Goal: Navigation & Orientation: Find specific page/section

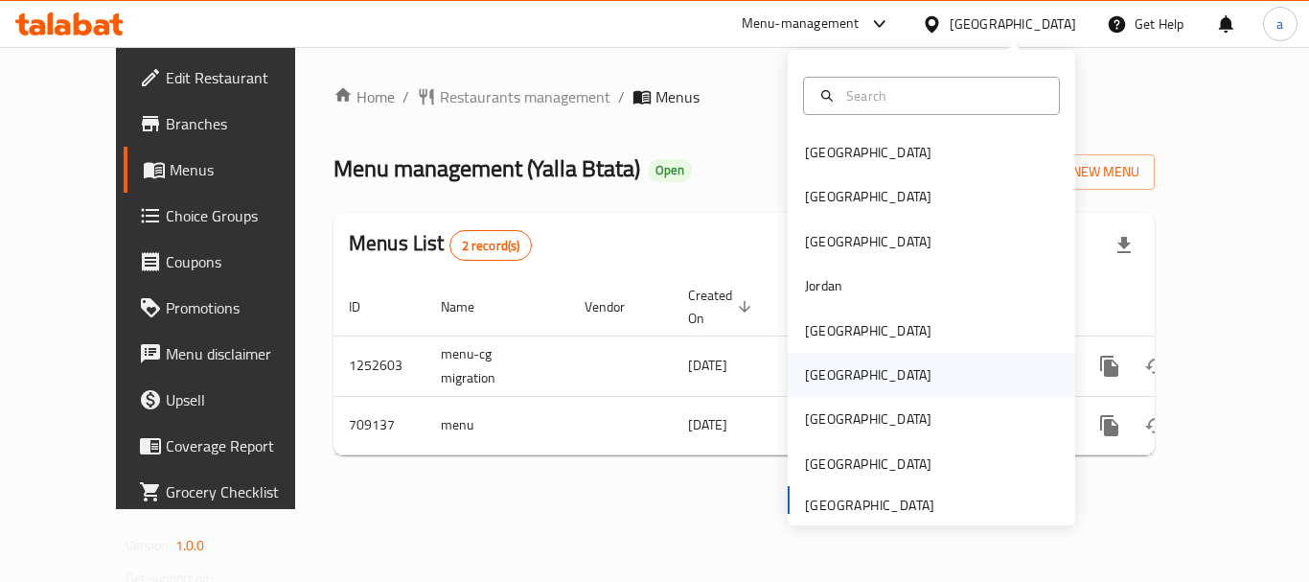
click at [819, 374] on div "[GEOGRAPHIC_DATA]" at bounding box center [868, 374] width 127 height 21
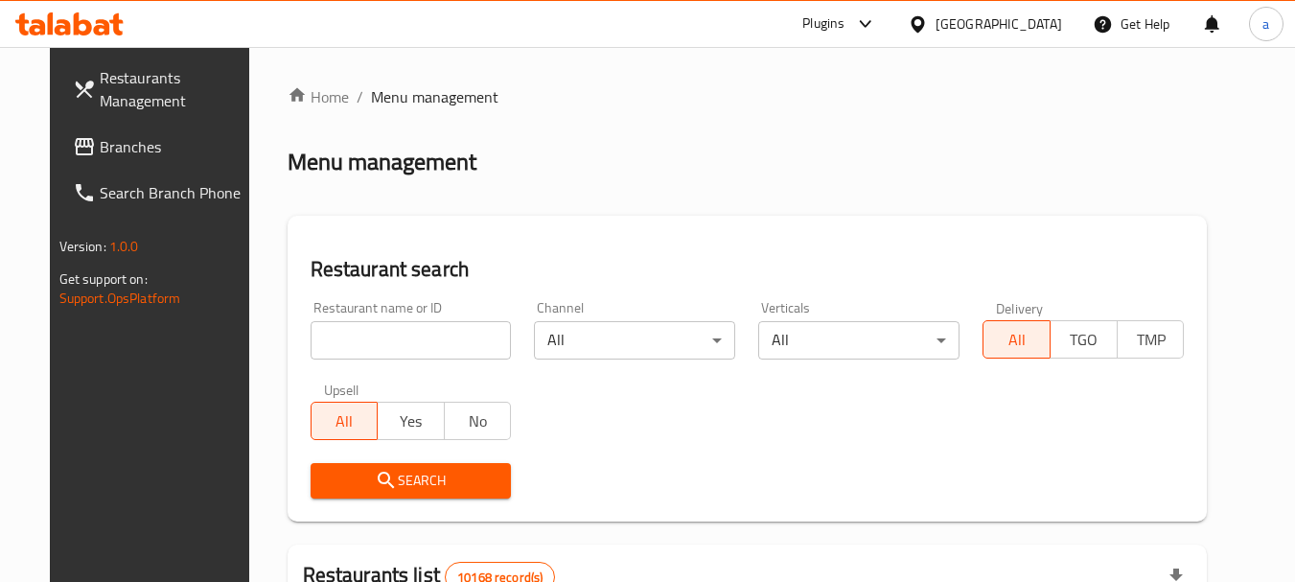
click at [103, 155] on span "Branches" at bounding box center [175, 146] width 151 height 23
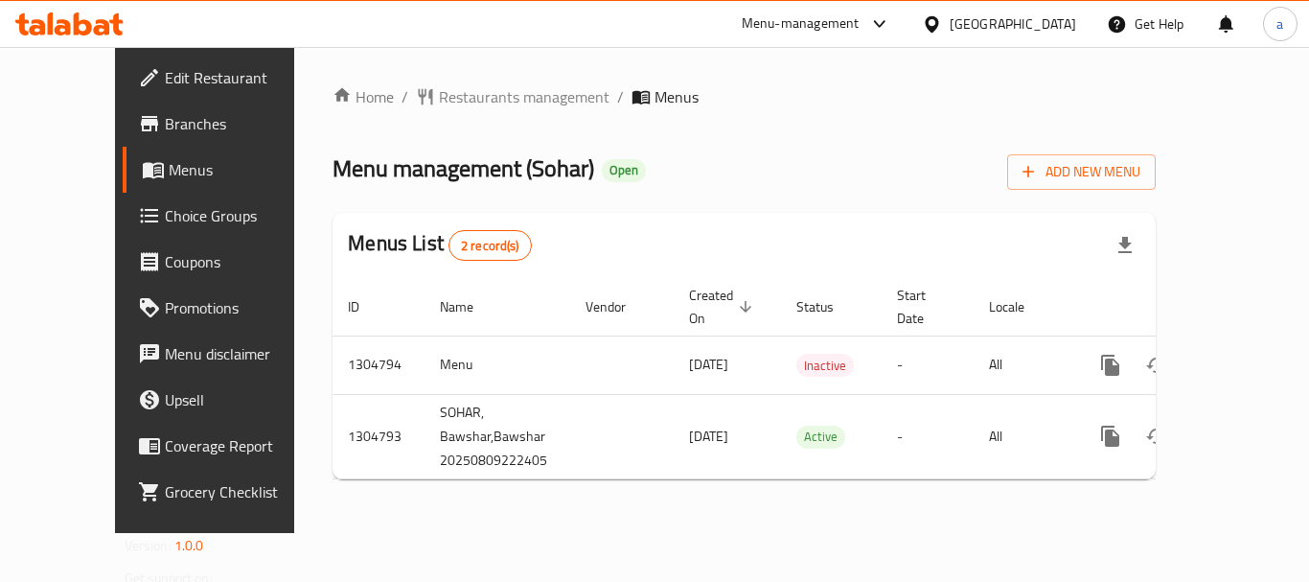
click at [950, 20] on div at bounding box center [936, 23] width 28 height 21
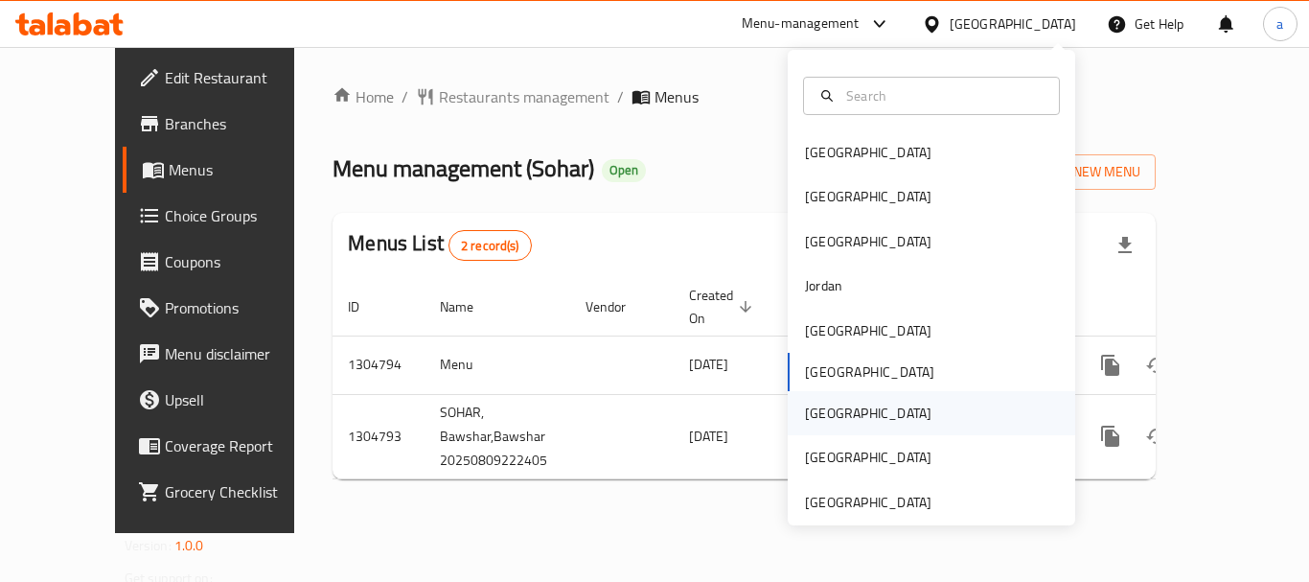
click at [834, 408] on div "[GEOGRAPHIC_DATA]" at bounding box center [868, 413] width 157 height 44
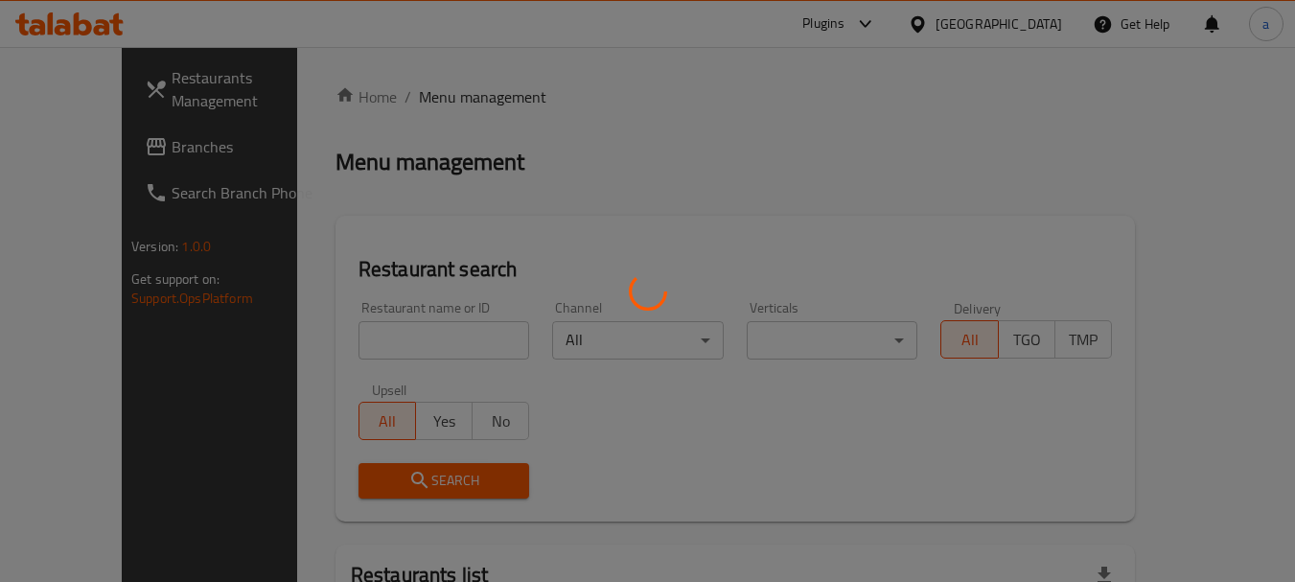
click at [99, 139] on div at bounding box center [647, 291] width 1295 height 582
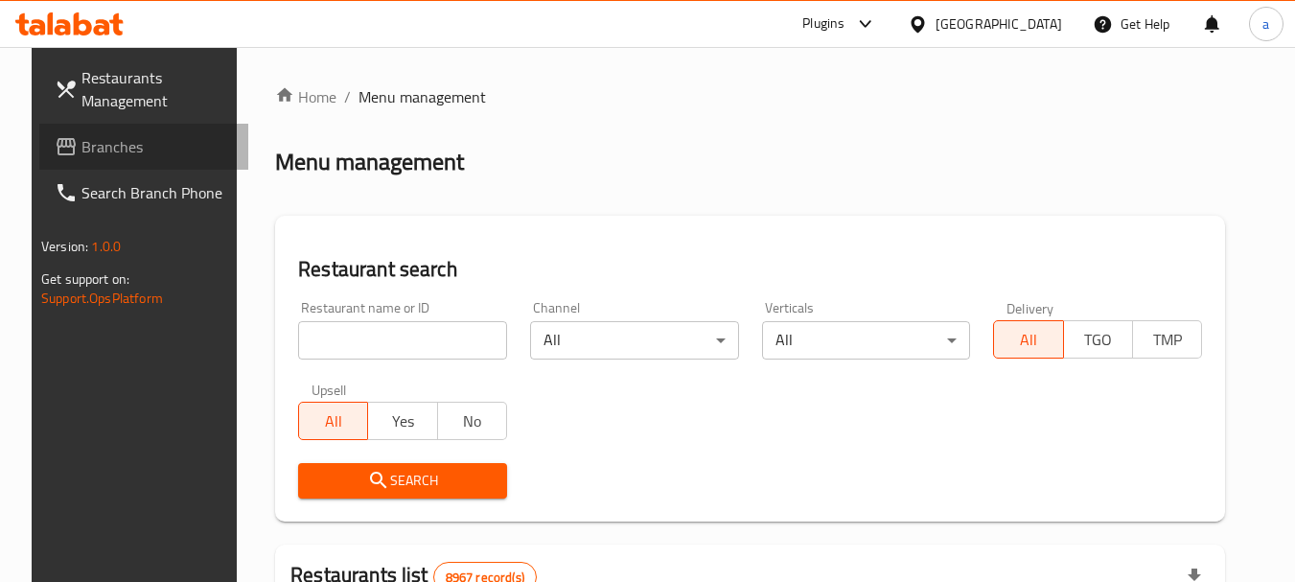
click at [95, 145] on span "Branches" at bounding box center [156, 146] width 151 height 23
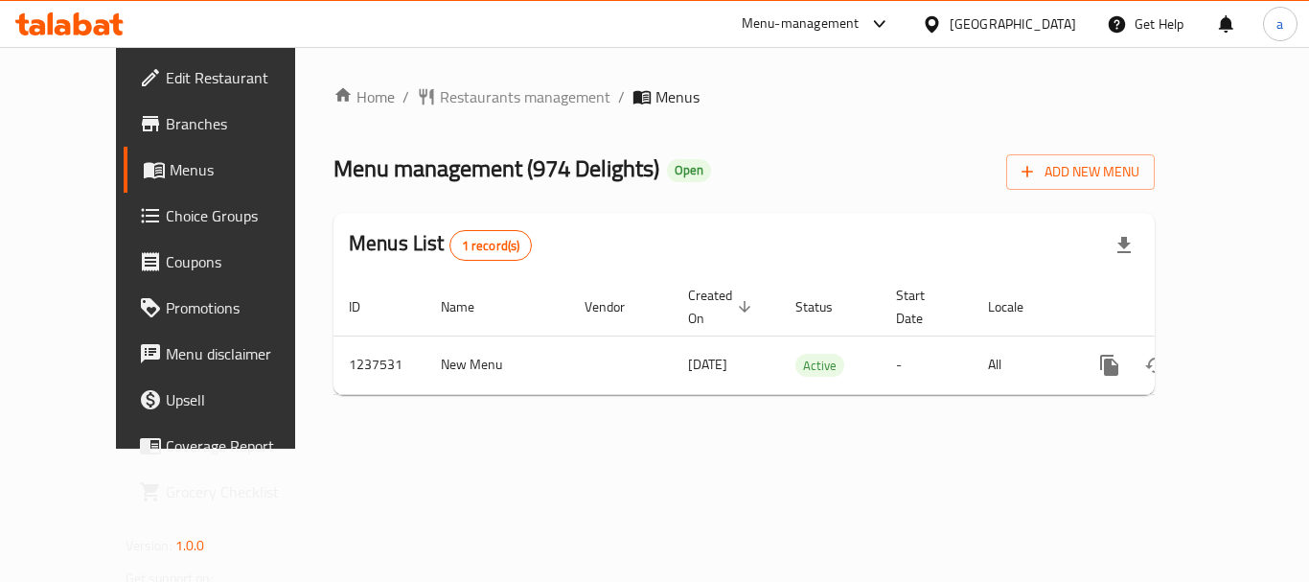
click at [1071, 22] on div "[GEOGRAPHIC_DATA]" at bounding box center [1013, 23] width 127 height 21
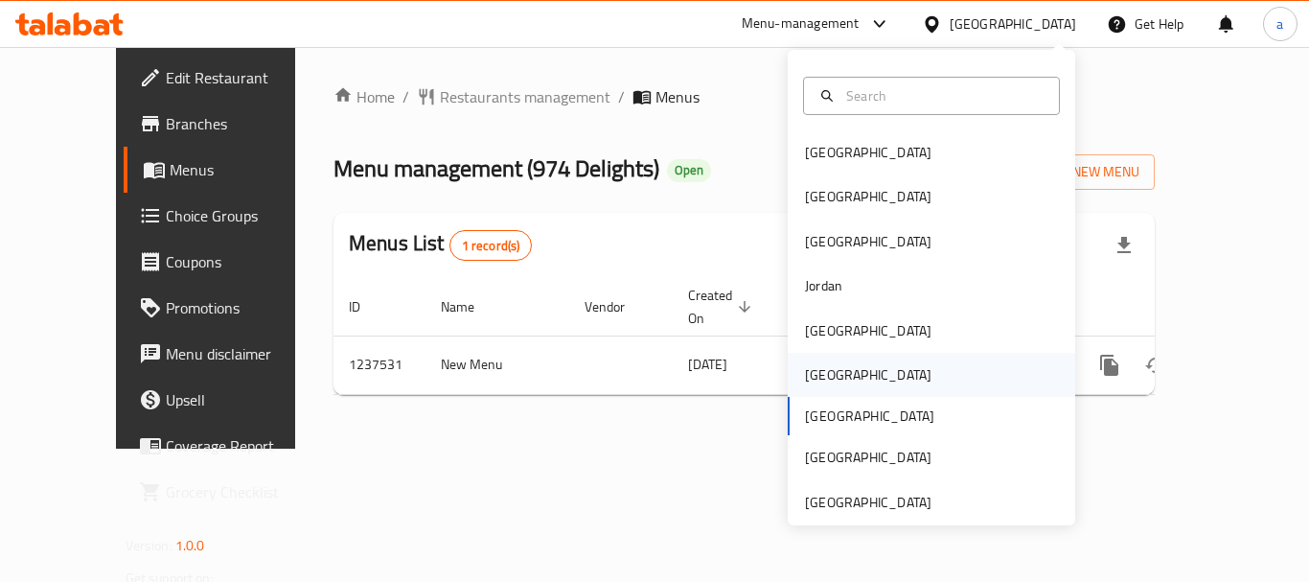
click at [840, 388] on div "[GEOGRAPHIC_DATA]" at bounding box center [868, 375] width 157 height 44
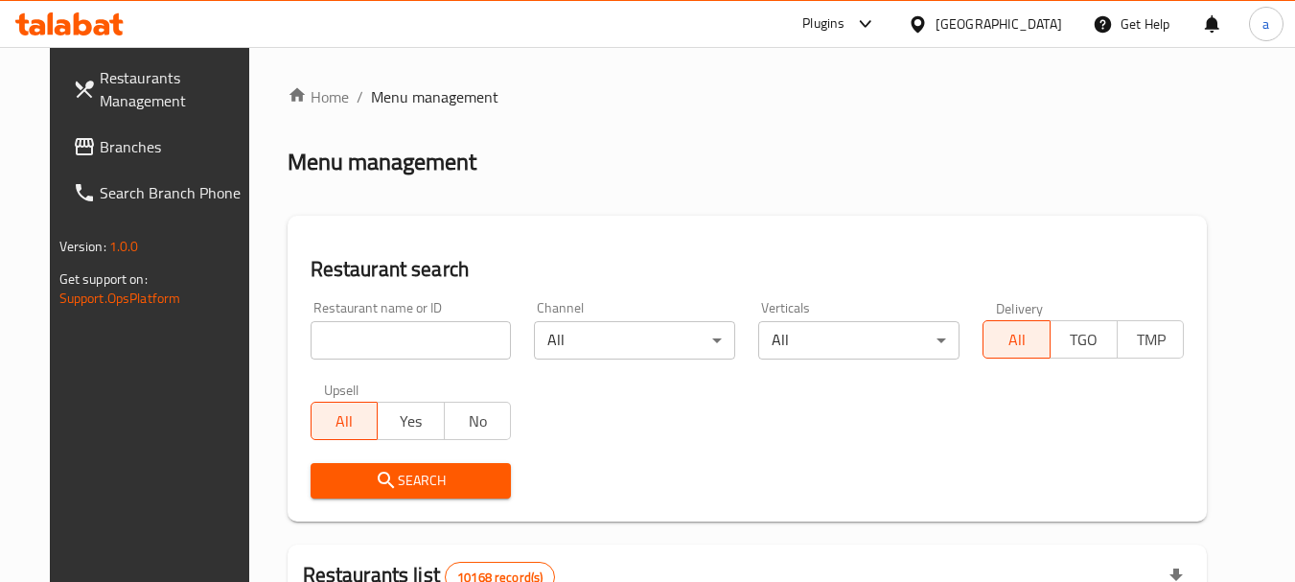
click at [1030, 34] on div "[GEOGRAPHIC_DATA]" at bounding box center [999, 23] width 127 height 21
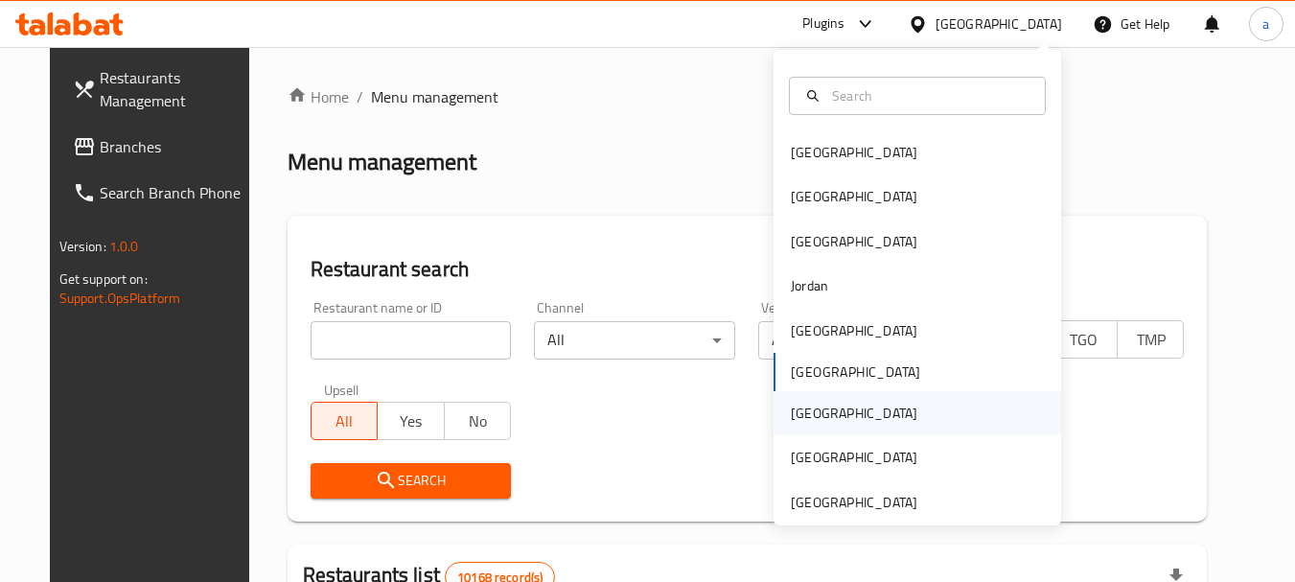
click at [791, 411] on div "[GEOGRAPHIC_DATA]" at bounding box center [854, 413] width 127 height 21
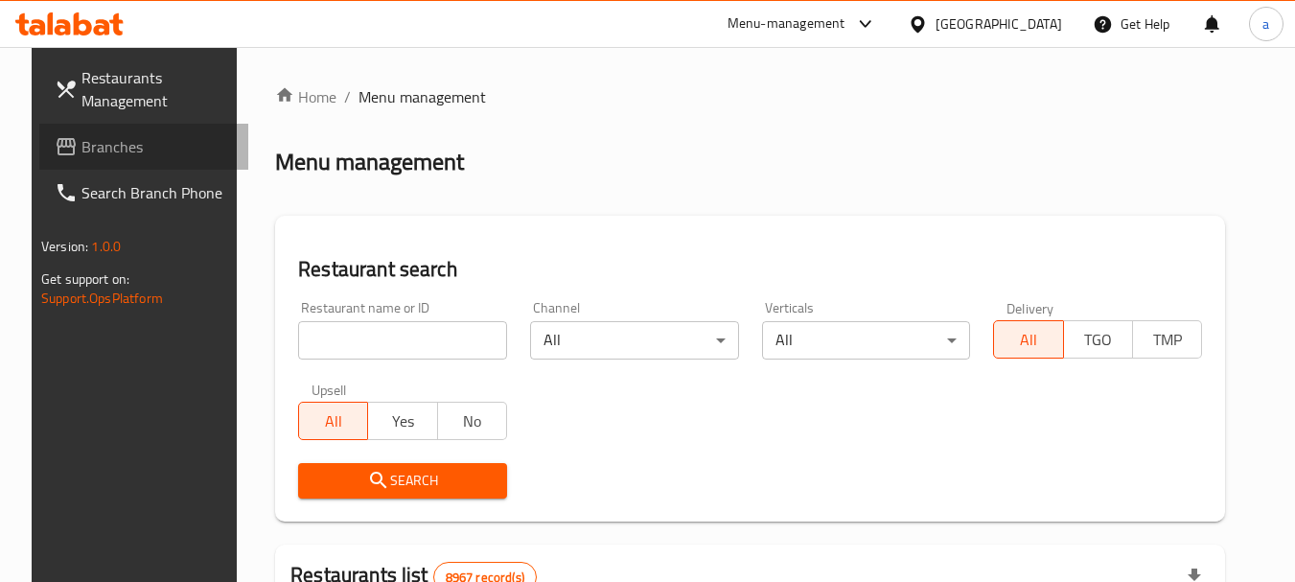
click at [134, 155] on span "Branches" at bounding box center [156, 146] width 151 height 23
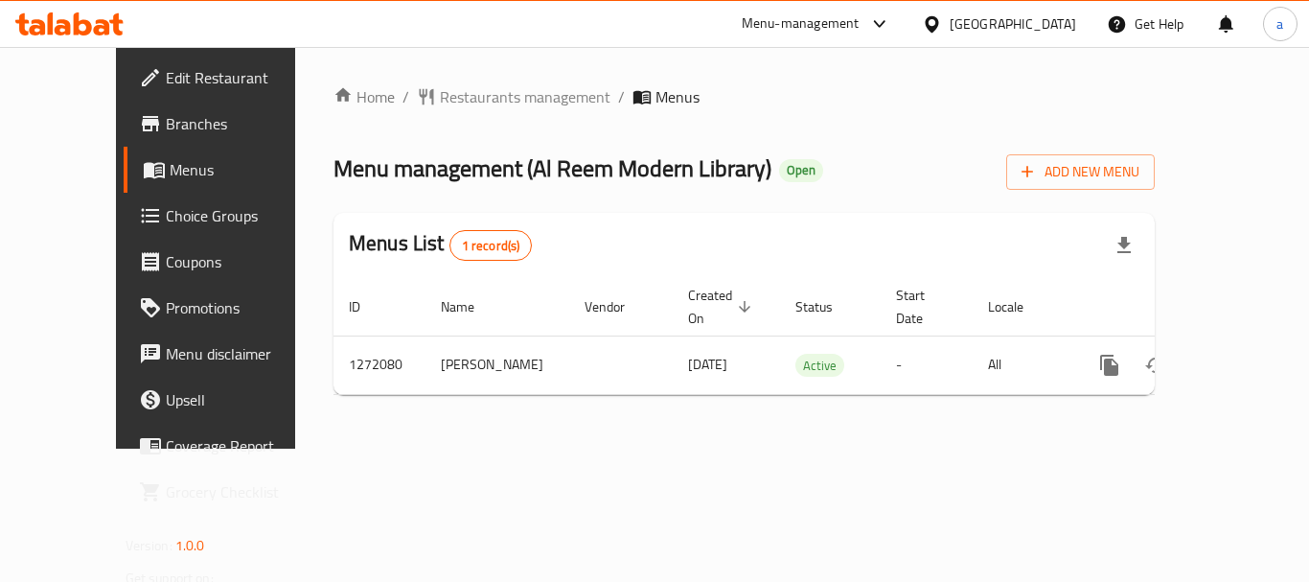
click at [942, 24] on icon at bounding box center [932, 24] width 20 height 20
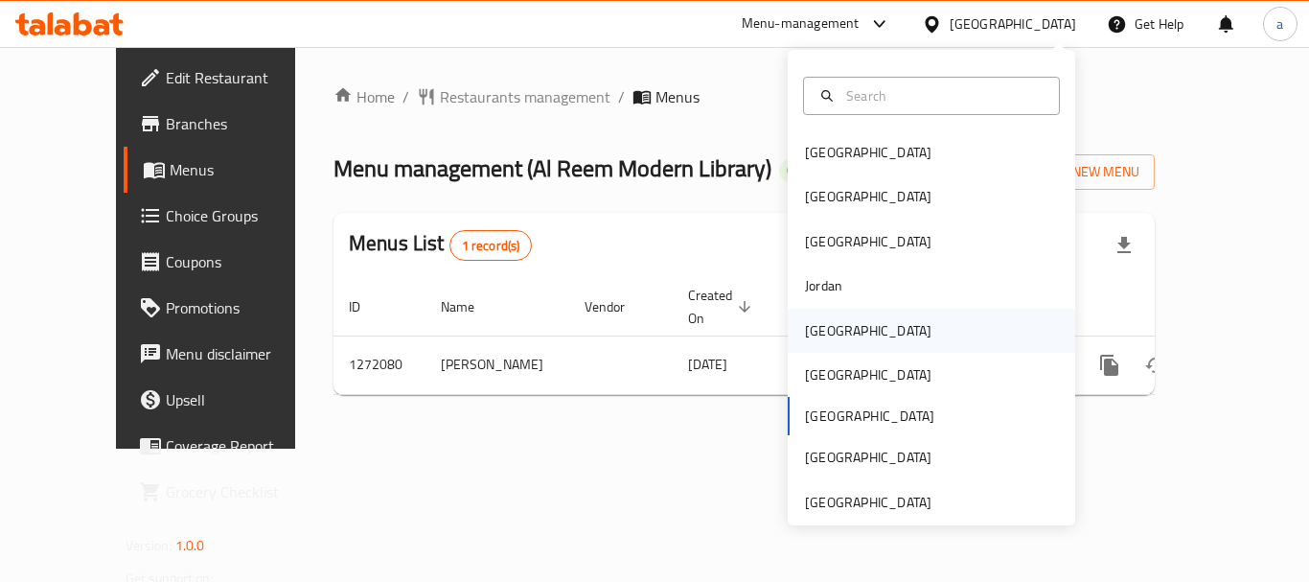
click at [851, 323] on div "[GEOGRAPHIC_DATA]" at bounding box center [932, 331] width 288 height 44
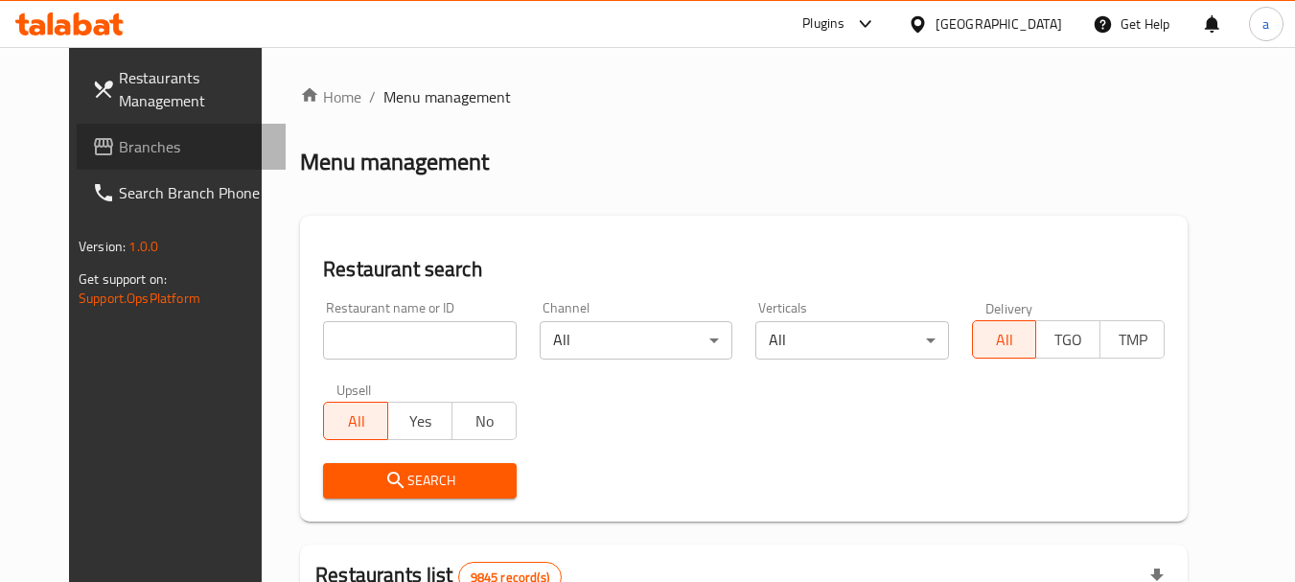
click at [119, 152] on span "Branches" at bounding box center [194, 146] width 151 height 23
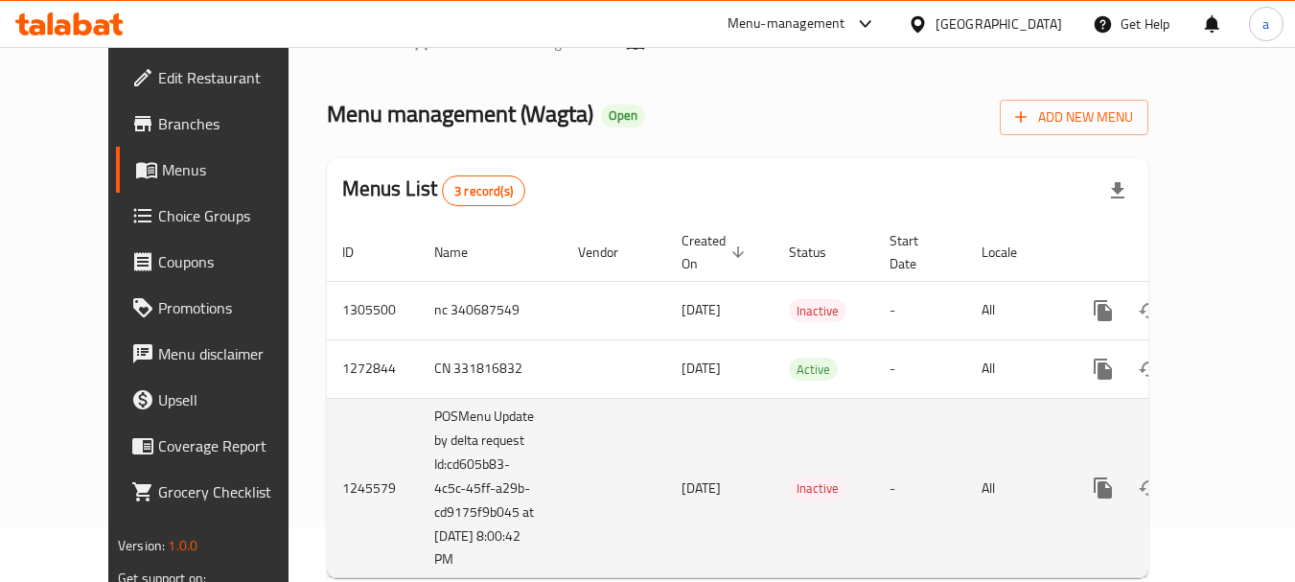
scroll to position [83, 0]
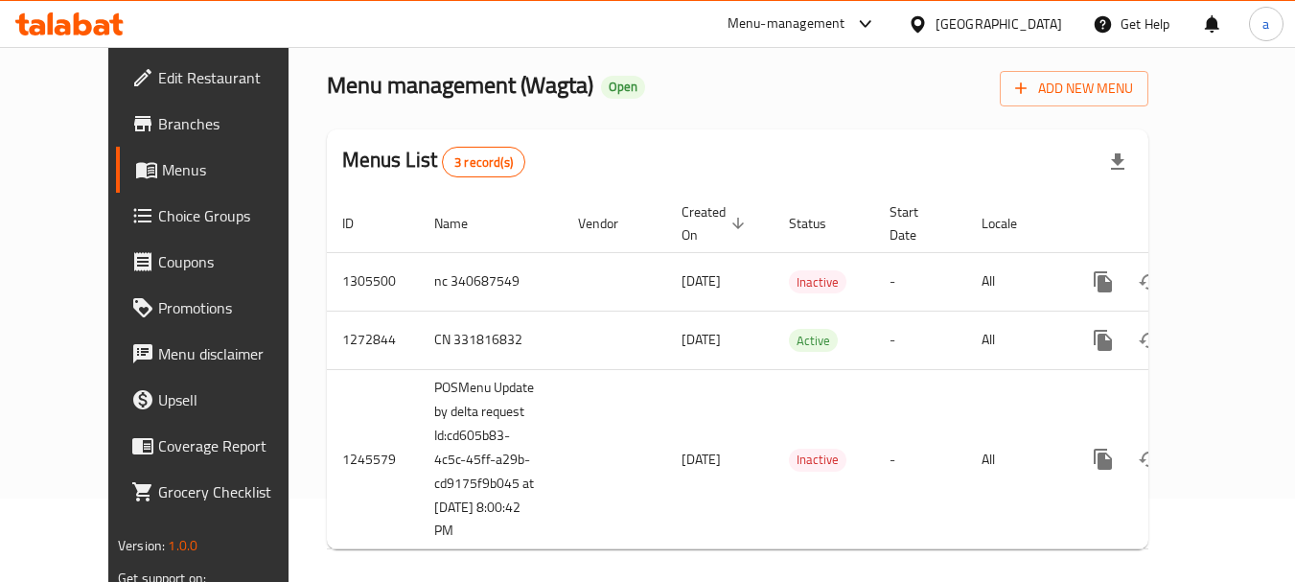
click at [1044, 20] on div "[GEOGRAPHIC_DATA]" at bounding box center [999, 23] width 127 height 21
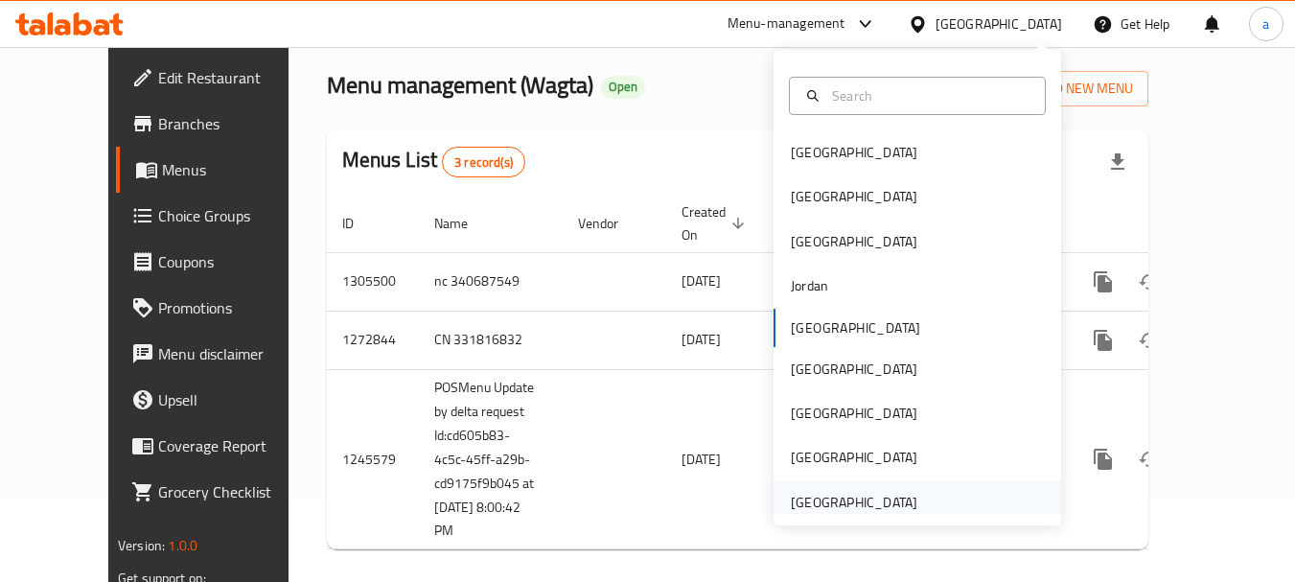
click at [841, 508] on div "[GEOGRAPHIC_DATA]" at bounding box center [854, 502] width 127 height 21
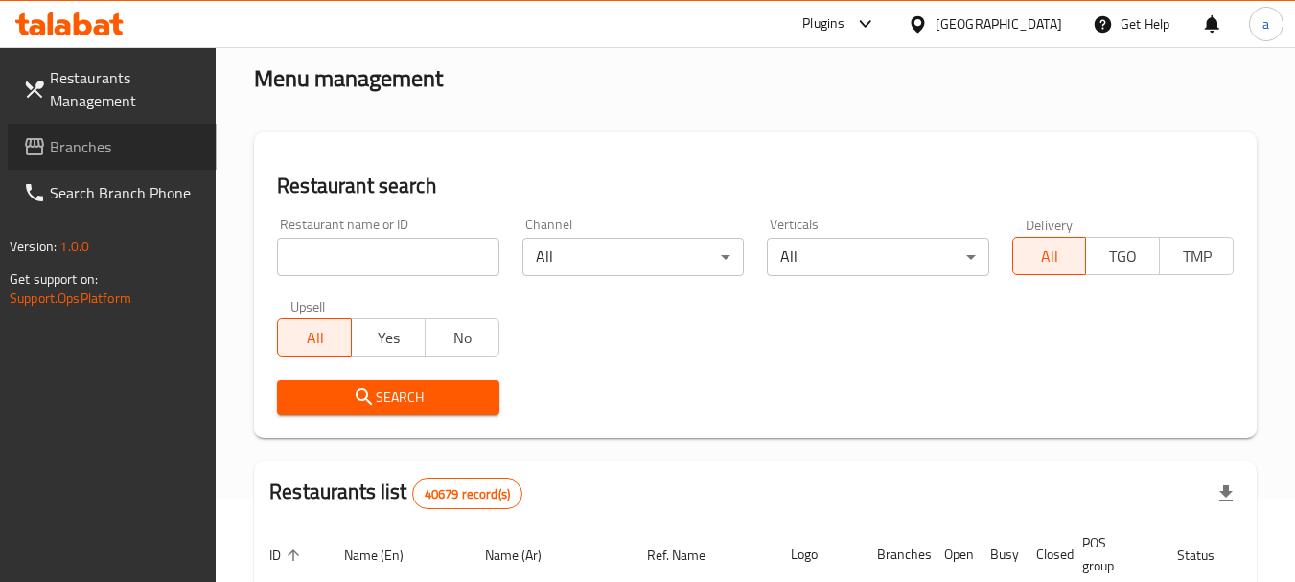
click at [85, 142] on span "Branches" at bounding box center [125, 146] width 151 height 23
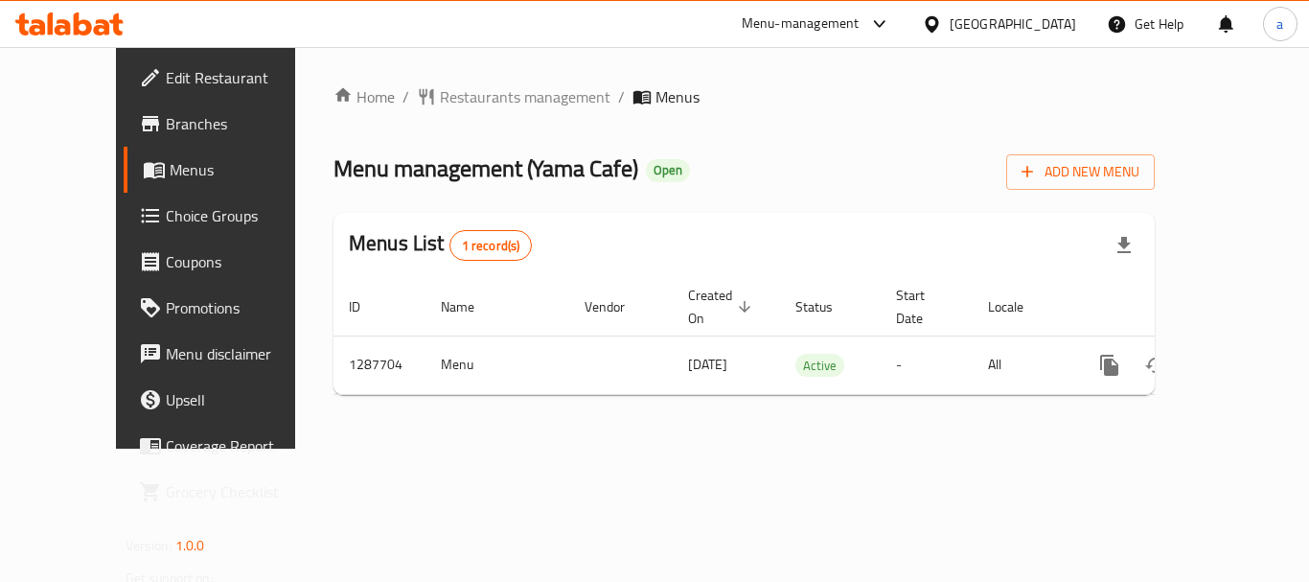
click at [124, 93] on link "Edit Restaurant" at bounding box center [229, 78] width 211 height 46
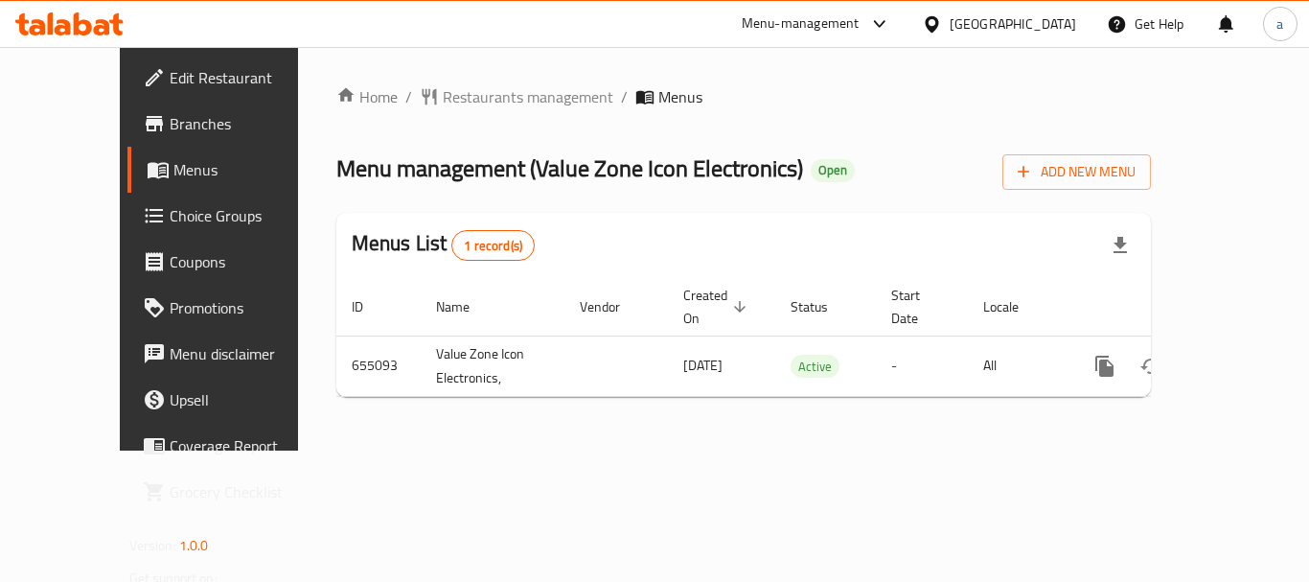
click at [1043, 16] on div "[GEOGRAPHIC_DATA]" at bounding box center [1013, 23] width 127 height 21
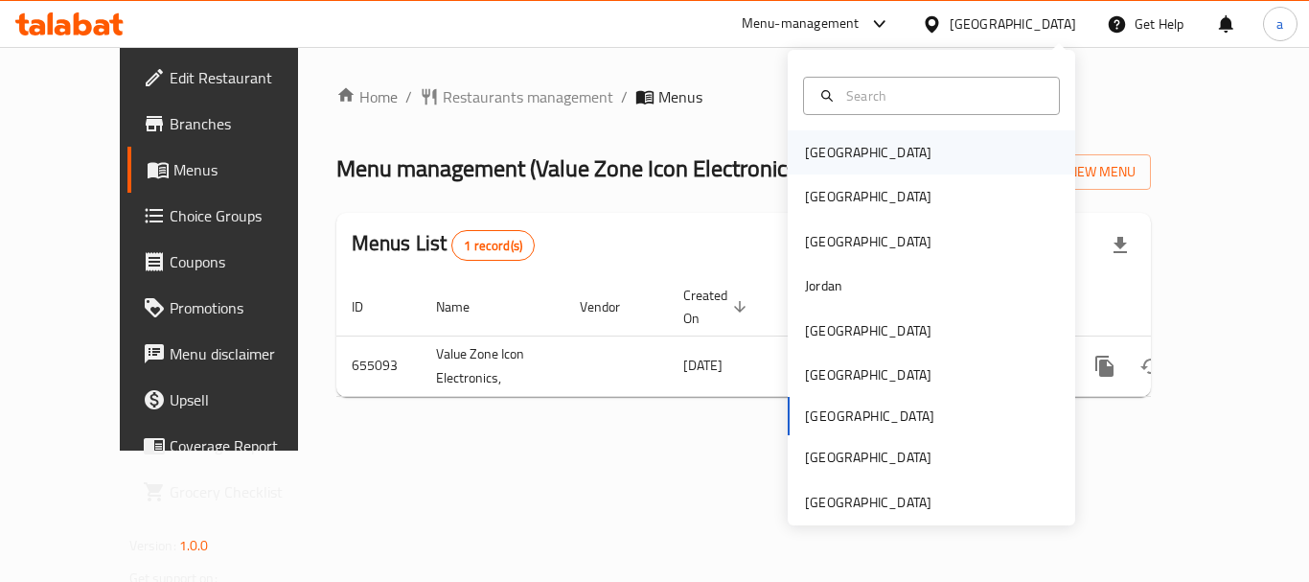
click at [866, 156] on div "[GEOGRAPHIC_DATA]" at bounding box center [932, 152] width 288 height 44
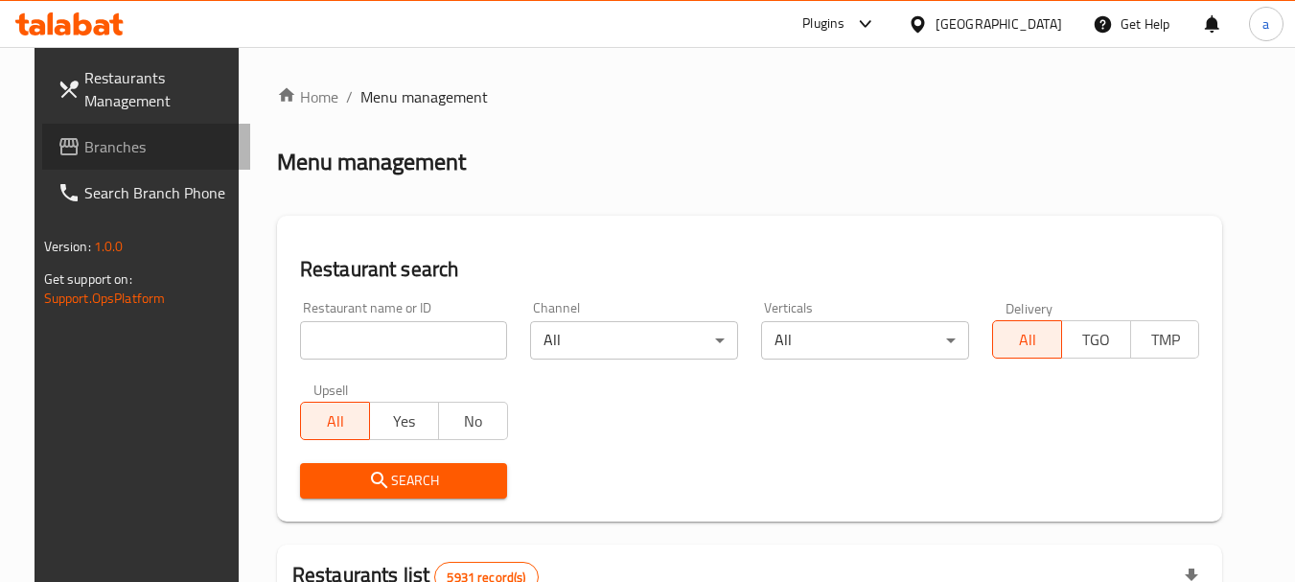
click at [92, 150] on span "Branches" at bounding box center [159, 146] width 151 height 23
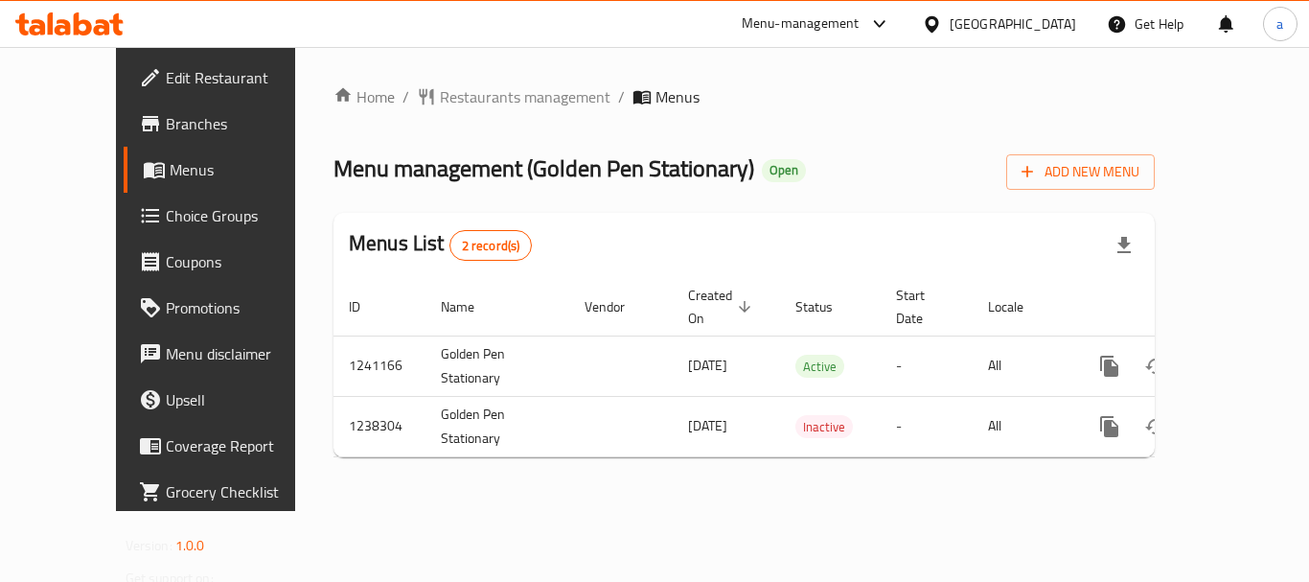
click at [1074, 19] on div "[GEOGRAPHIC_DATA]" at bounding box center [1013, 23] width 127 height 21
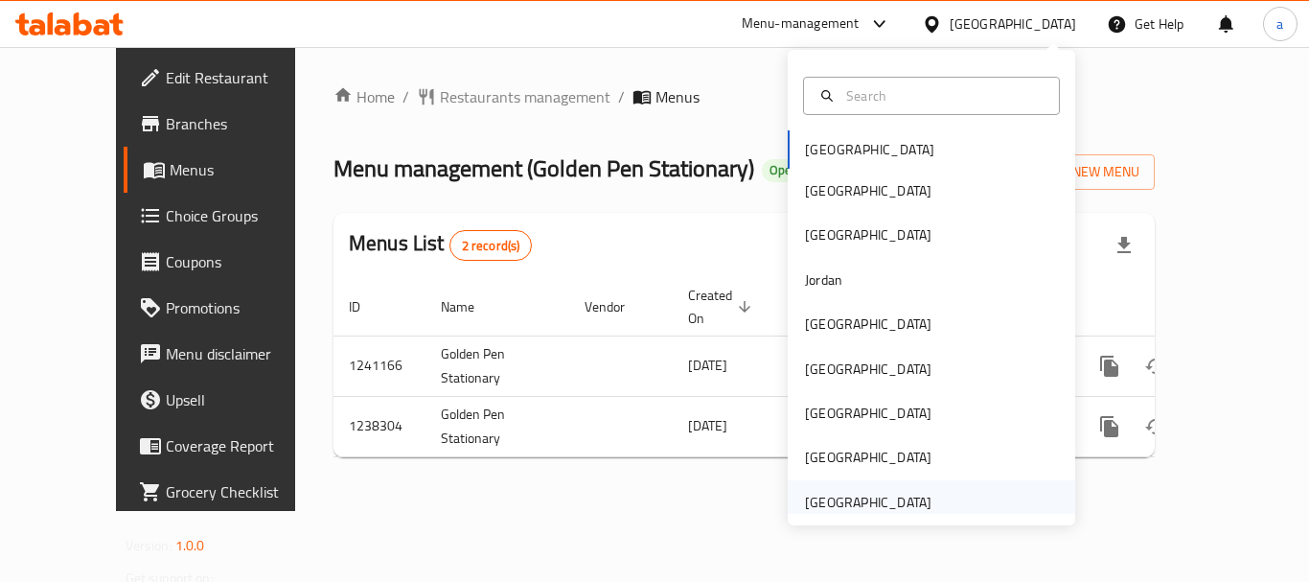
click at [855, 499] on div "[GEOGRAPHIC_DATA]" at bounding box center [868, 502] width 127 height 21
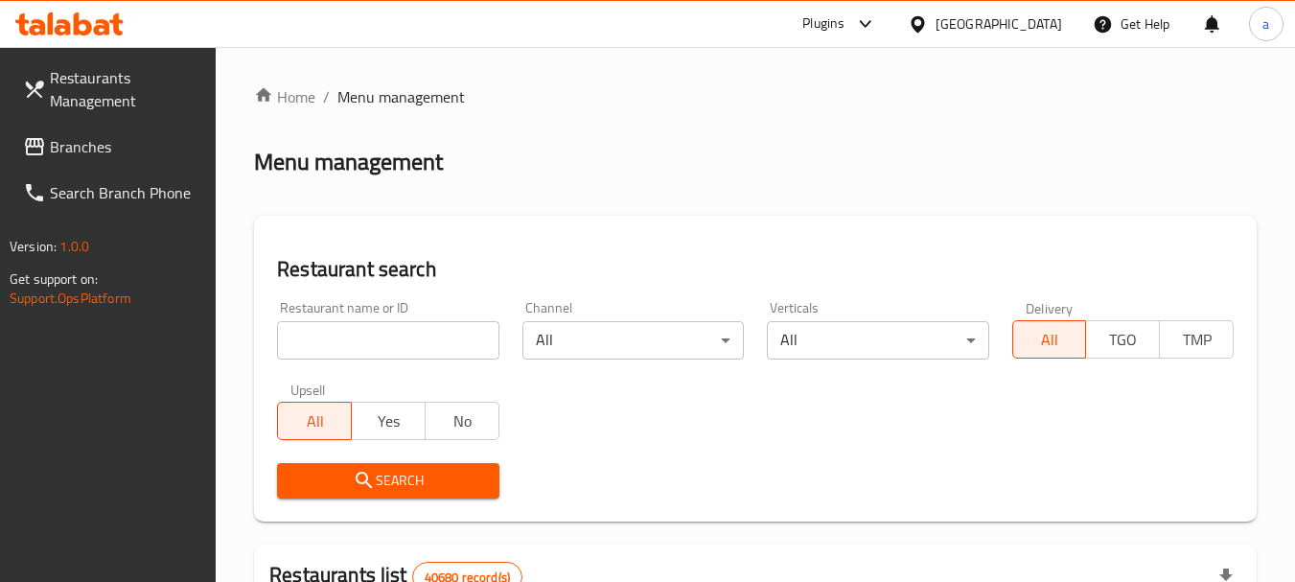
click at [65, 148] on span "Branches" at bounding box center [125, 146] width 151 height 23
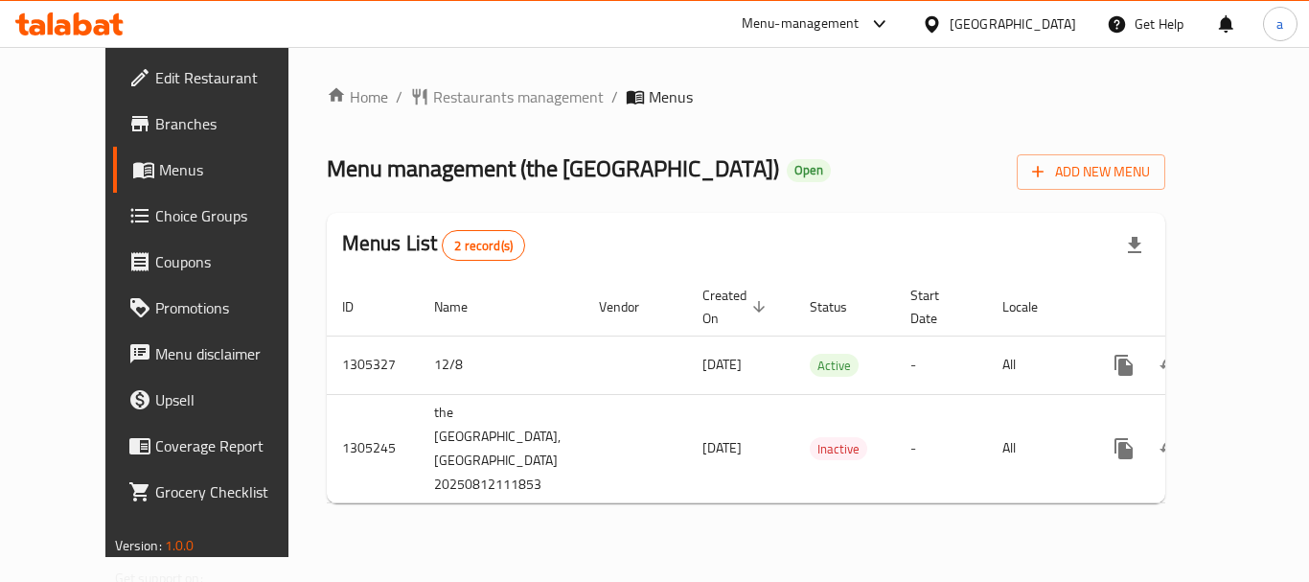
click at [998, 30] on div "[GEOGRAPHIC_DATA]" at bounding box center [1013, 23] width 127 height 21
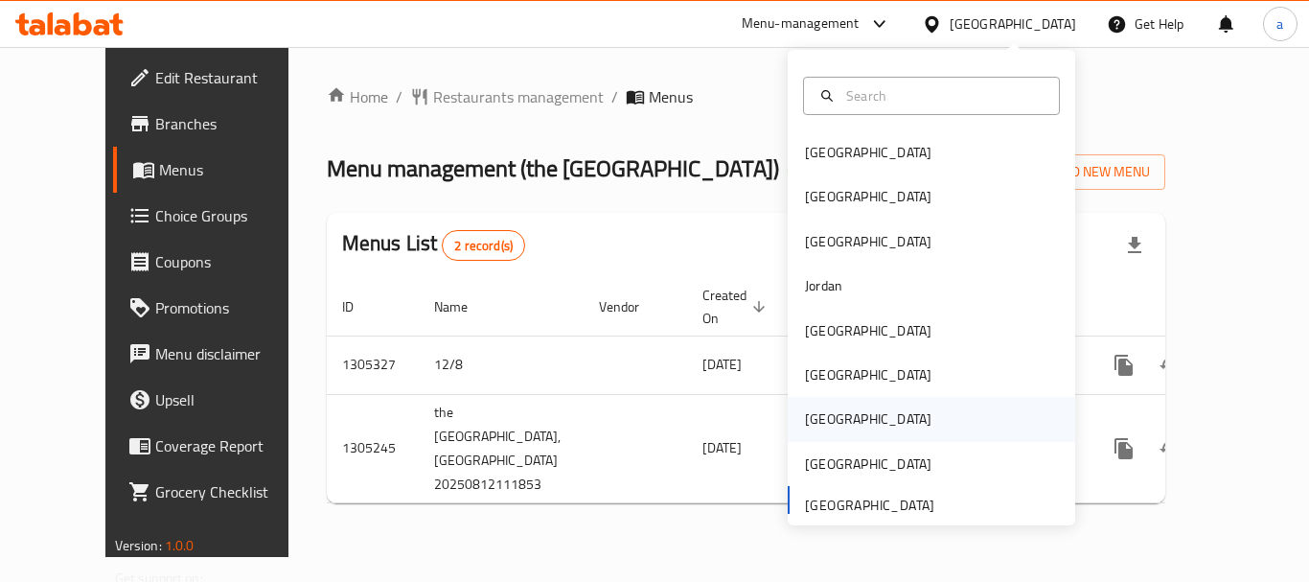
click at [837, 425] on div "[GEOGRAPHIC_DATA]" at bounding box center [868, 419] width 157 height 44
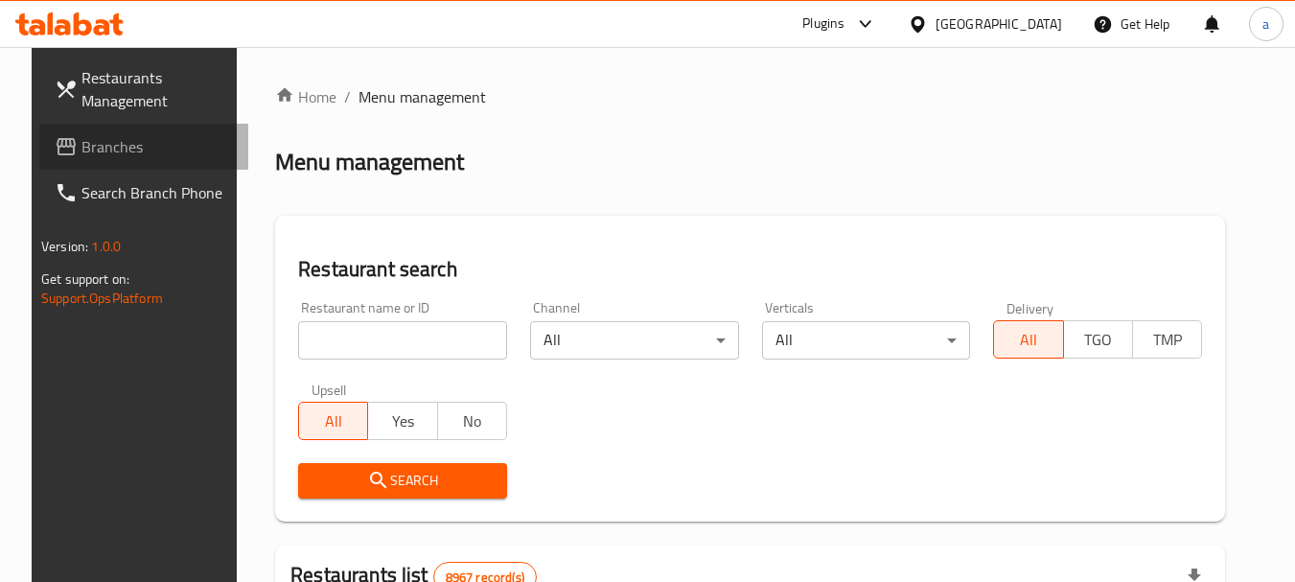
click at [104, 155] on span "Branches" at bounding box center [156, 146] width 151 height 23
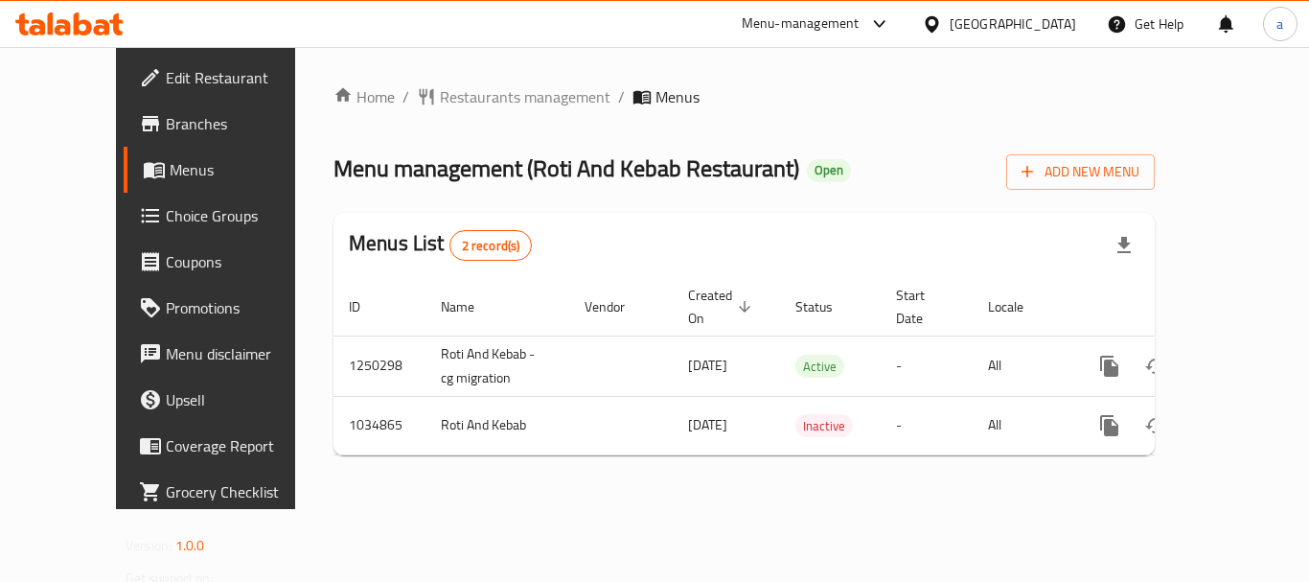
click at [1057, 13] on div "[GEOGRAPHIC_DATA]" at bounding box center [1013, 23] width 127 height 21
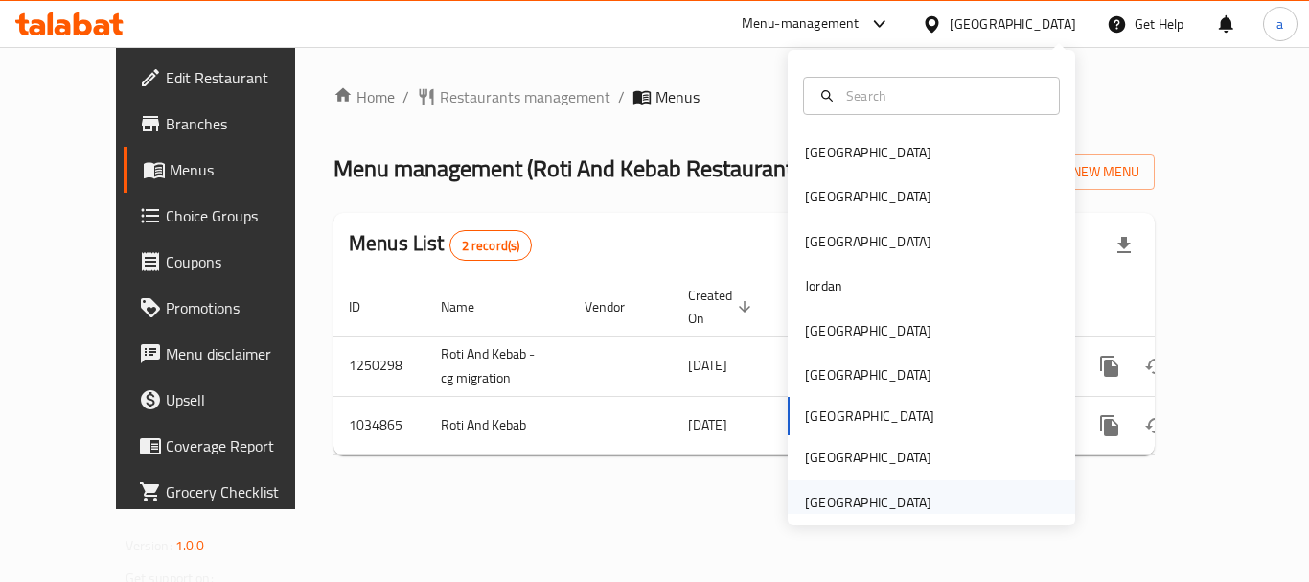
click at [842, 499] on div "[GEOGRAPHIC_DATA]" at bounding box center [868, 502] width 127 height 21
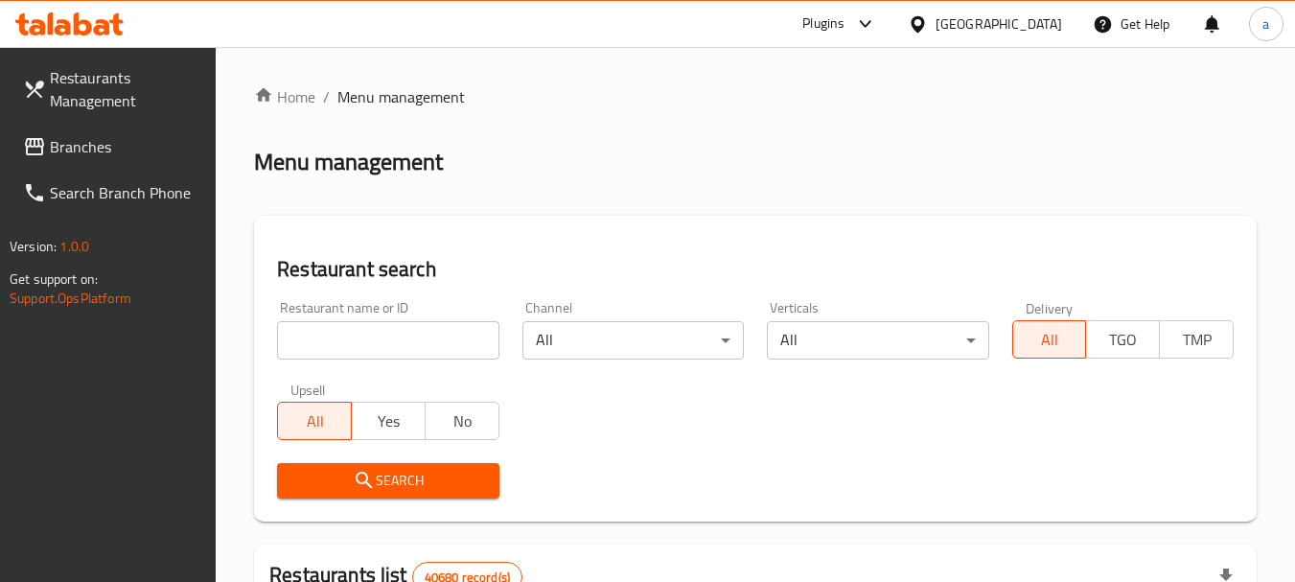
click at [75, 147] on span "Branches" at bounding box center [125, 146] width 151 height 23
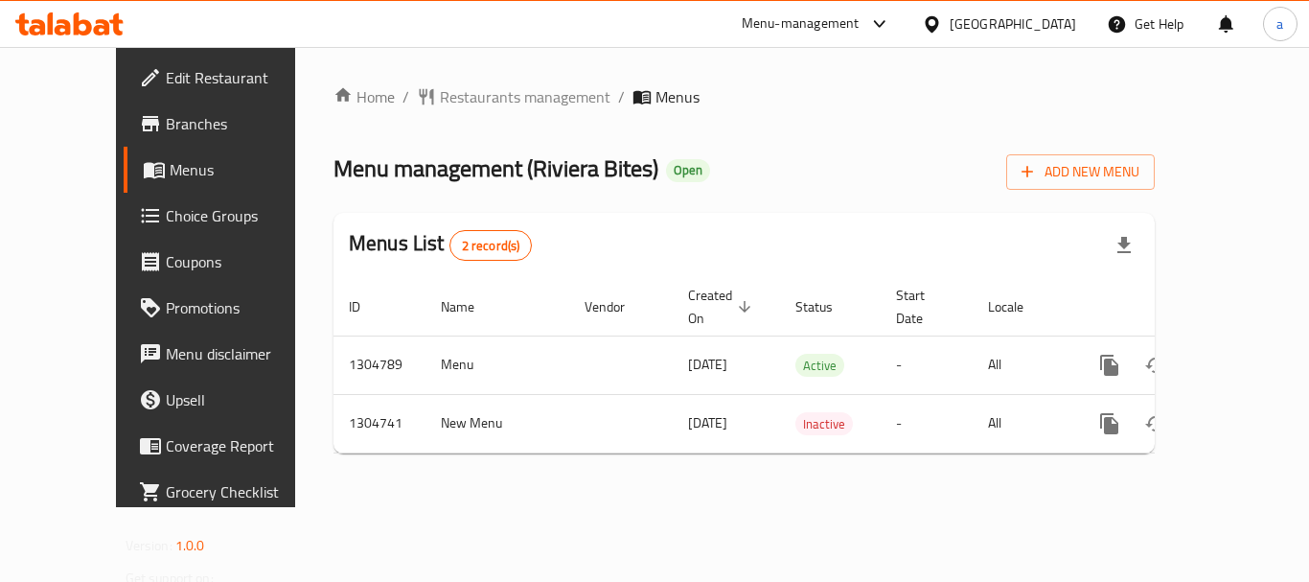
click at [1015, 15] on div "[GEOGRAPHIC_DATA]" at bounding box center [1013, 23] width 127 height 21
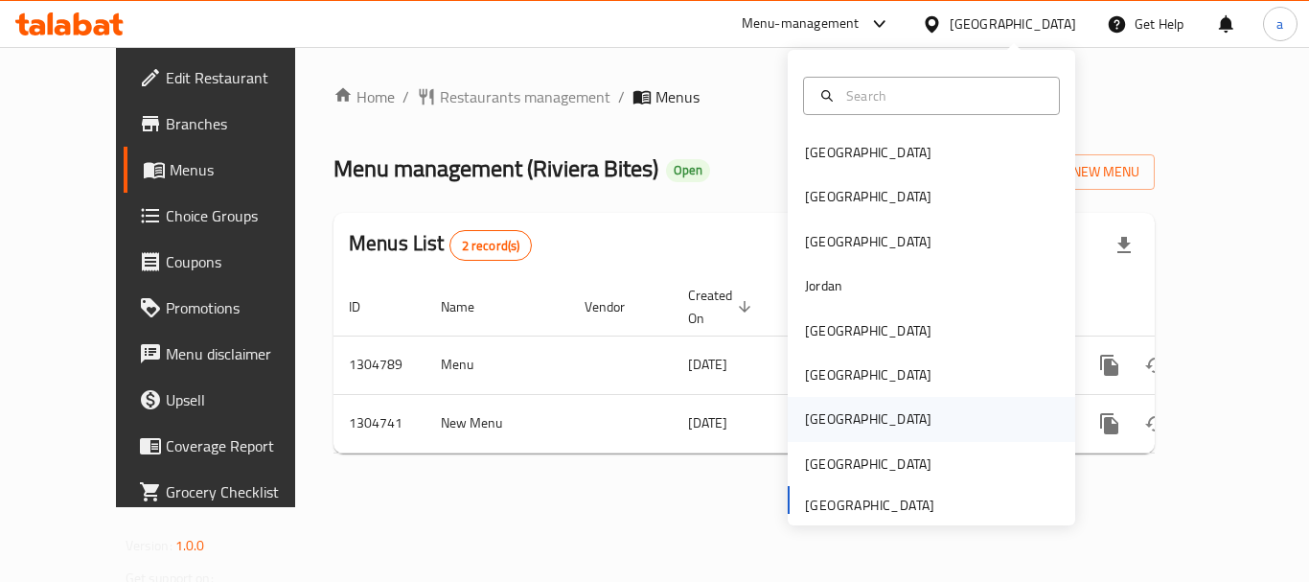
click at [860, 425] on div "[GEOGRAPHIC_DATA]" at bounding box center [932, 419] width 288 height 44
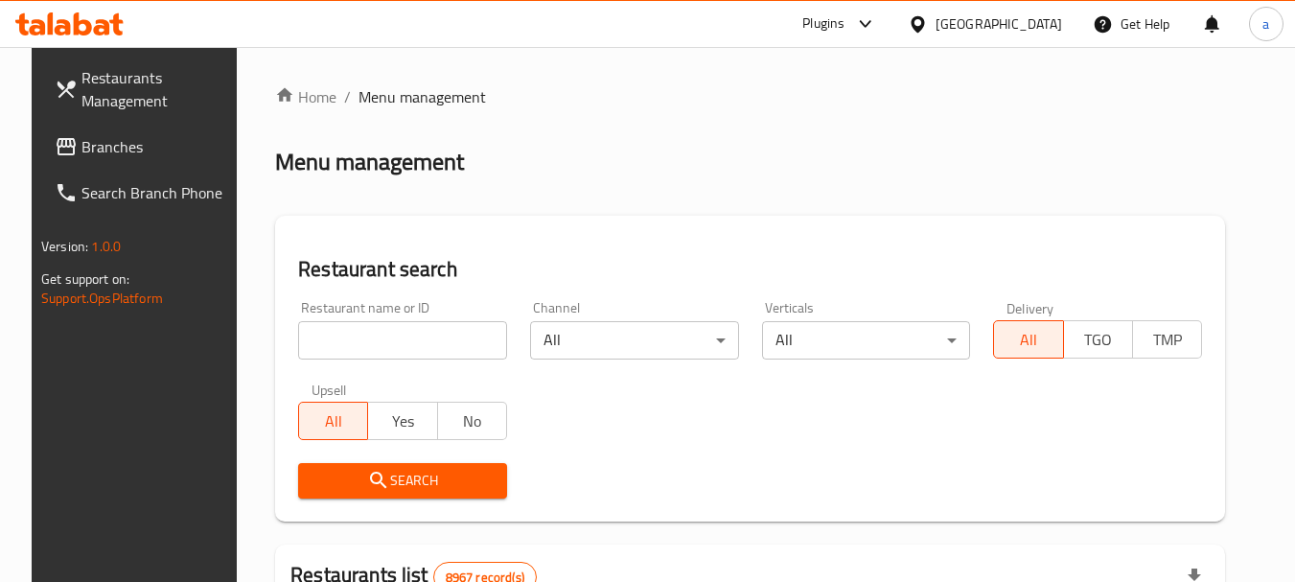
click at [1034, 35] on div "[GEOGRAPHIC_DATA]" at bounding box center [999, 23] width 127 height 21
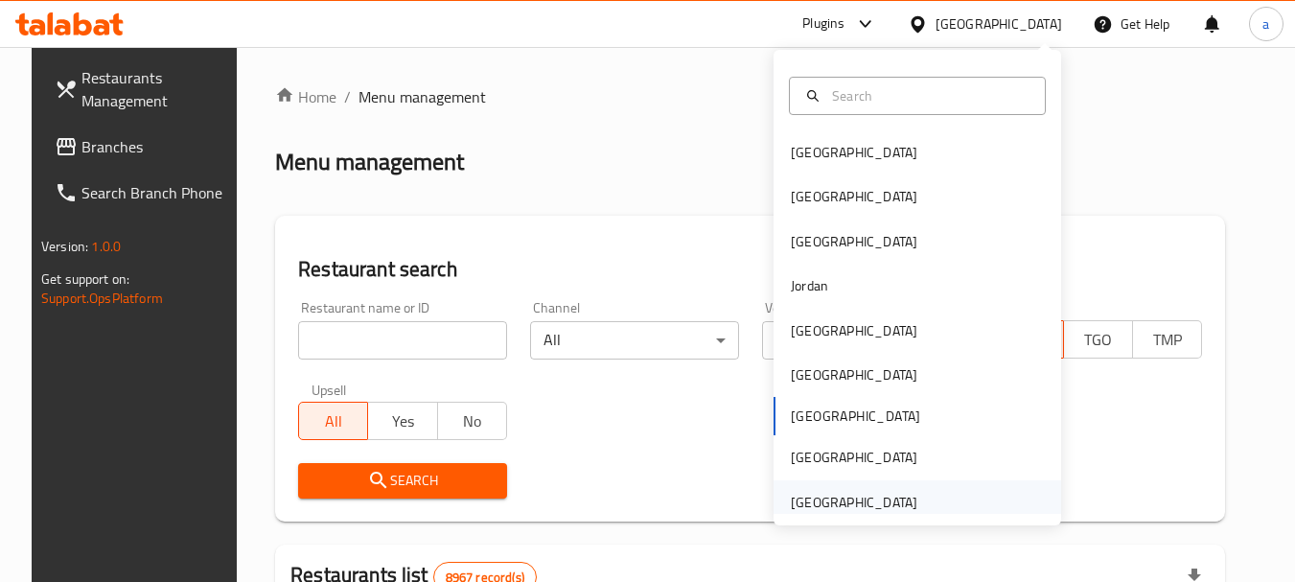
click at [874, 499] on div "[GEOGRAPHIC_DATA]" at bounding box center [854, 502] width 127 height 21
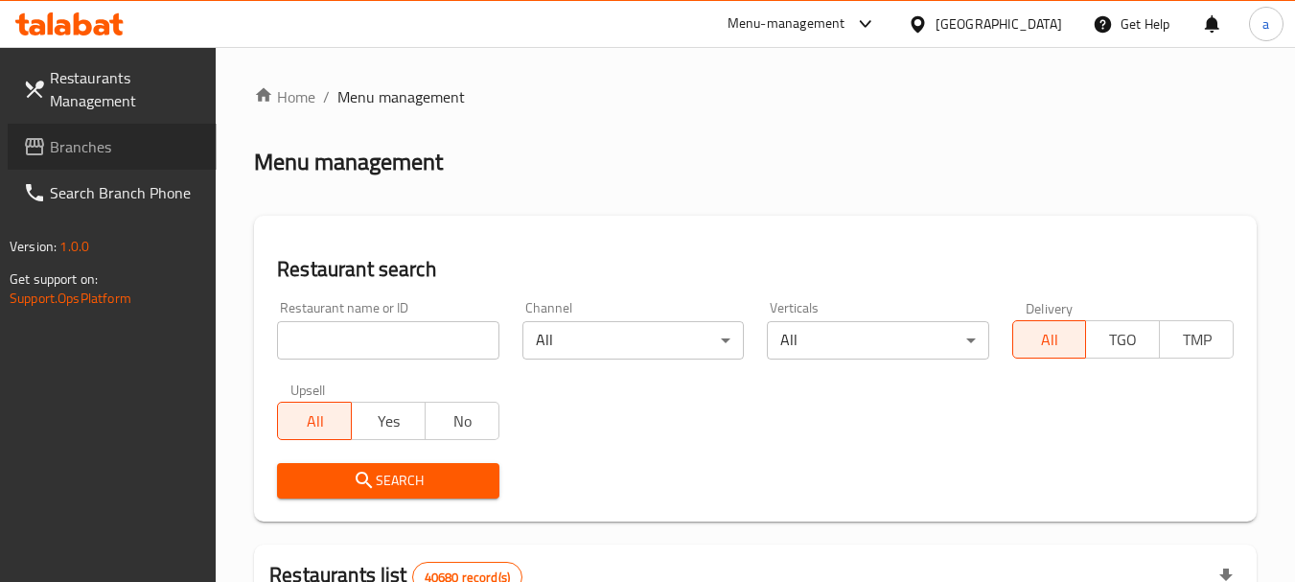
click at [96, 145] on span "Branches" at bounding box center [125, 146] width 151 height 23
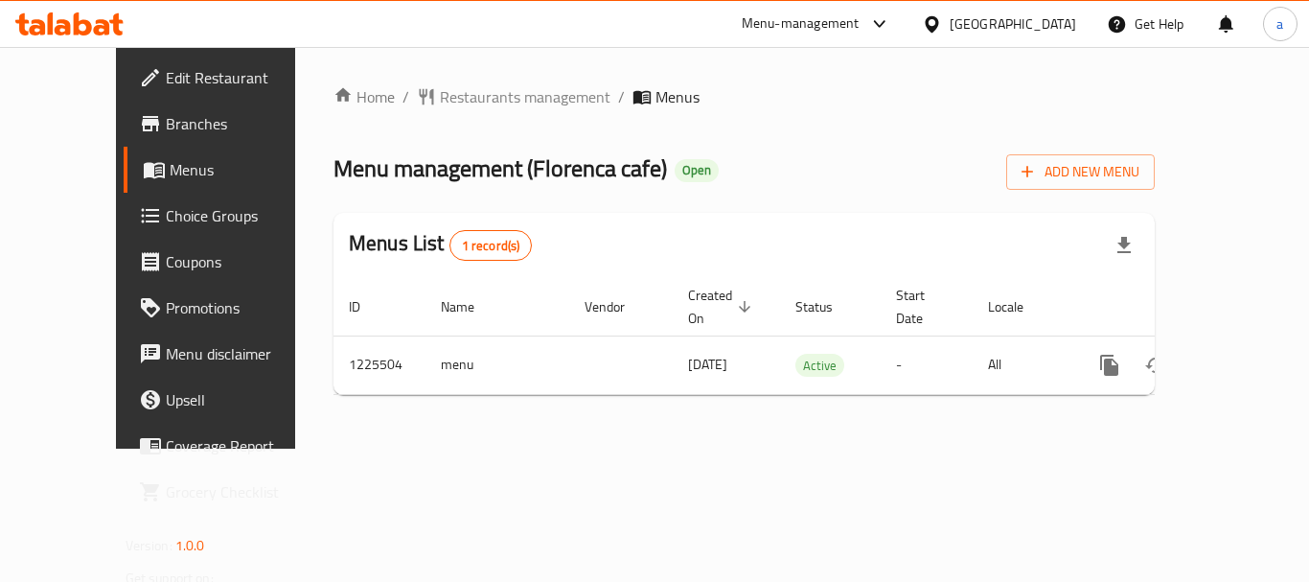
click at [972, 27] on div "[GEOGRAPHIC_DATA]" at bounding box center [1013, 23] width 127 height 21
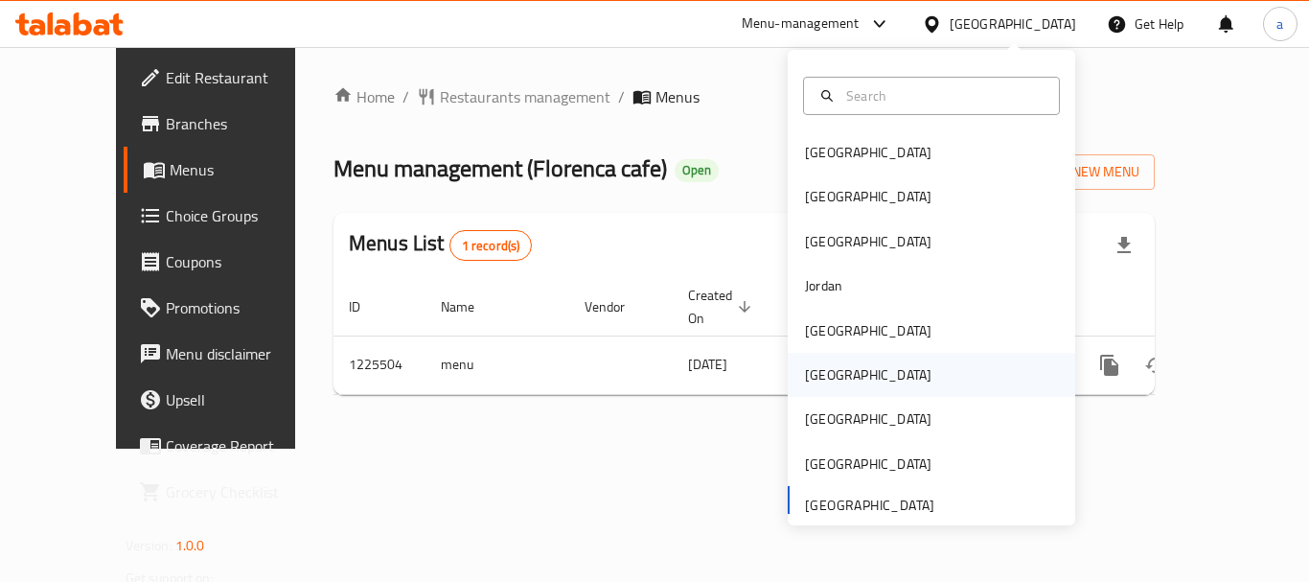
click at [847, 386] on div "[GEOGRAPHIC_DATA]" at bounding box center [932, 375] width 288 height 44
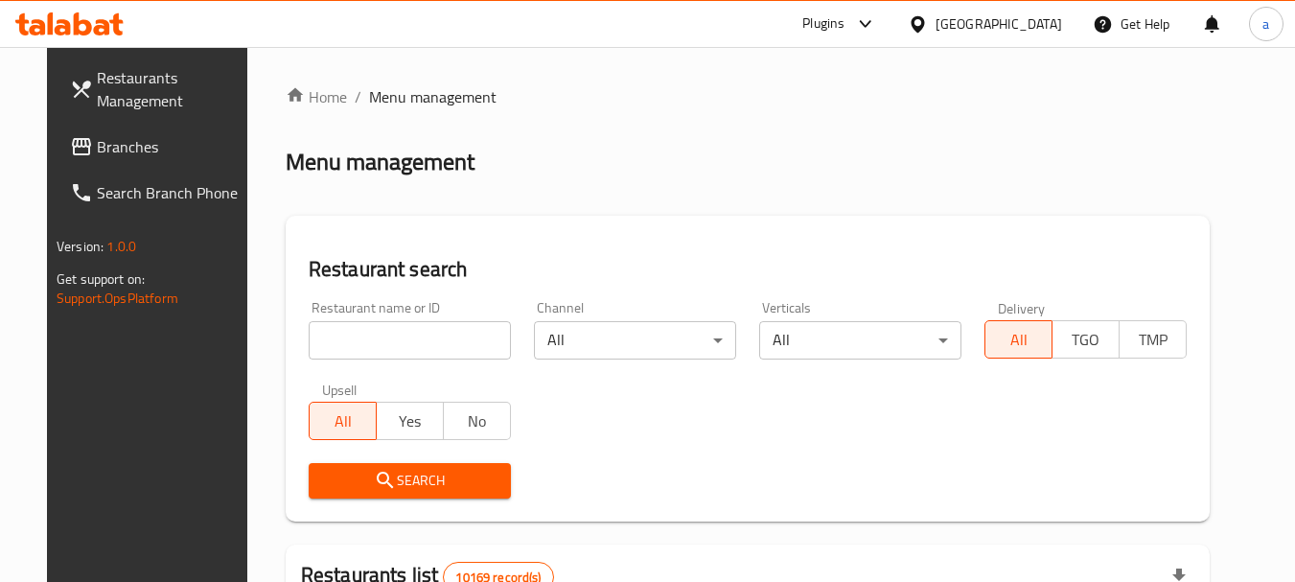
click at [1055, 20] on div "[GEOGRAPHIC_DATA]" at bounding box center [999, 23] width 127 height 21
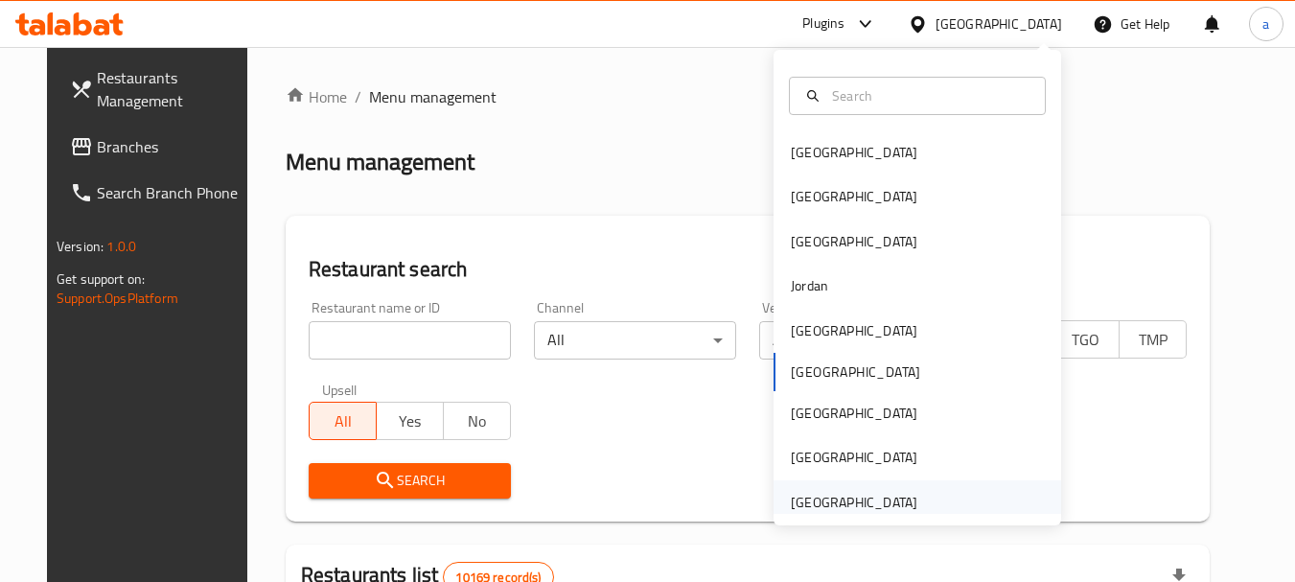
click at [848, 511] on div "[GEOGRAPHIC_DATA]" at bounding box center [854, 502] width 127 height 21
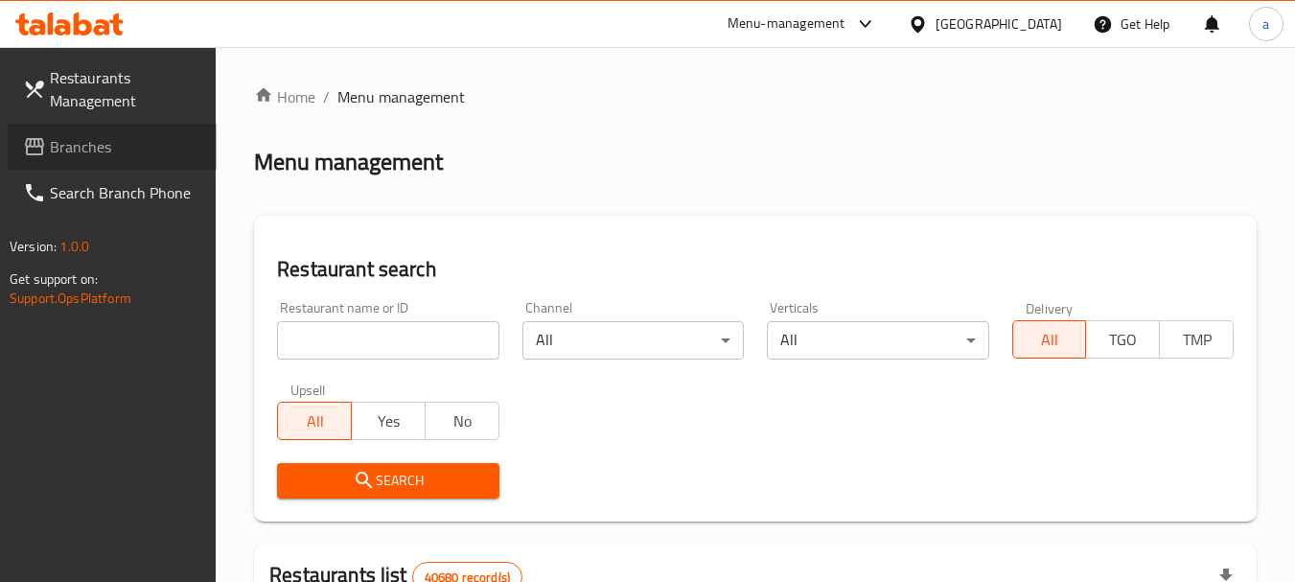
click at [100, 153] on span "Branches" at bounding box center [125, 146] width 151 height 23
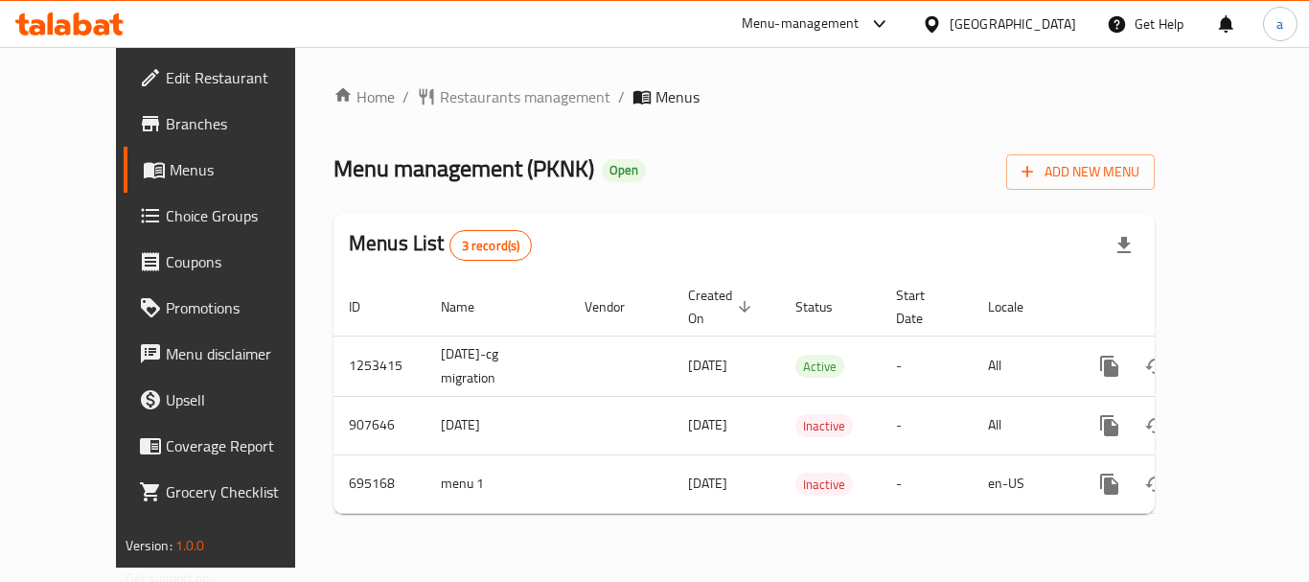
click at [1016, 25] on div "[GEOGRAPHIC_DATA]" at bounding box center [1013, 23] width 127 height 21
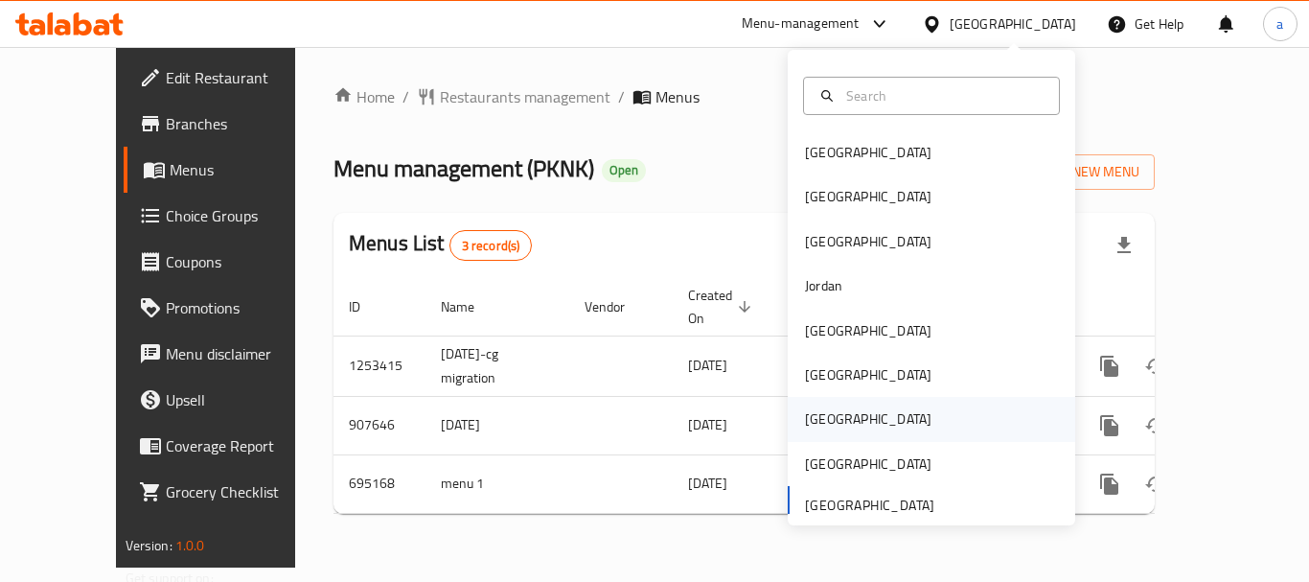
click at [847, 405] on div "[GEOGRAPHIC_DATA]" at bounding box center [932, 419] width 288 height 44
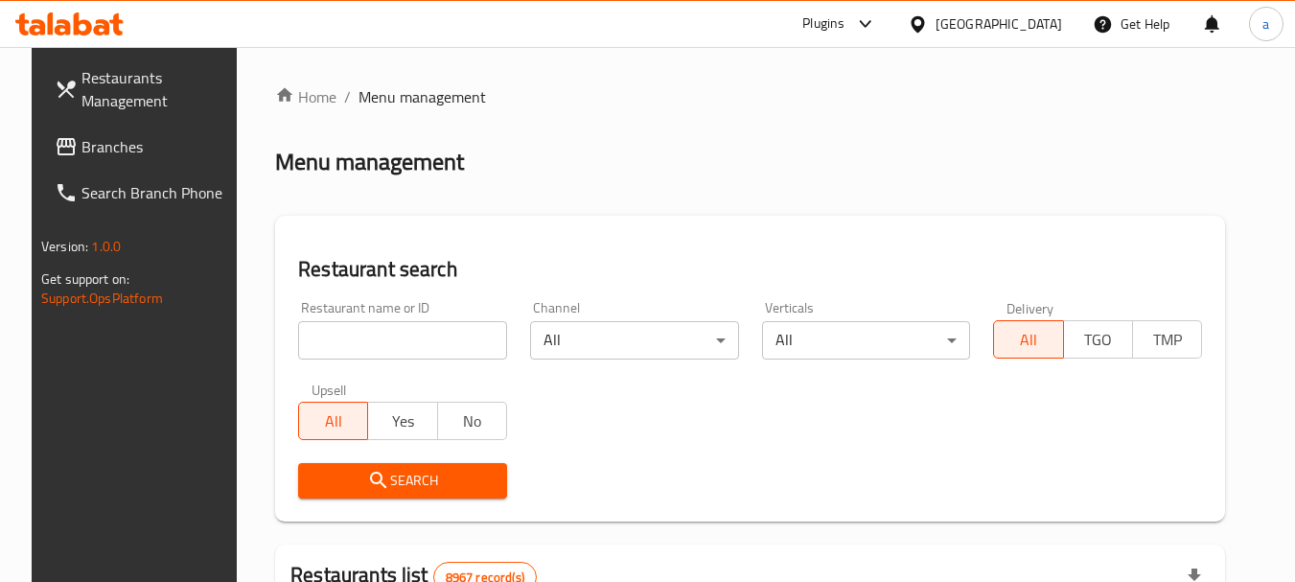
click at [1029, 26] on div "[GEOGRAPHIC_DATA]" at bounding box center [999, 23] width 127 height 21
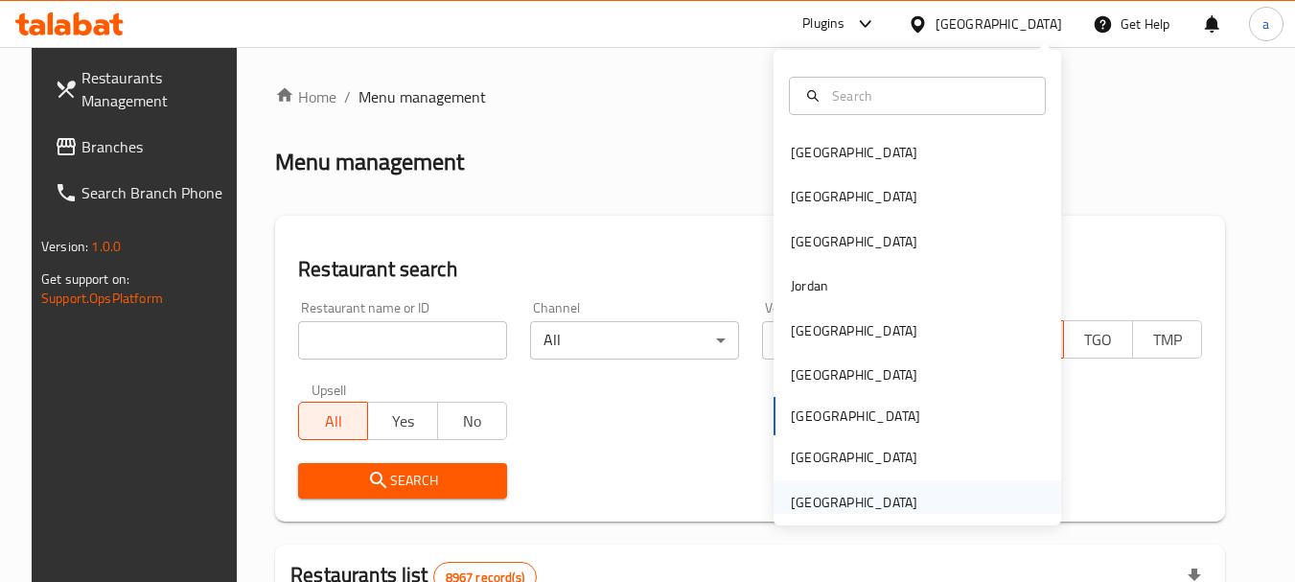
click at [853, 495] on div "[GEOGRAPHIC_DATA]" at bounding box center [854, 502] width 127 height 21
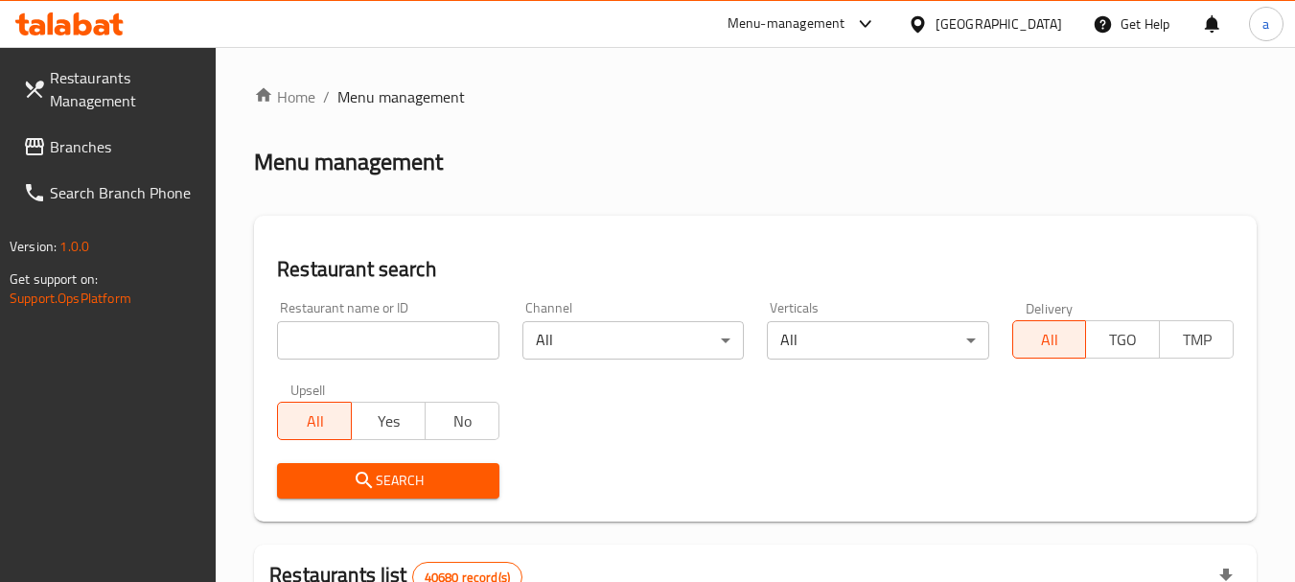
click at [50, 148] on span "Branches" at bounding box center [125, 146] width 151 height 23
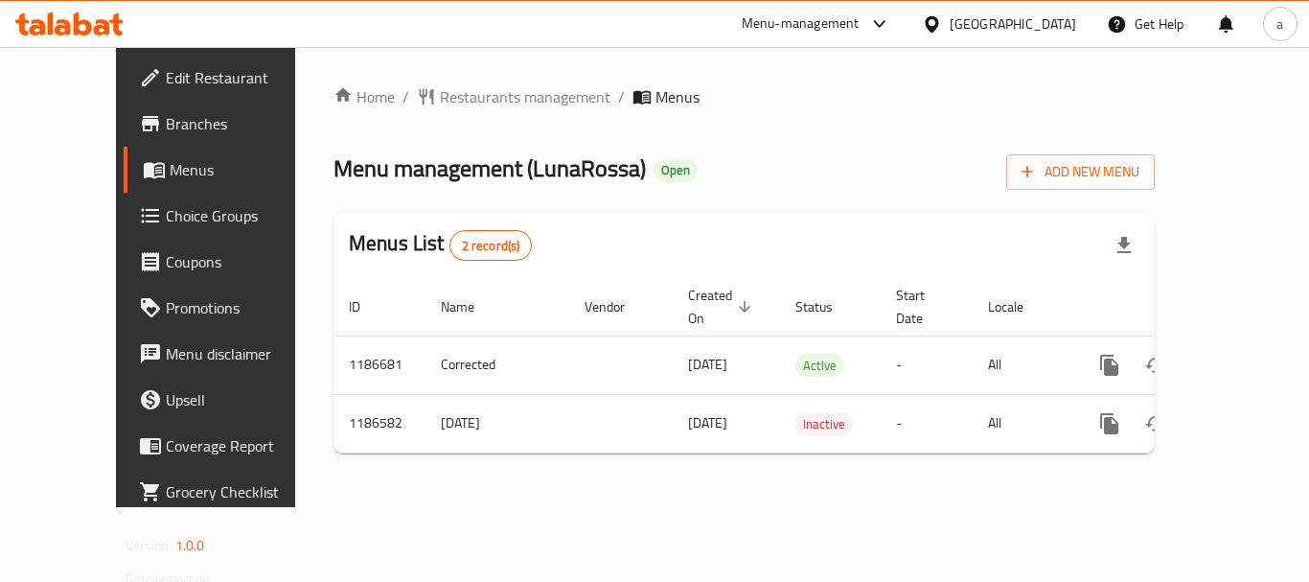
click at [1022, 30] on div "[GEOGRAPHIC_DATA]" at bounding box center [1013, 23] width 127 height 21
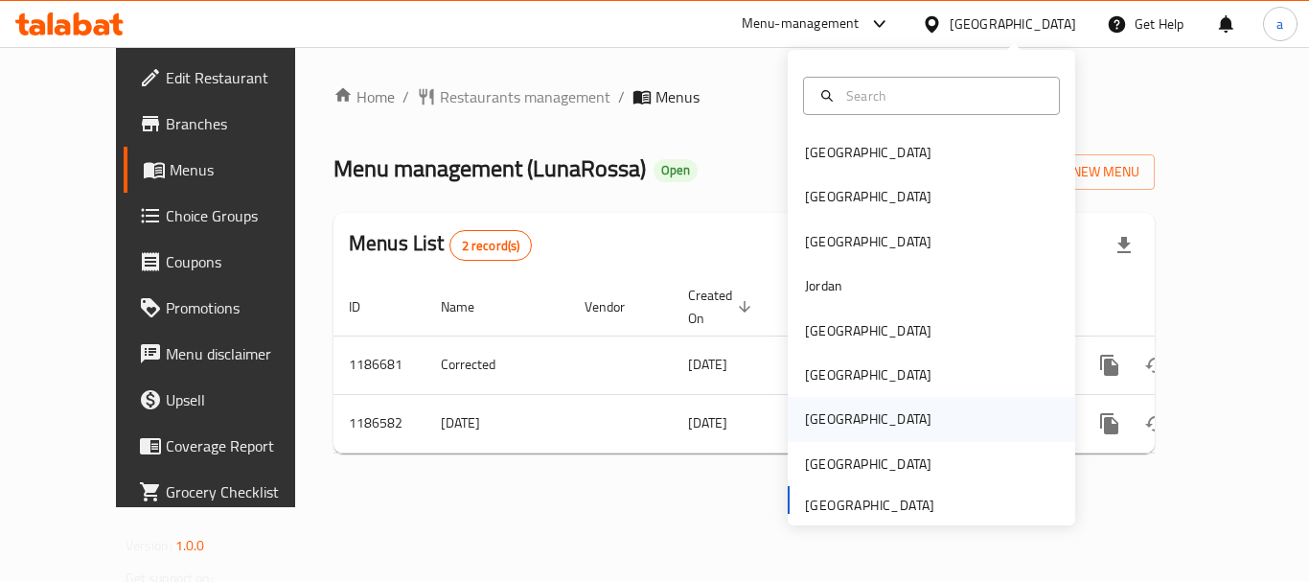
click at [841, 421] on div "[GEOGRAPHIC_DATA]" at bounding box center [932, 419] width 288 height 44
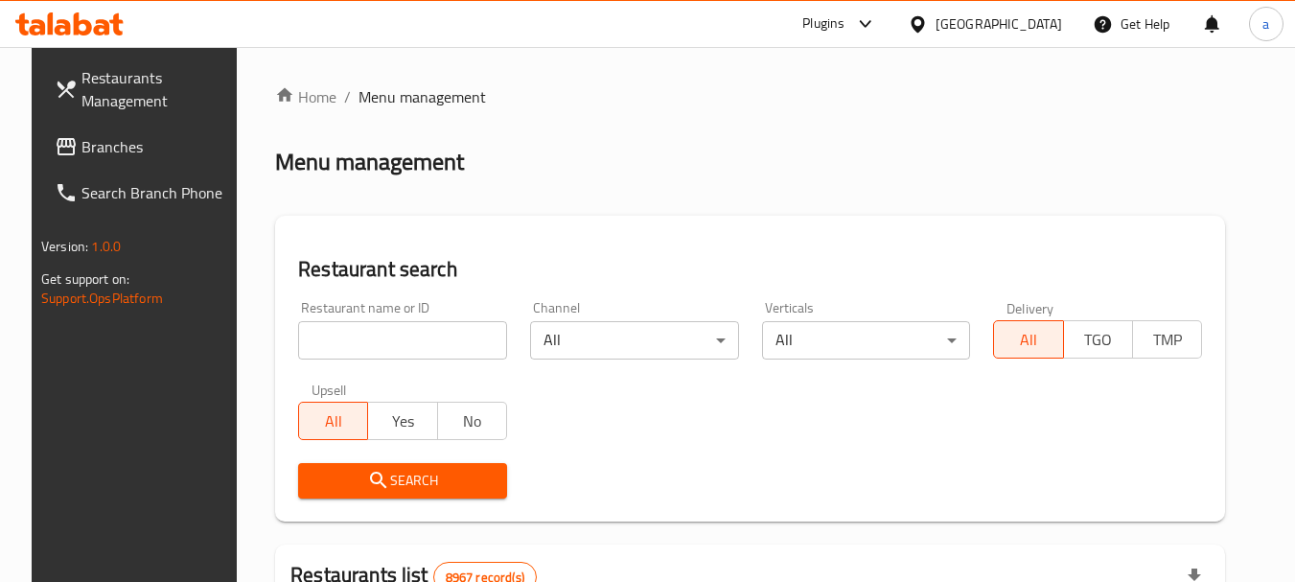
click at [81, 150] on span "Branches" at bounding box center [156, 146] width 151 height 23
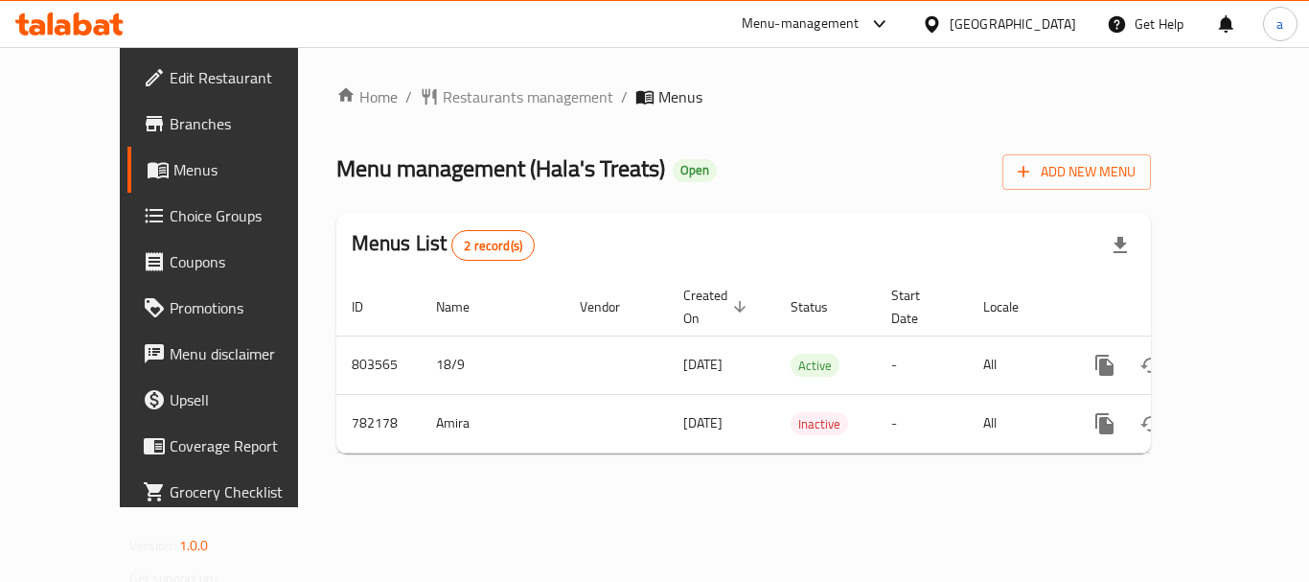
click at [938, 25] on icon at bounding box center [931, 23] width 13 height 16
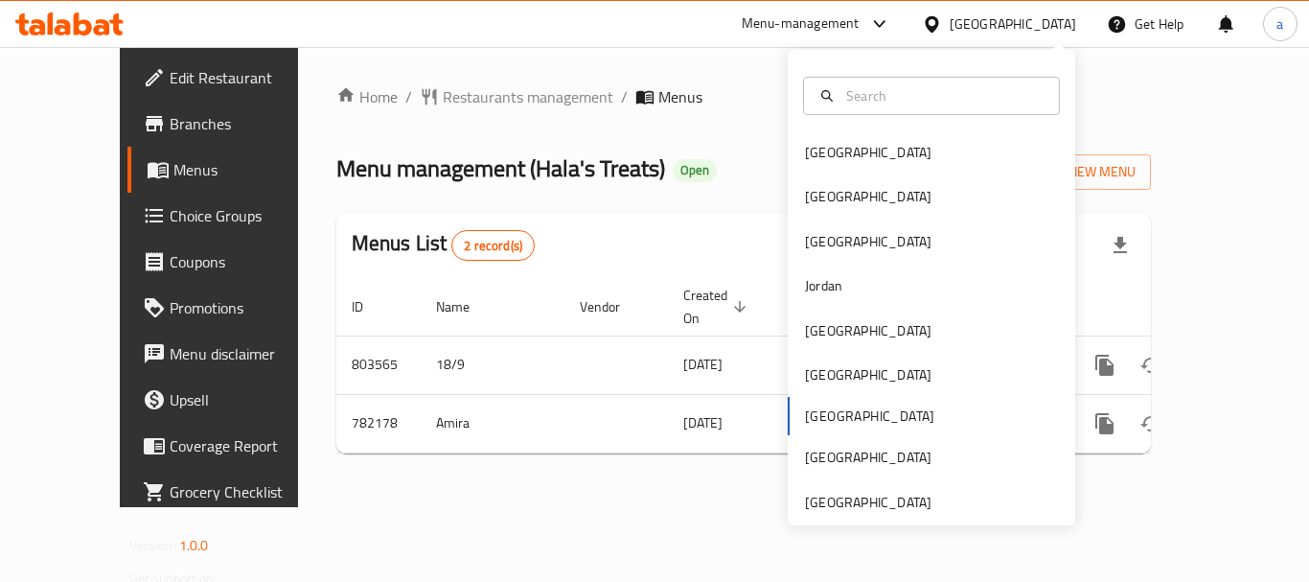
click at [907, 129] on div at bounding box center [932, 95] width 288 height 69
click at [885, 148] on div "[GEOGRAPHIC_DATA]" at bounding box center [932, 152] width 288 height 44
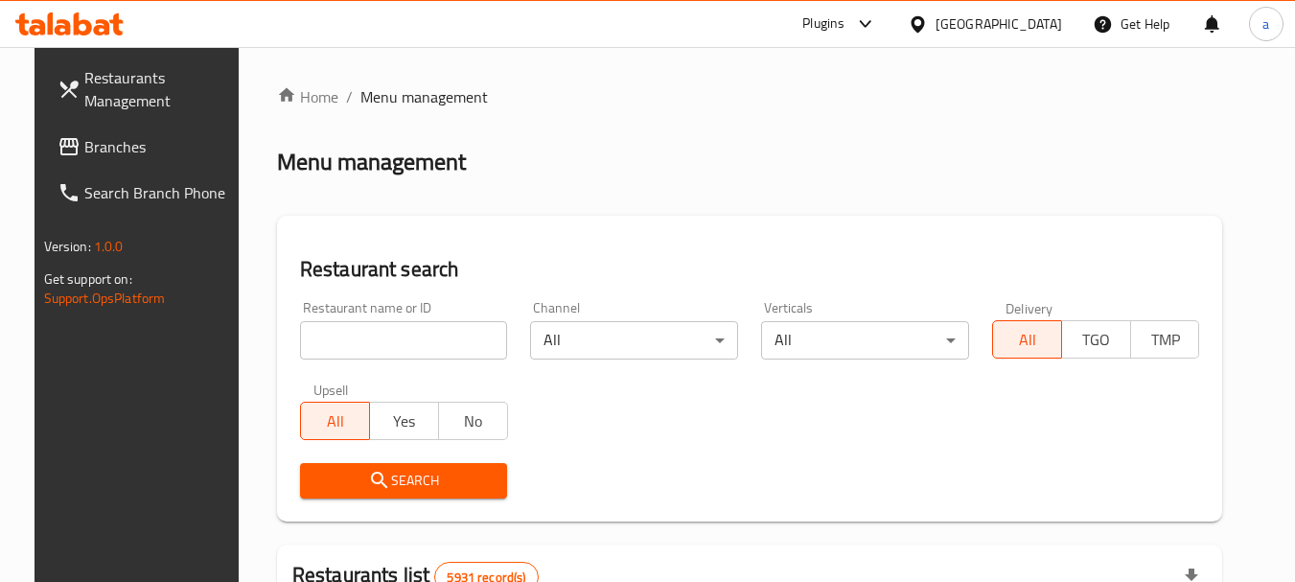
click at [89, 151] on span "Branches" at bounding box center [159, 146] width 151 height 23
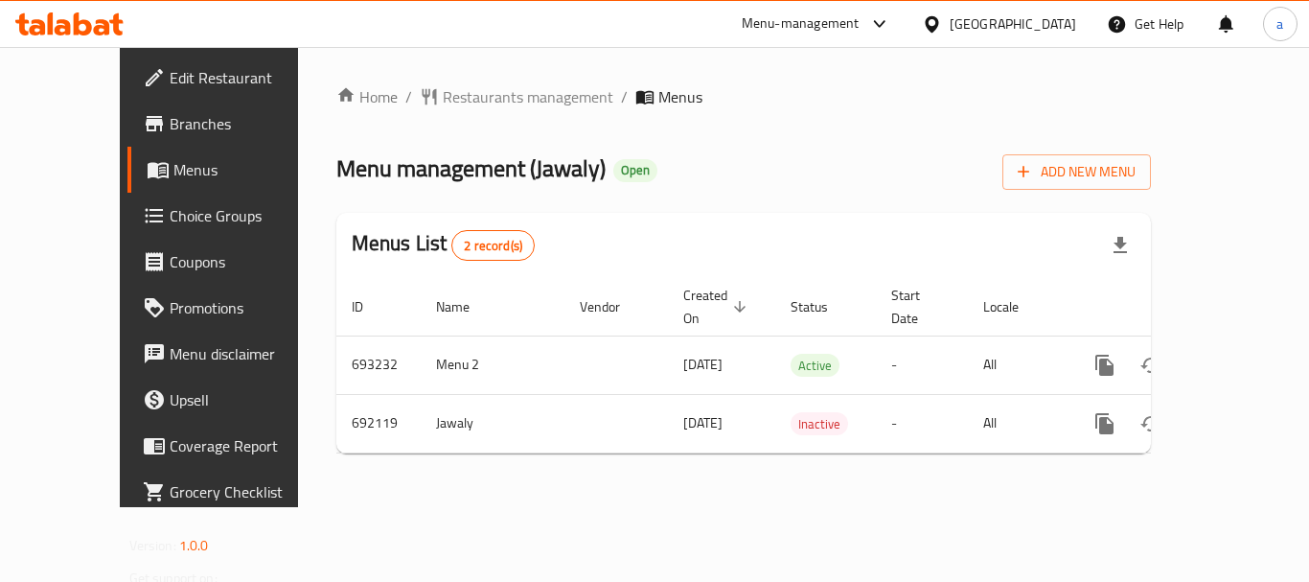
click at [1042, 32] on div "[GEOGRAPHIC_DATA]" at bounding box center [1013, 23] width 127 height 21
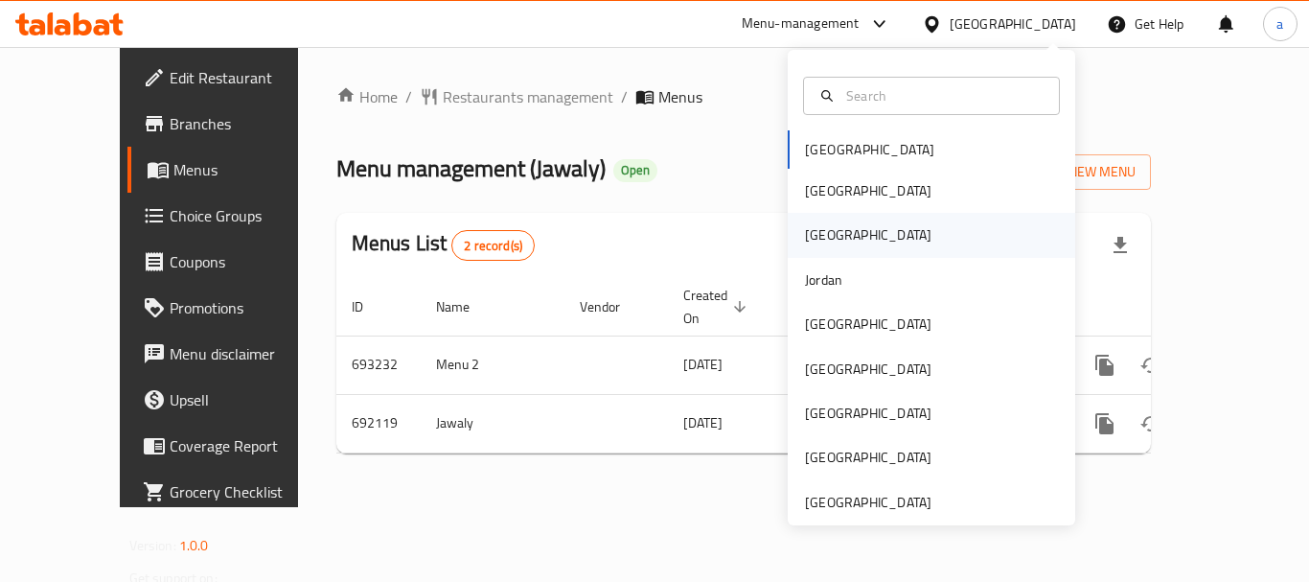
click at [821, 237] on div "[GEOGRAPHIC_DATA]" at bounding box center [868, 235] width 157 height 44
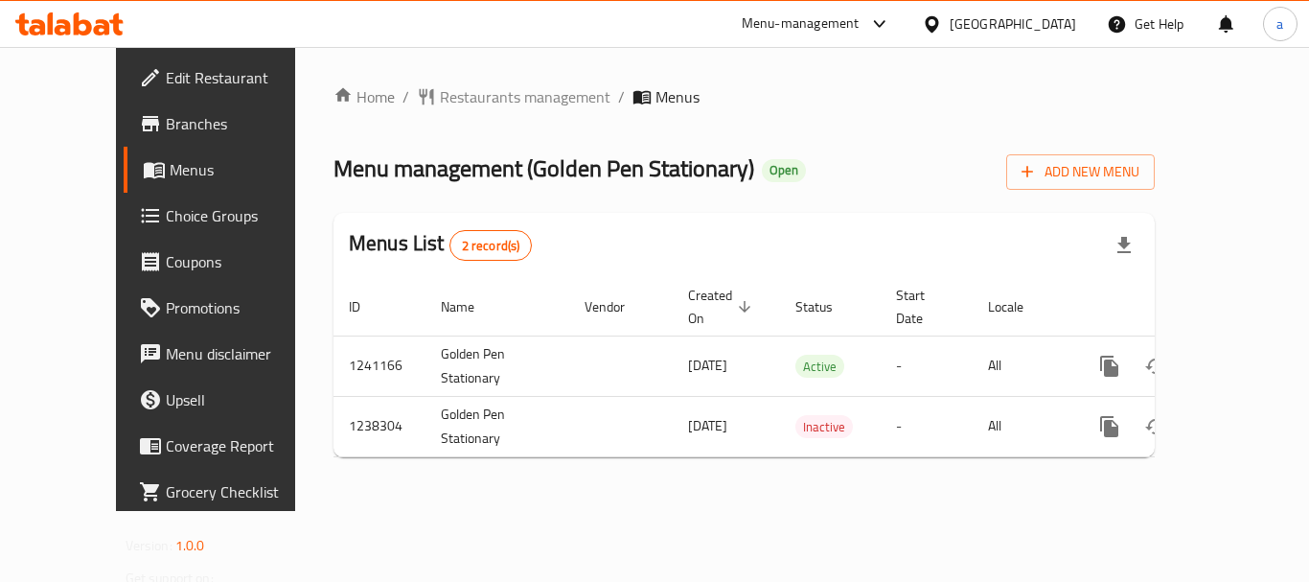
click at [950, 34] on div at bounding box center [936, 23] width 28 height 21
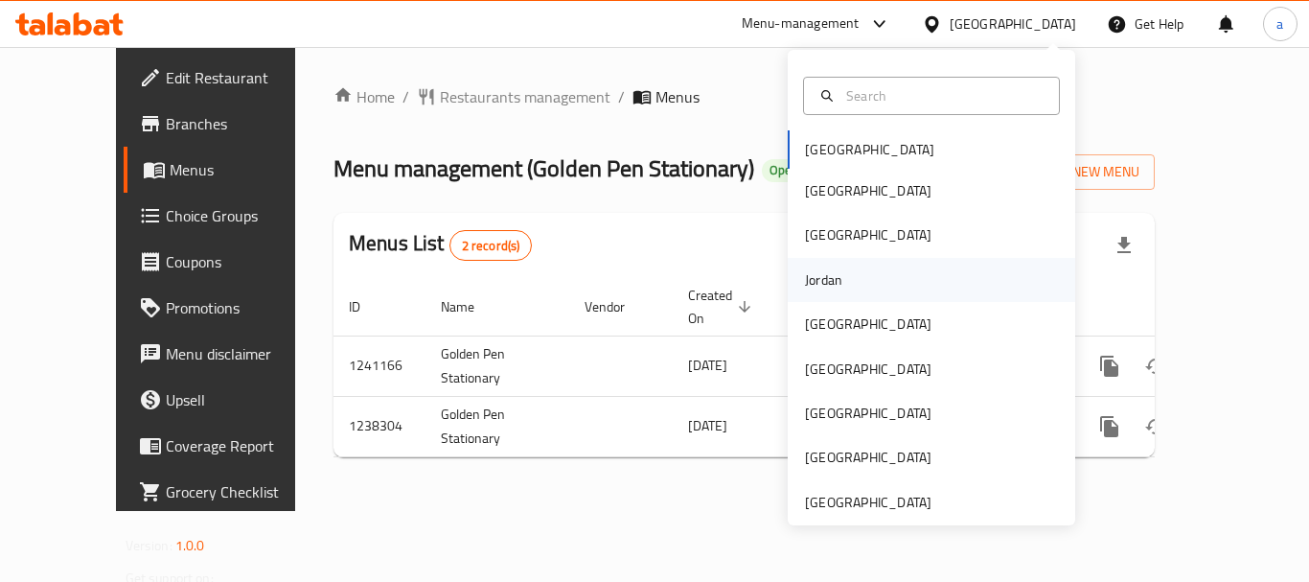
click at [856, 278] on div "Jordan" at bounding box center [932, 280] width 288 height 44
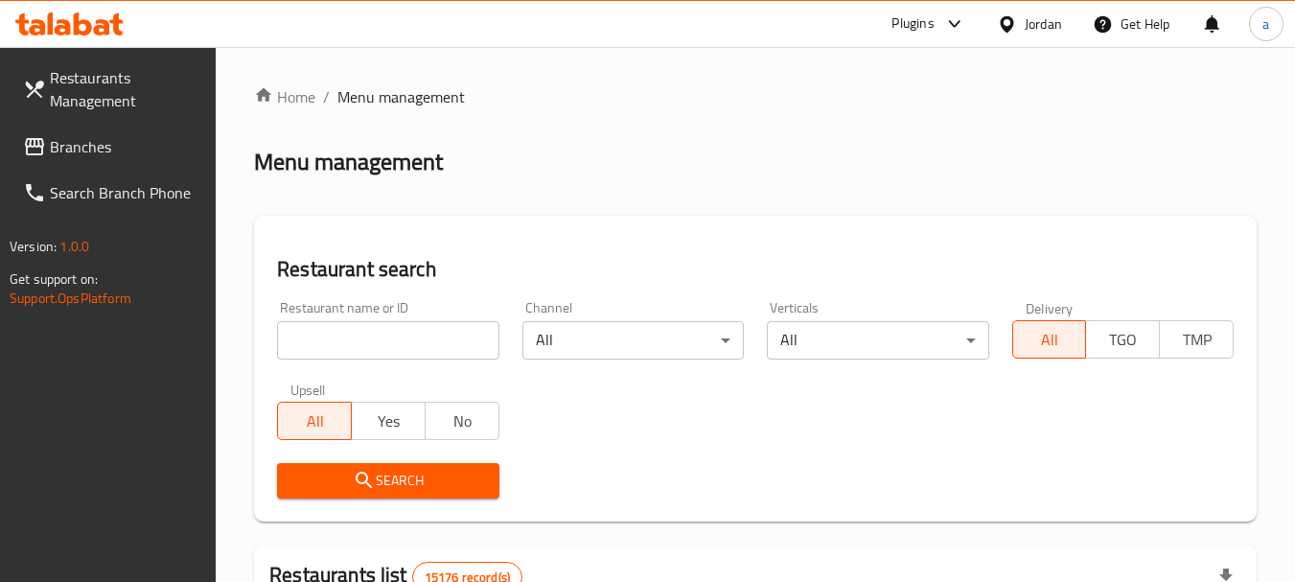
click at [1031, 35] on div "Jordan" at bounding box center [1030, 24] width 96 height 46
click at [1036, 25] on div "Jordan" at bounding box center [1043, 23] width 37 height 21
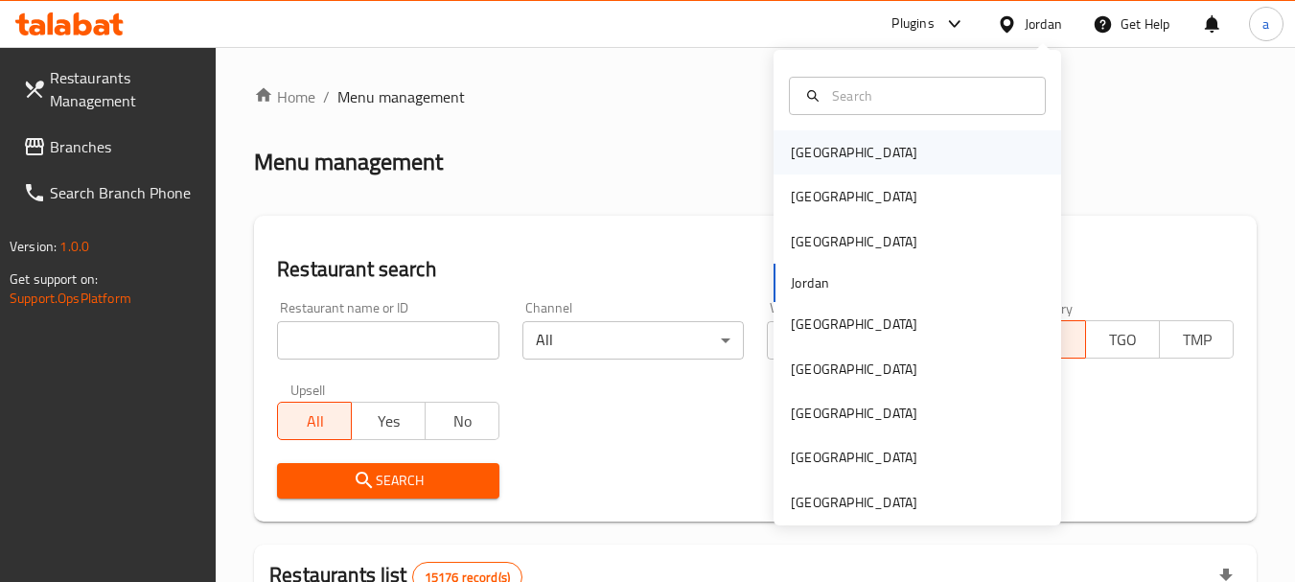
click at [867, 131] on div "[GEOGRAPHIC_DATA]" at bounding box center [918, 152] width 288 height 44
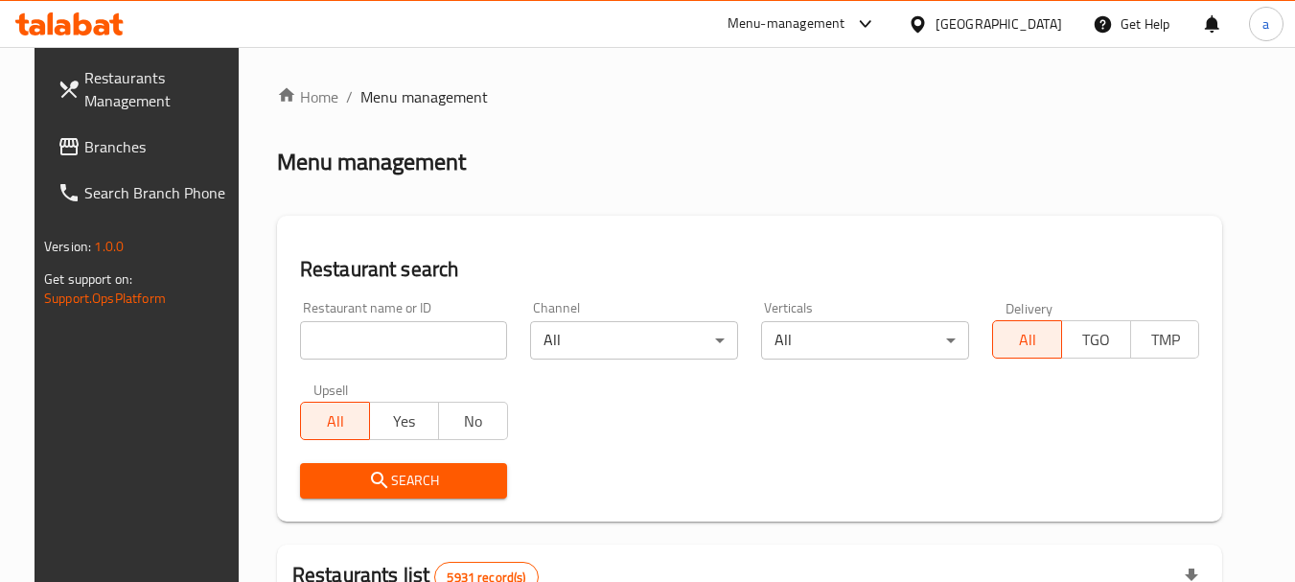
click at [95, 150] on span "Branches" at bounding box center [159, 146] width 151 height 23
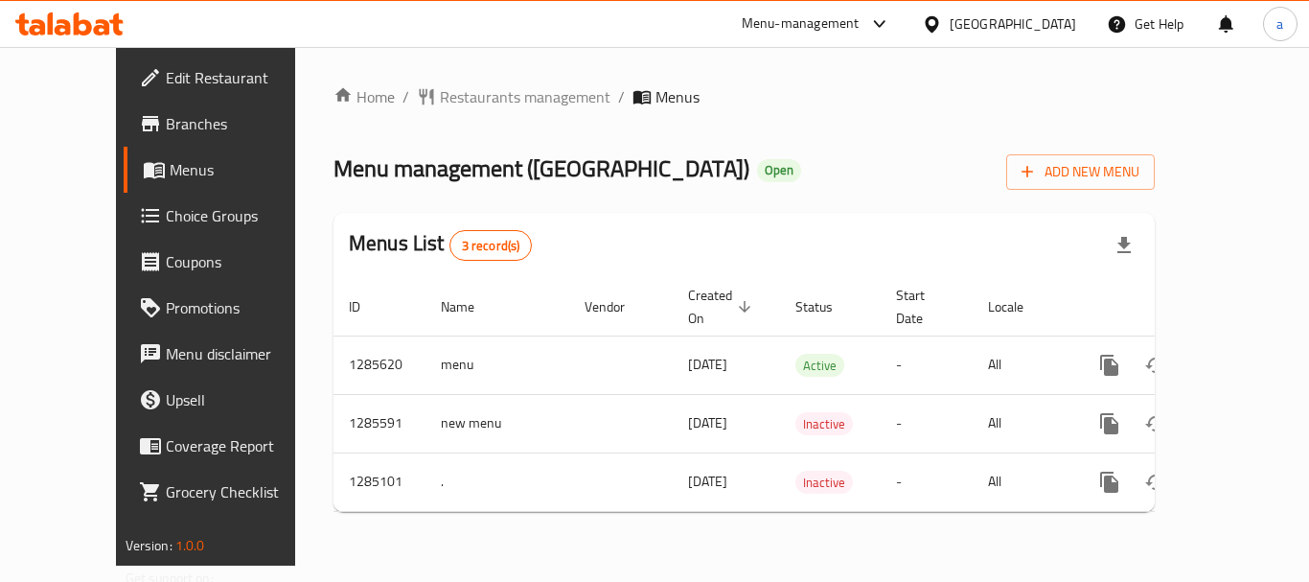
click at [1050, 19] on div "[GEOGRAPHIC_DATA]" at bounding box center [1013, 23] width 127 height 21
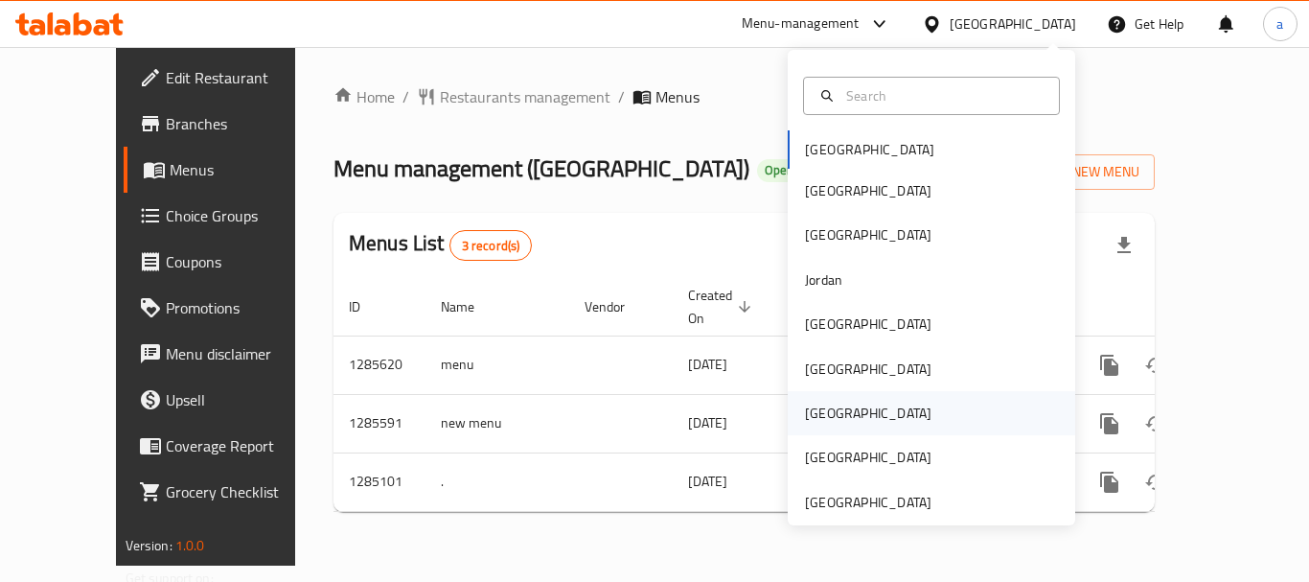
click at [832, 419] on div "[GEOGRAPHIC_DATA]" at bounding box center [868, 413] width 157 height 44
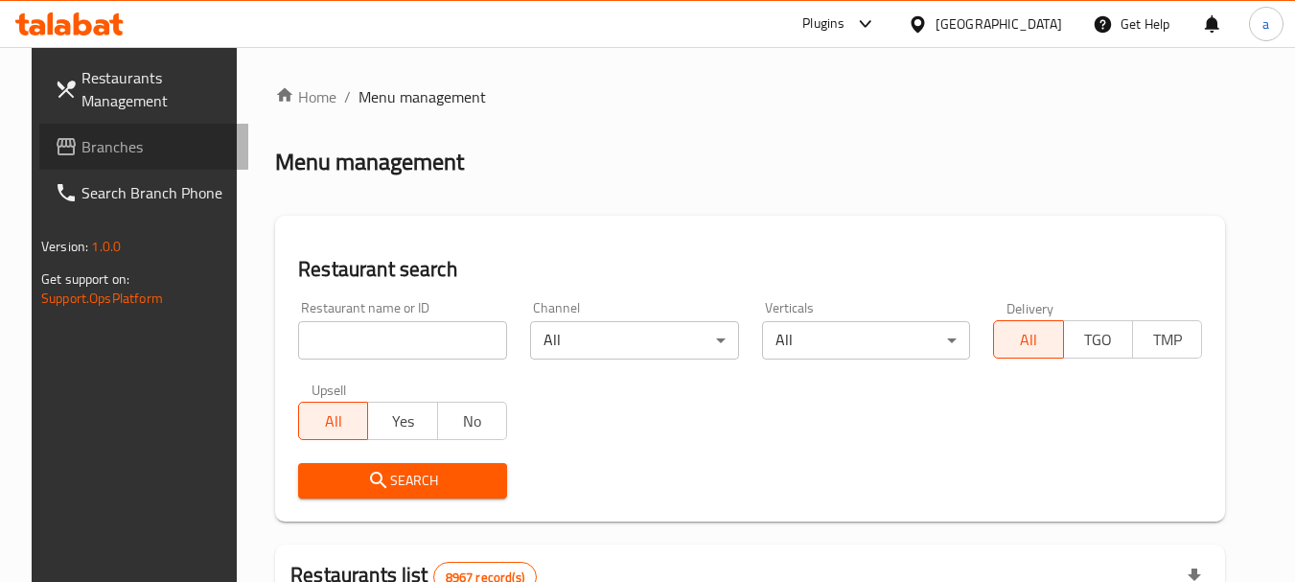
click at [151, 136] on span "Branches" at bounding box center [156, 146] width 151 height 23
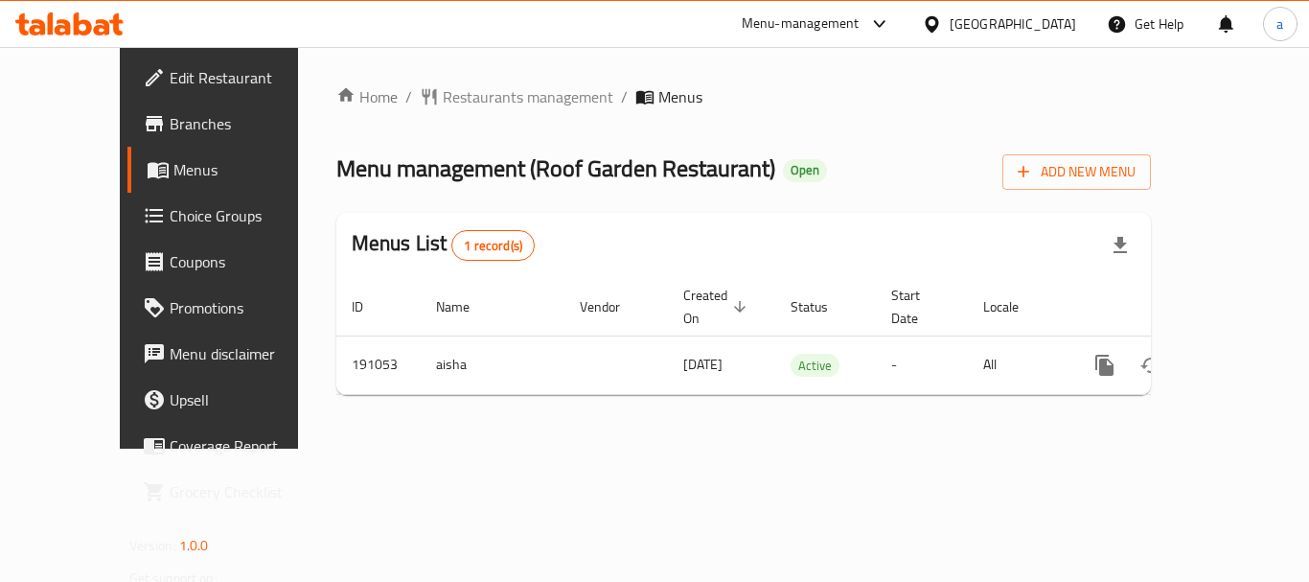
click at [1073, 22] on div "[GEOGRAPHIC_DATA]" at bounding box center [1013, 23] width 127 height 21
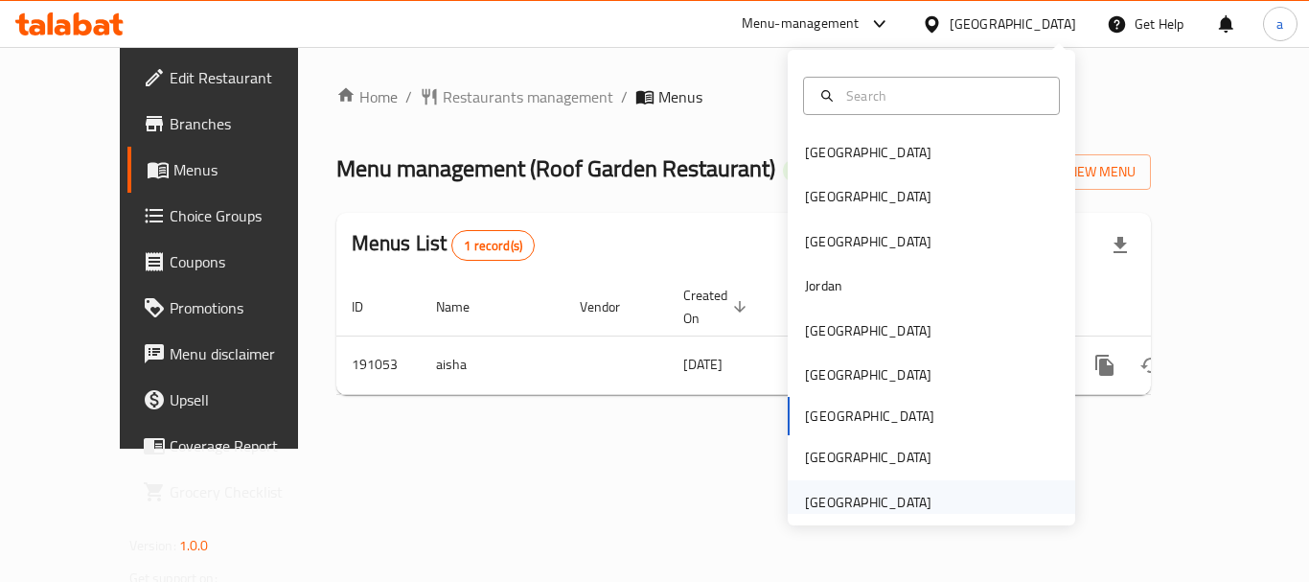
click at [853, 504] on div "[GEOGRAPHIC_DATA]" at bounding box center [868, 502] width 127 height 21
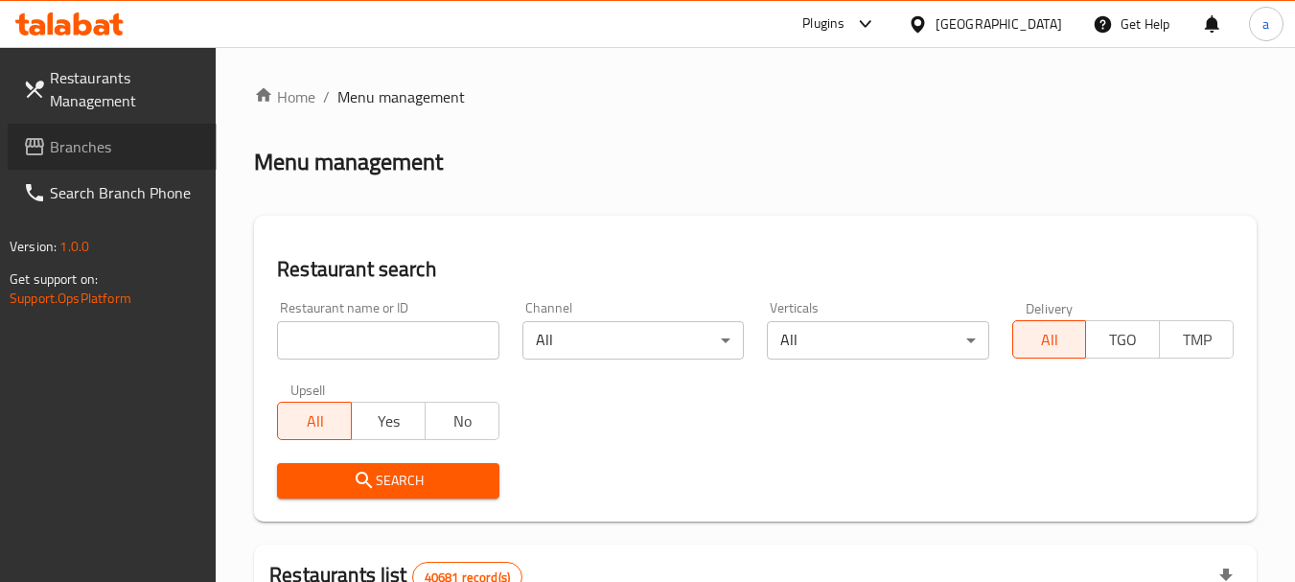
click at [98, 145] on span "Branches" at bounding box center [125, 146] width 151 height 23
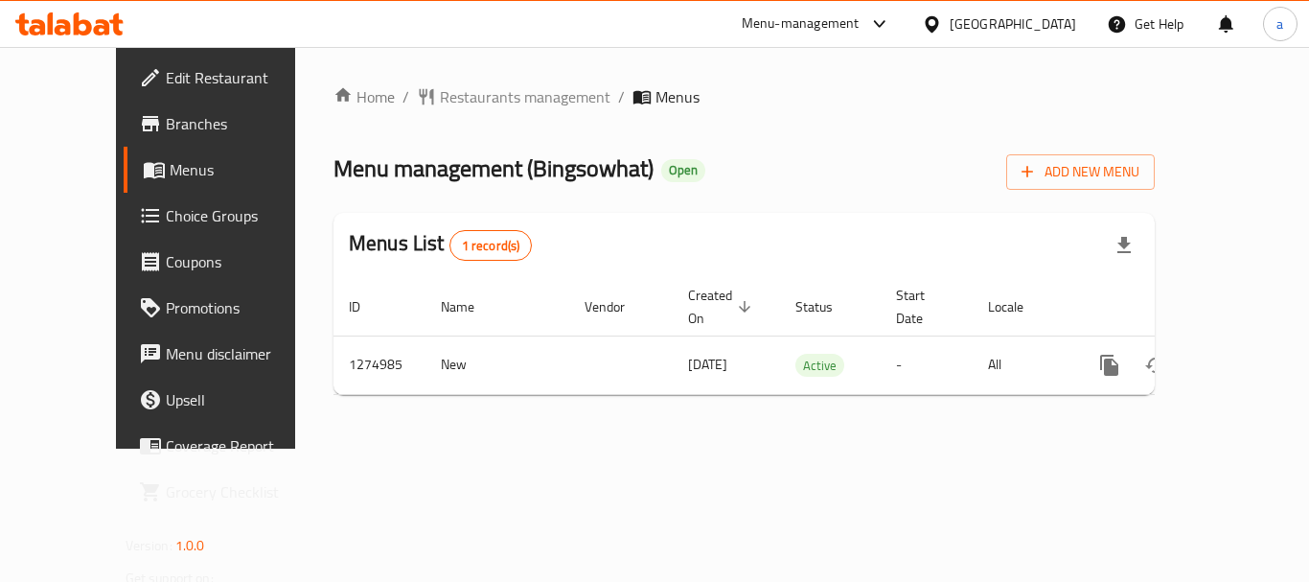
click at [1020, 26] on div "[GEOGRAPHIC_DATA]" at bounding box center [1013, 23] width 127 height 21
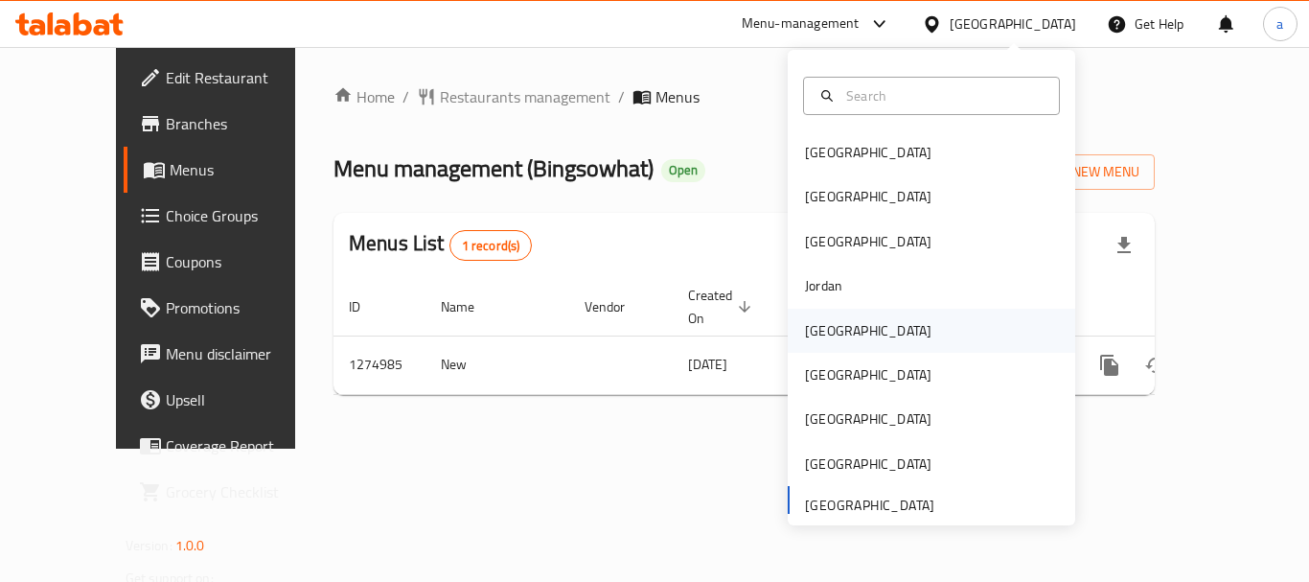
click at [823, 332] on div "[GEOGRAPHIC_DATA]" at bounding box center [868, 330] width 127 height 21
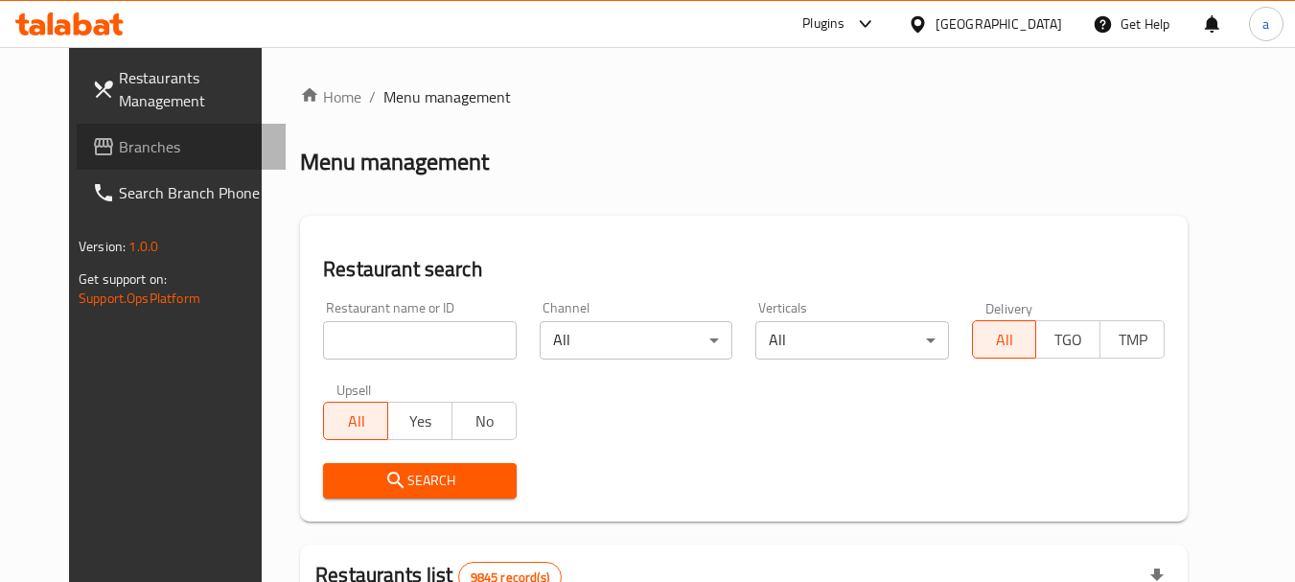
click at [119, 152] on span "Branches" at bounding box center [194, 146] width 151 height 23
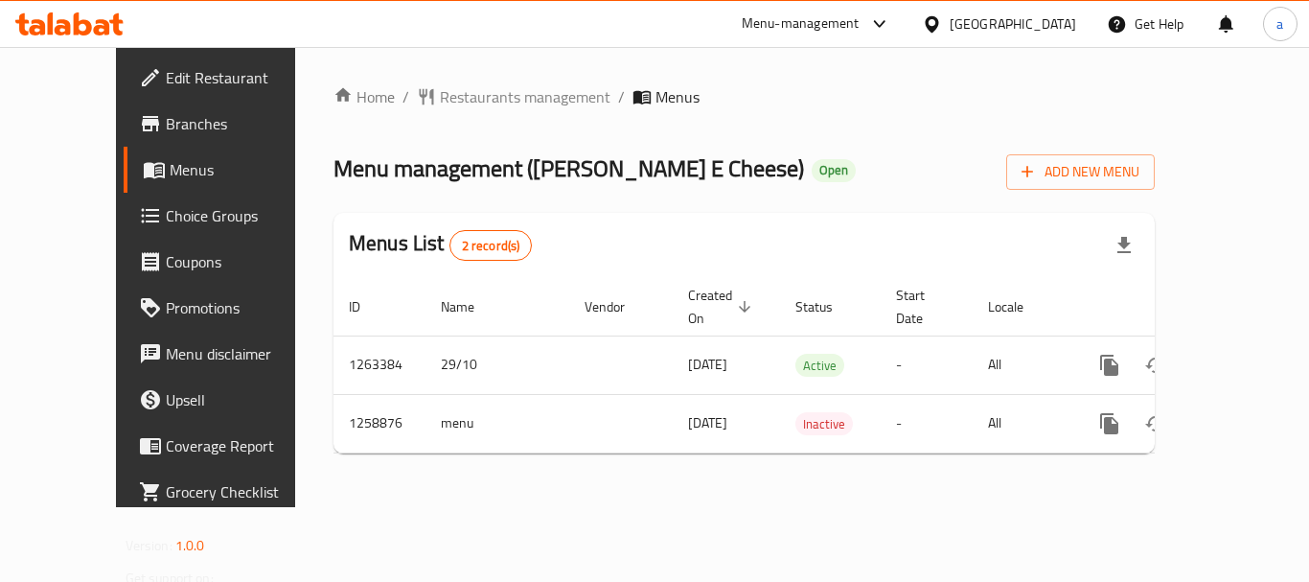
click at [730, 480] on div "Home / Restaurants management / Menus Menu management ( [PERSON_NAME] ) Open Ad…" at bounding box center [744, 277] width 898 height 460
click at [942, 25] on icon at bounding box center [932, 24] width 20 height 20
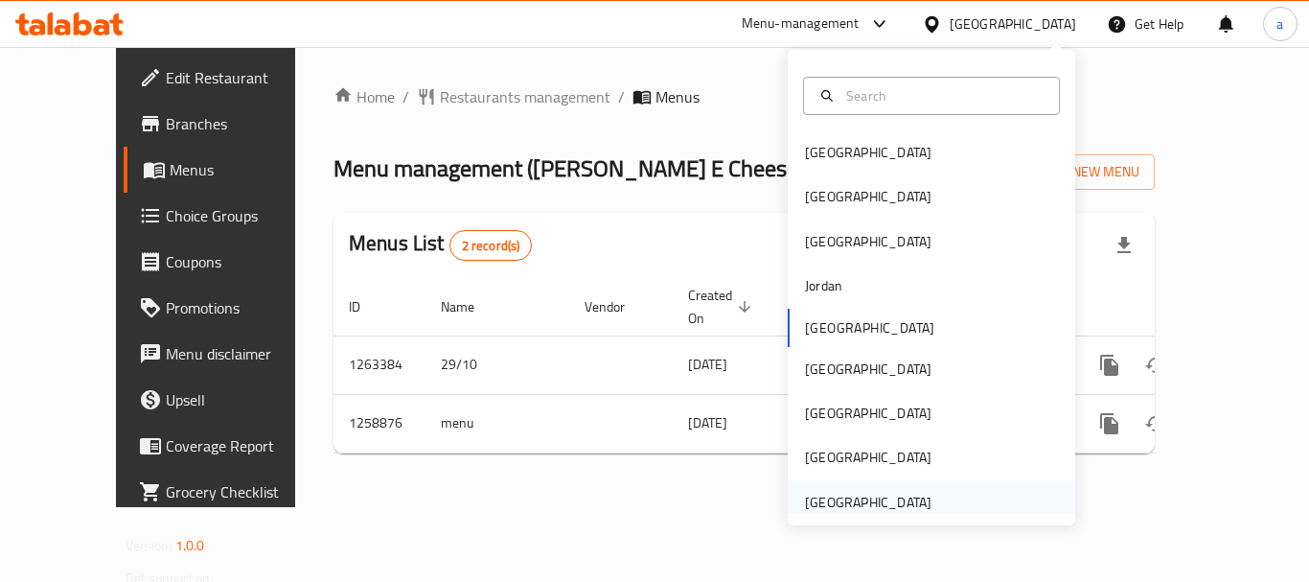
click at [876, 496] on div "[GEOGRAPHIC_DATA]" at bounding box center [868, 502] width 127 height 21
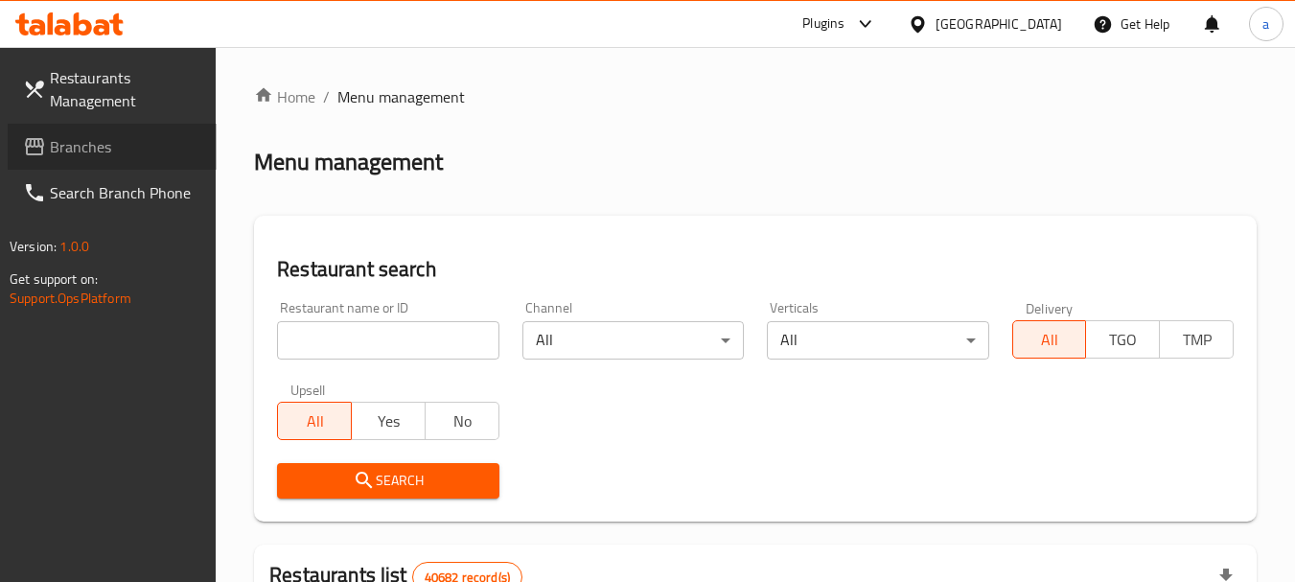
click at [109, 150] on span "Branches" at bounding box center [125, 146] width 151 height 23
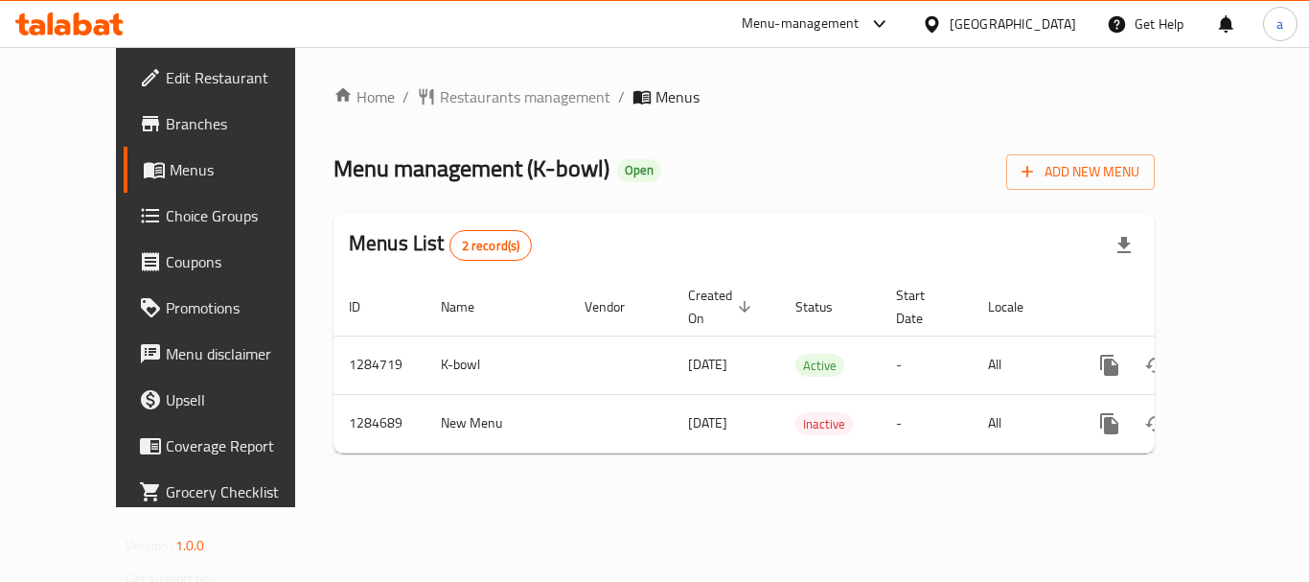
click at [968, 27] on div "[GEOGRAPHIC_DATA]" at bounding box center [1013, 23] width 127 height 21
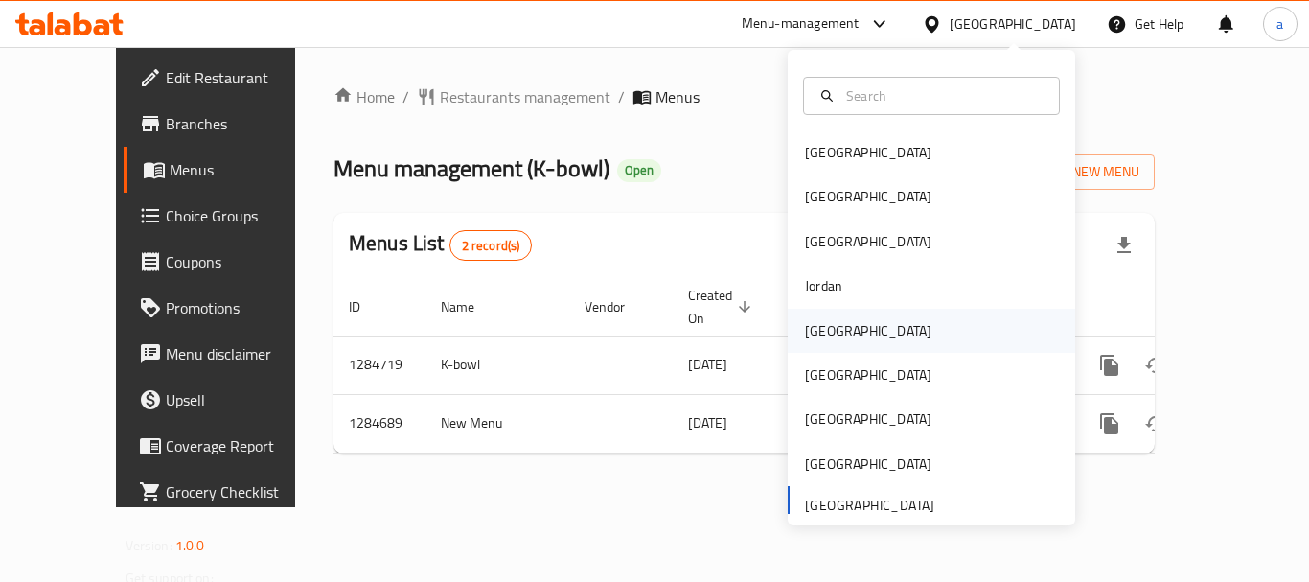
click at [857, 331] on div "[GEOGRAPHIC_DATA]" at bounding box center [932, 331] width 288 height 44
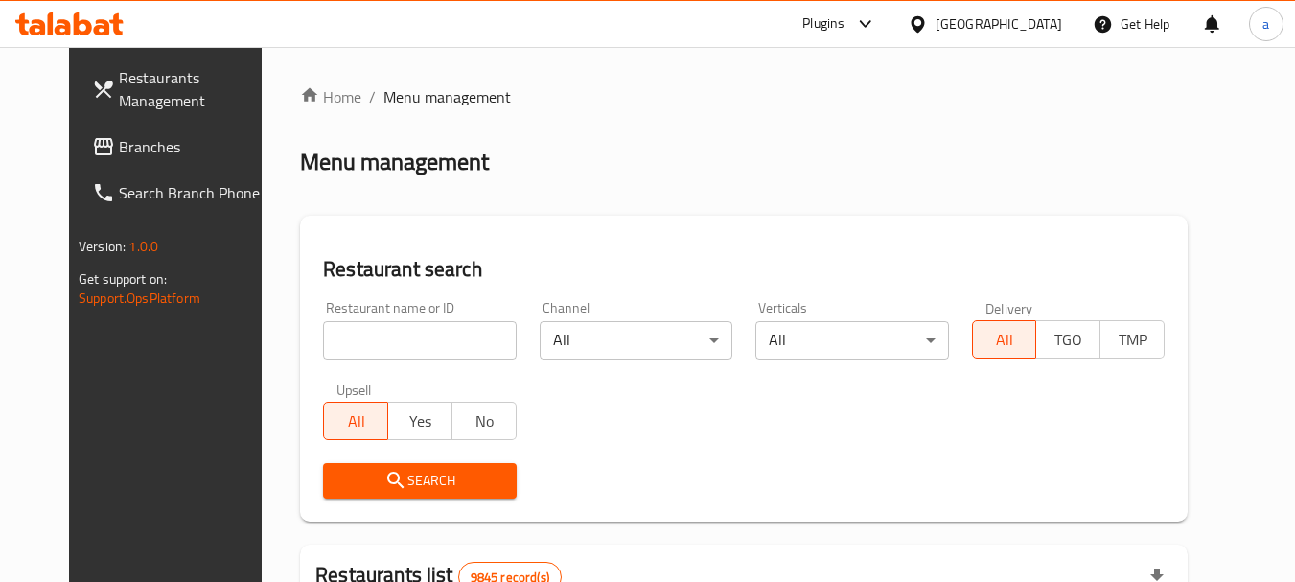
click at [119, 151] on span "Branches" at bounding box center [194, 146] width 151 height 23
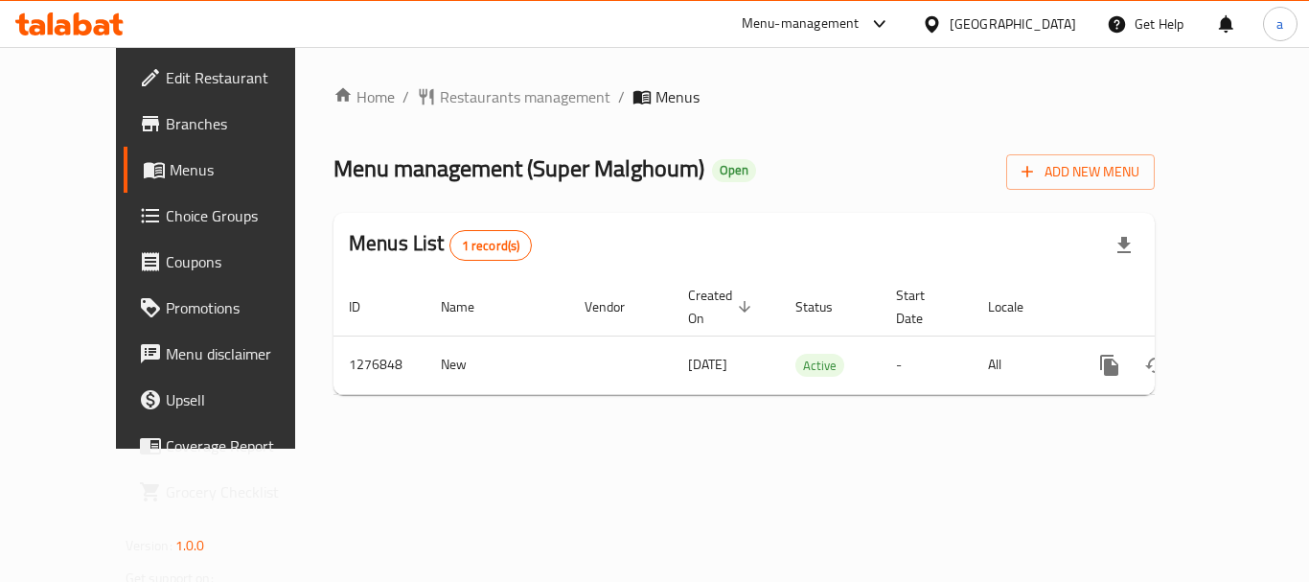
click at [1046, 20] on div "[GEOGRAPHIC_DATA]" at bounding box center [1013, 23] width 127 height 21
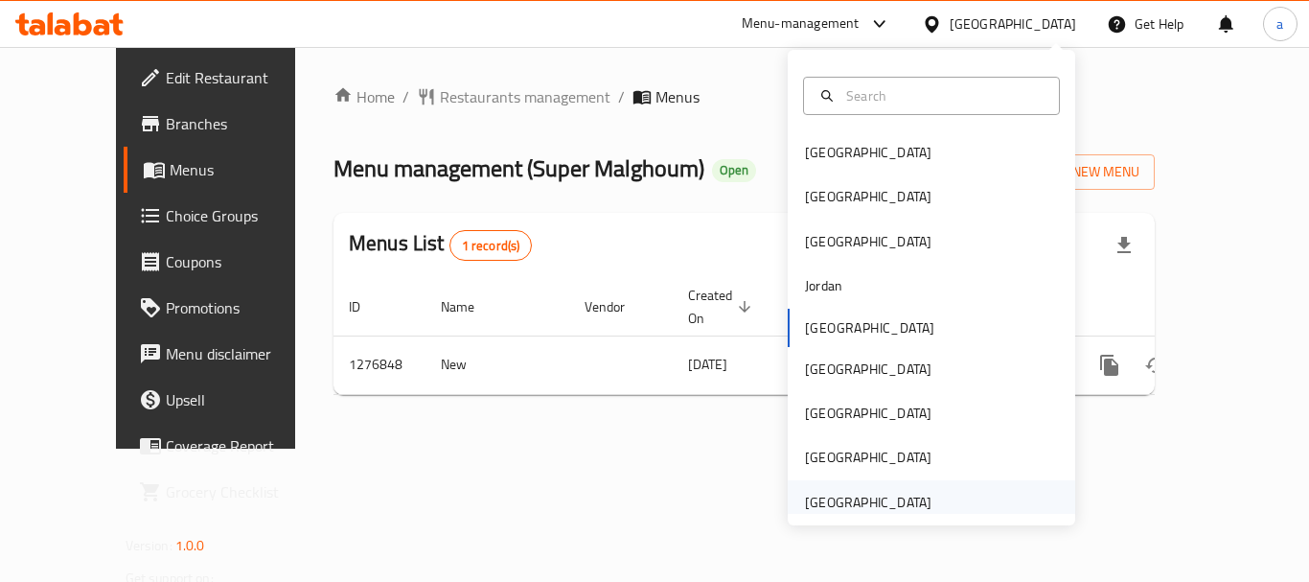
click at [843, 508] on div "[GEOGRAPHIC_DATA]" at bounding box center [868, 502] width 127 height 21
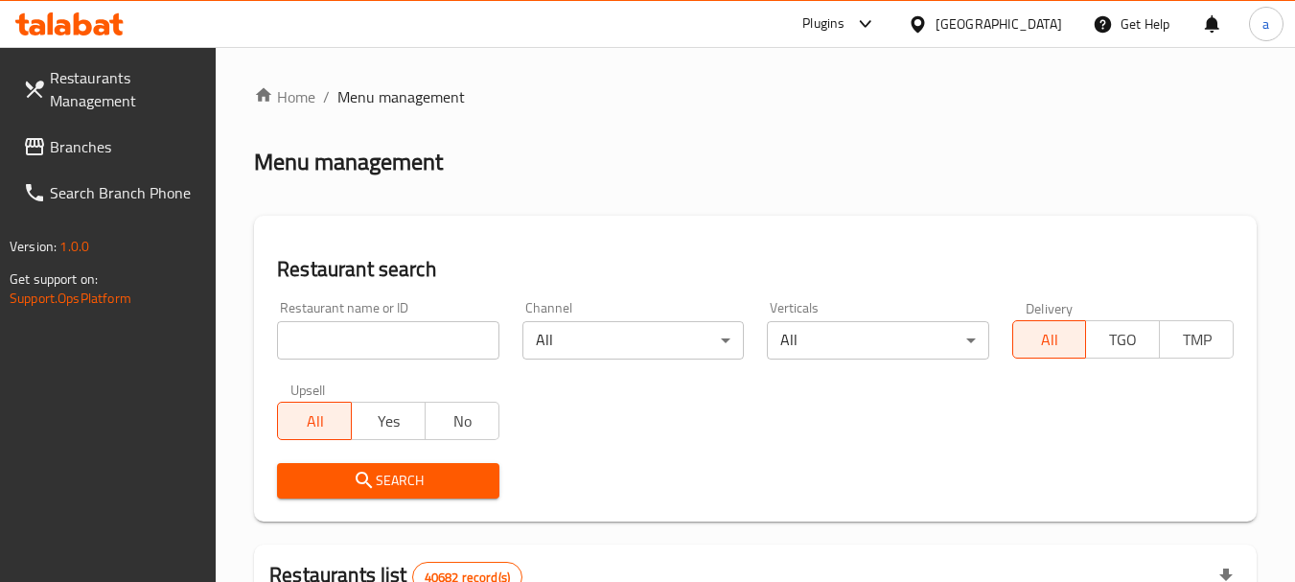
click at [87, 150] on span "Branches" at bounding box center [125, 146] width 151 height 23
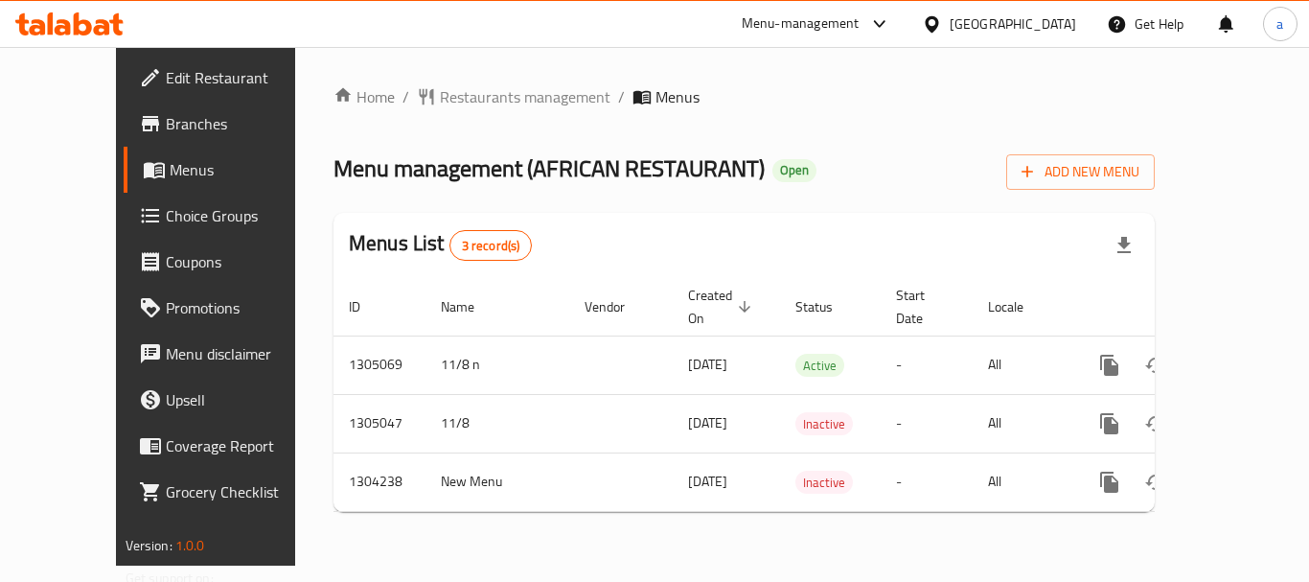
click at [1021, 19] on div "[GEOGRAPHIC_DATA]" at bounding box center [1013, 23] width 127 height 21
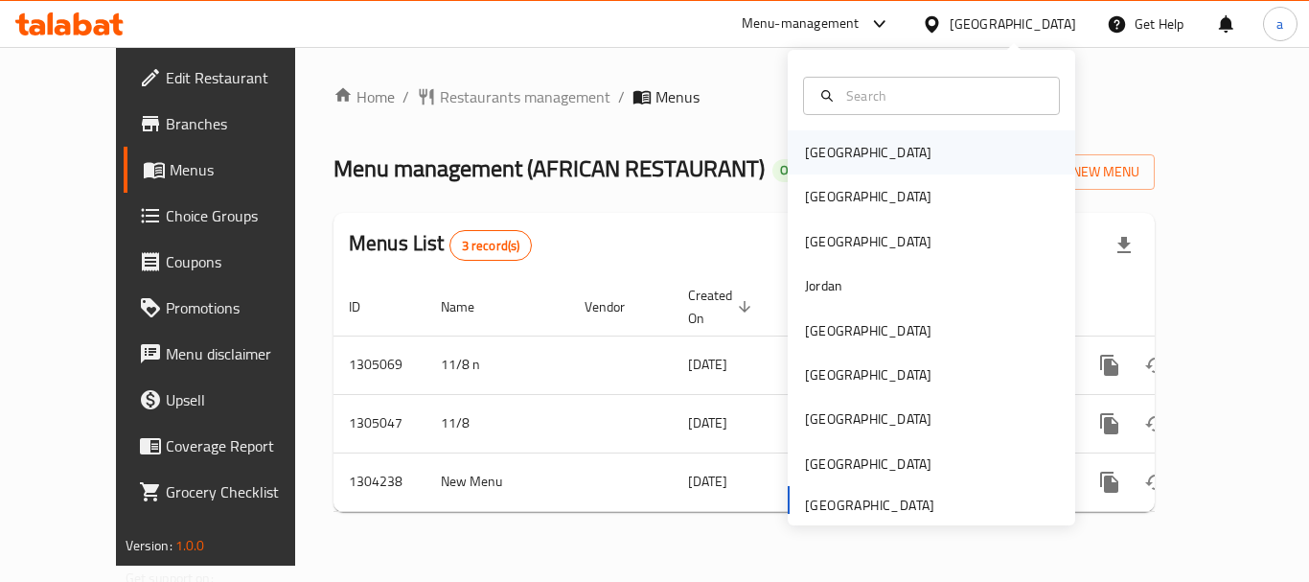
click at [836, 145] on div "[GEOGRAPHIC_DATA]" at bounding box center [868, 152] width 157 height 44
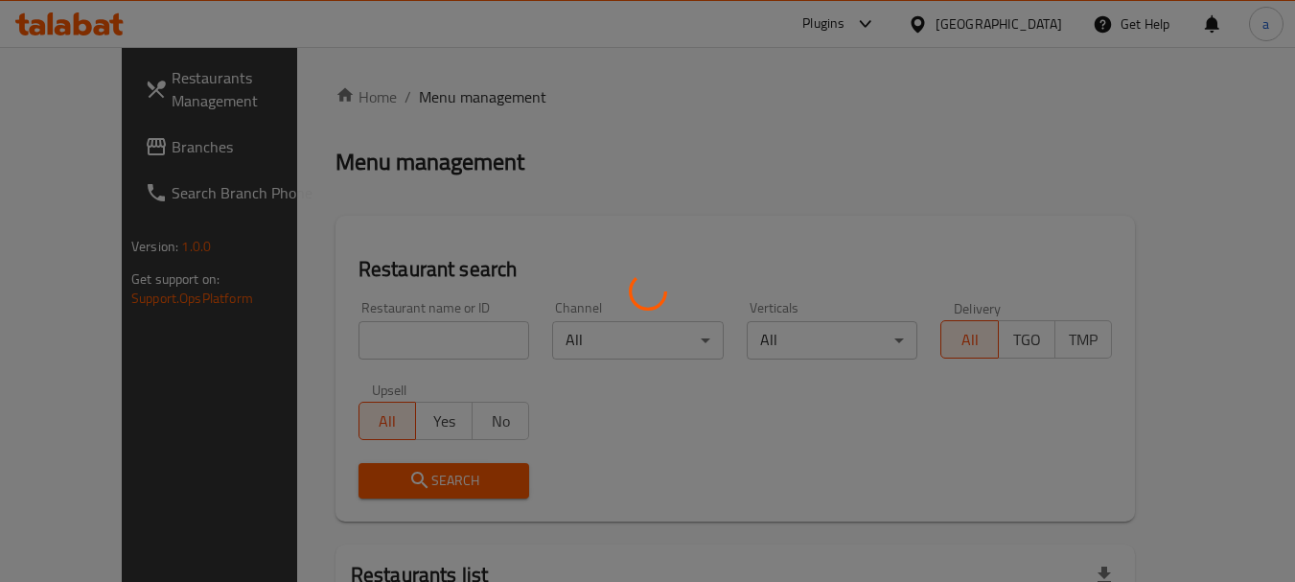
click at [85, 149] on div at bounding box center [647, 291] width 1295 height 582
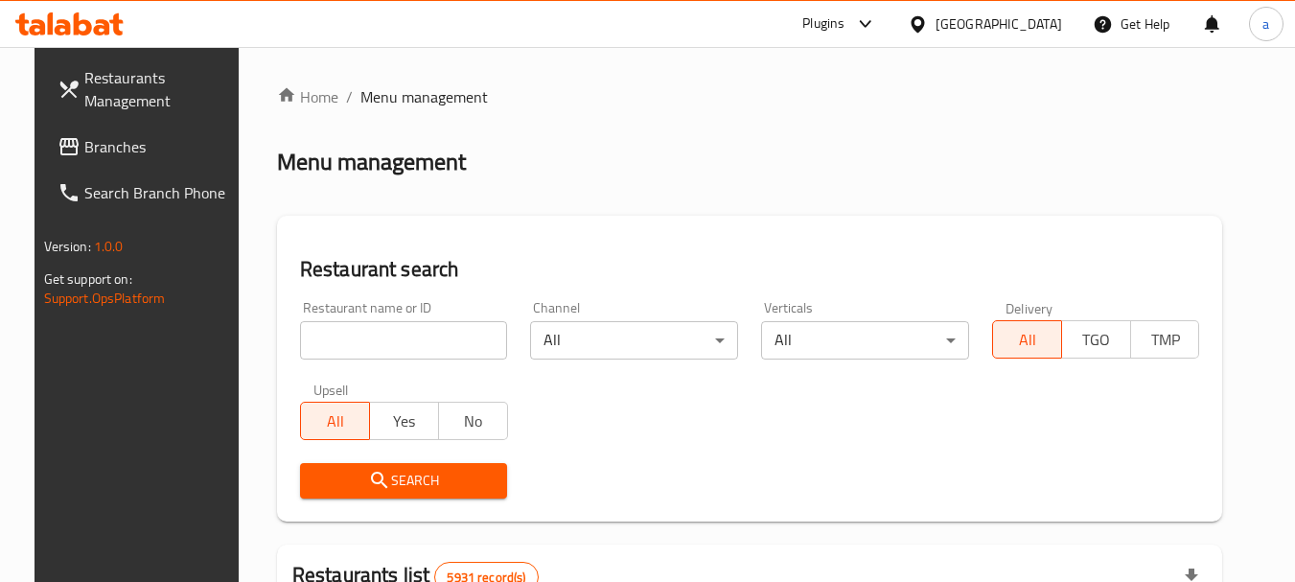
click at [85, 149] on span "Branches" at bounding box center [159, 146] width 151 height 23
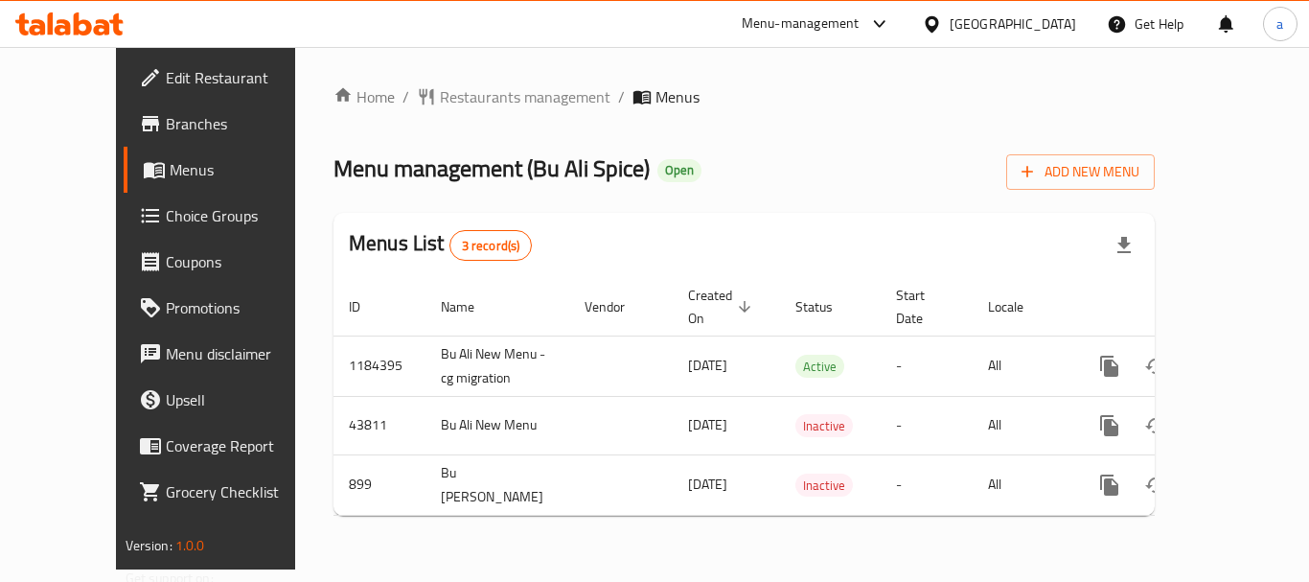
click at [1042, 11] on div "[GEOGRAPHIC_DATA]" at bounding box center [999, 24] width 185 height 46
click at [1040, 27] on div "[GEOGRAPHIC_DATA]" at bounding box center [1013, 23] width 127 height 21
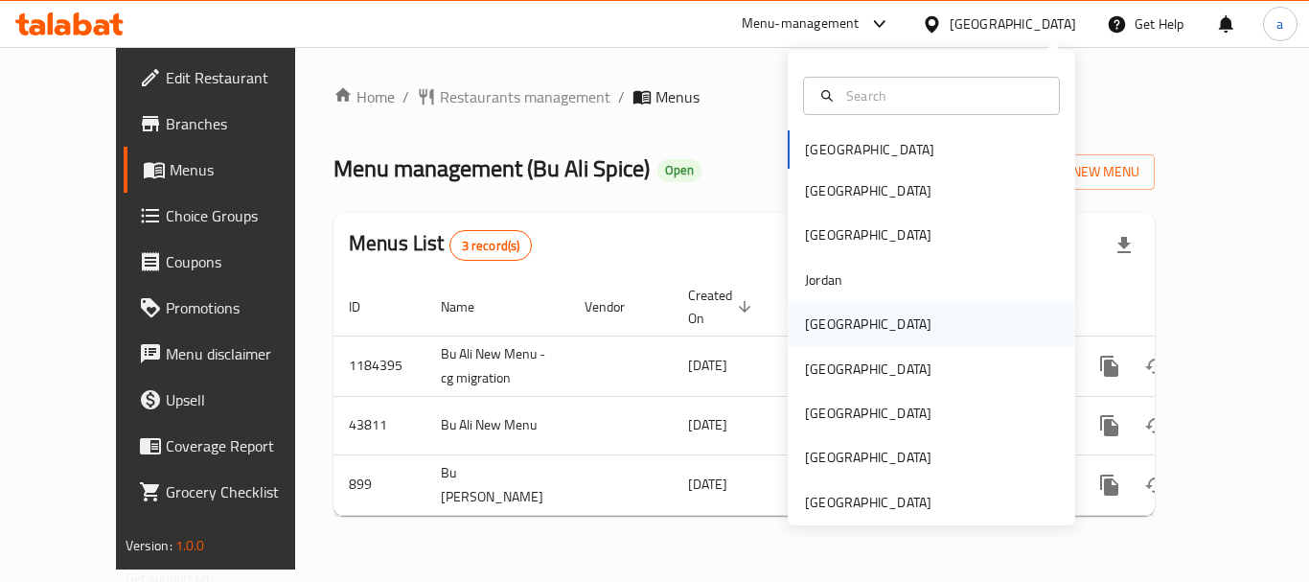
click at [832, 330] on div "[GEOGRAPHIC_DATA]" at bounding box center [868, 324] width 157 height 44
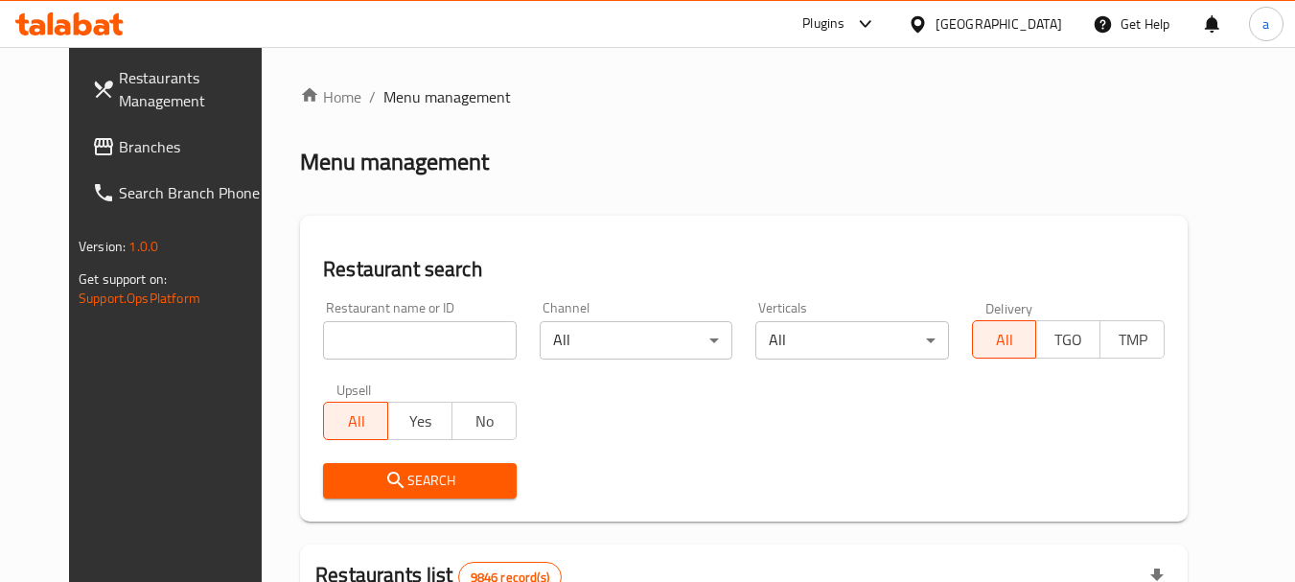
click at [119, 146] on span "Branches" at bounding box center [194, 146] width 151 height 23
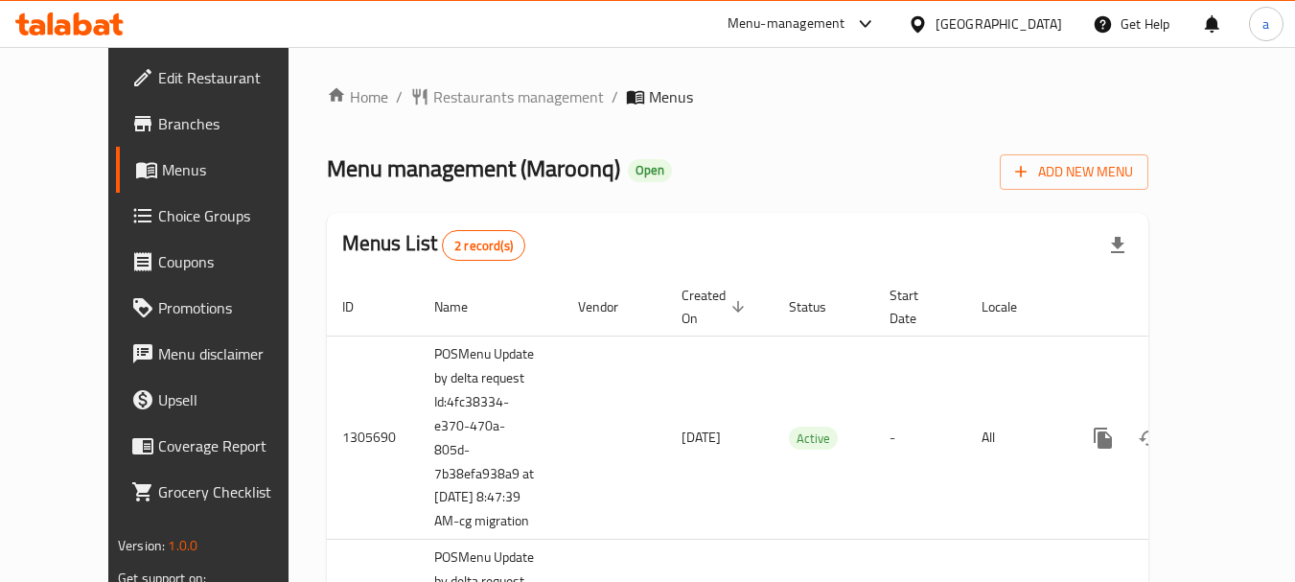
click at [936, 13] on div at bounding box center [922, 23] width 28 height 21
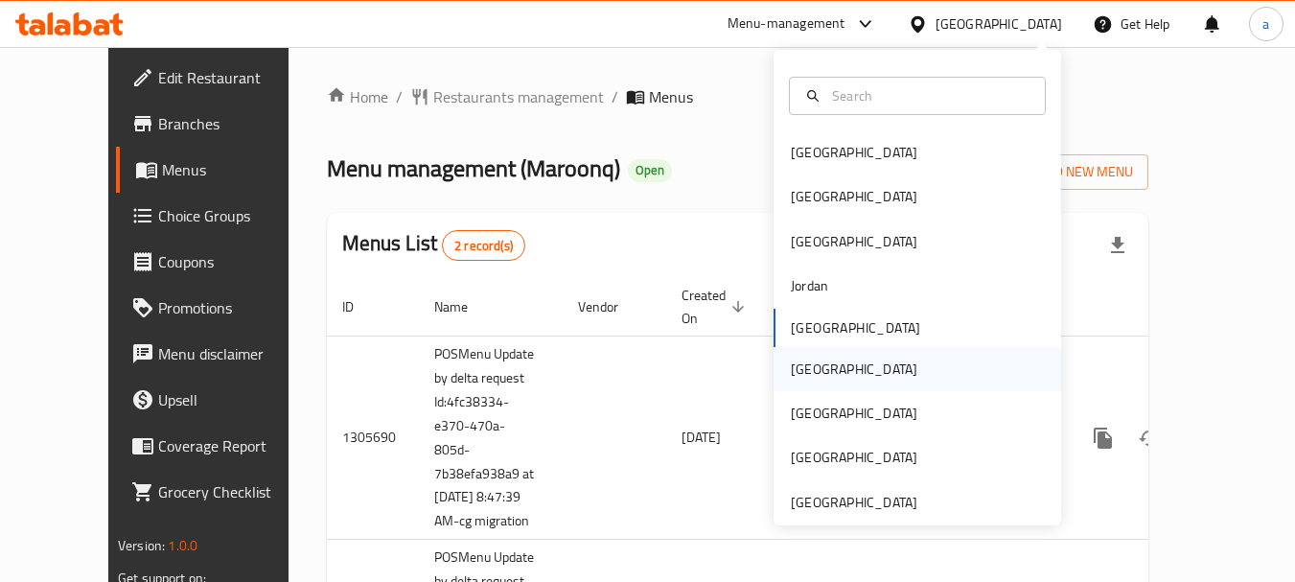
click at [806, 366] on div "[GEOGRAPHIC_DATA]" at bounding box center [854, 368] width 127 height 21
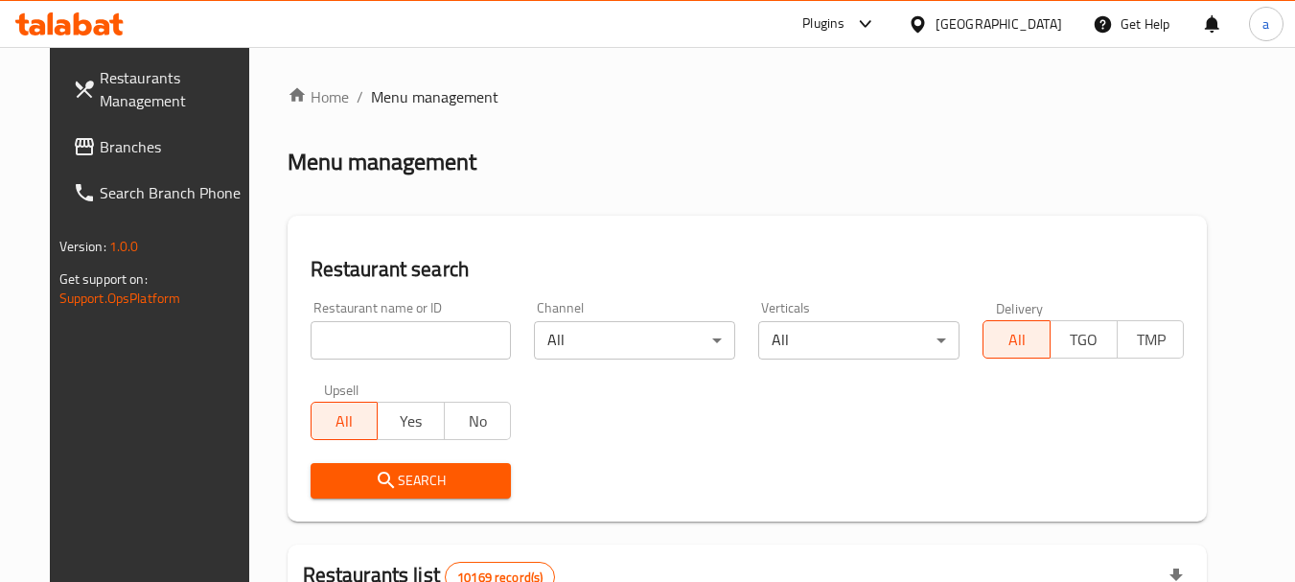
click at [1035, 19] on div "[GEOGRAPHIC_DATA]" at bounding box center [999, 23] width 127 height 21
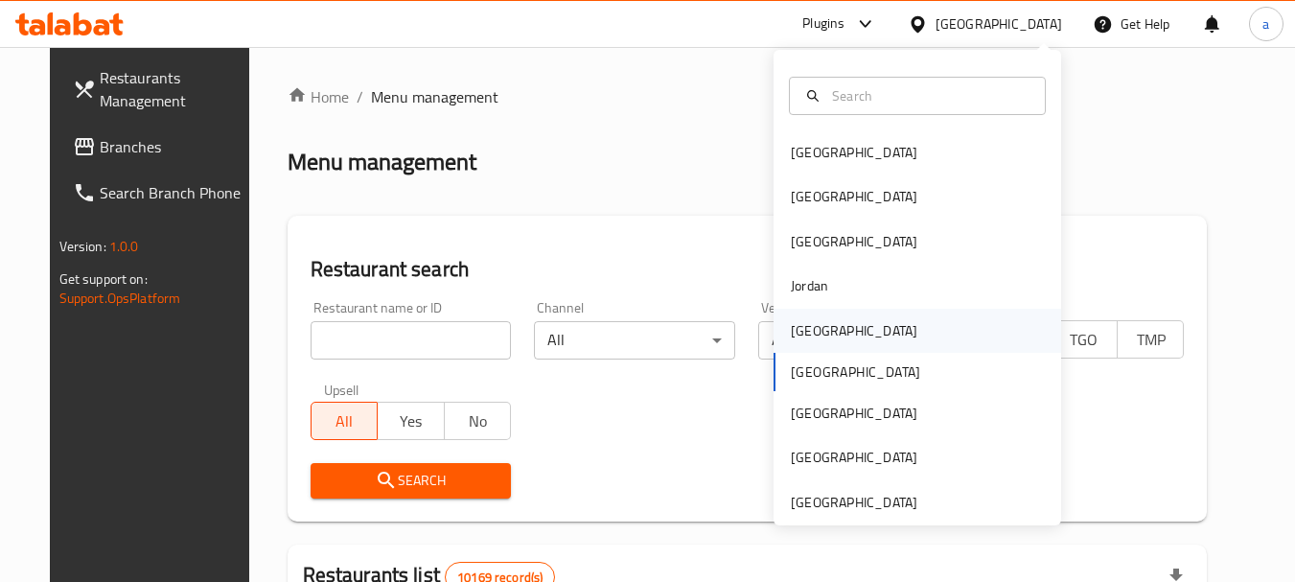
click at [817, 335] on div "[GEOGRAPHIC_DATA]" at bounding box center [853, 331] width 157 height 44
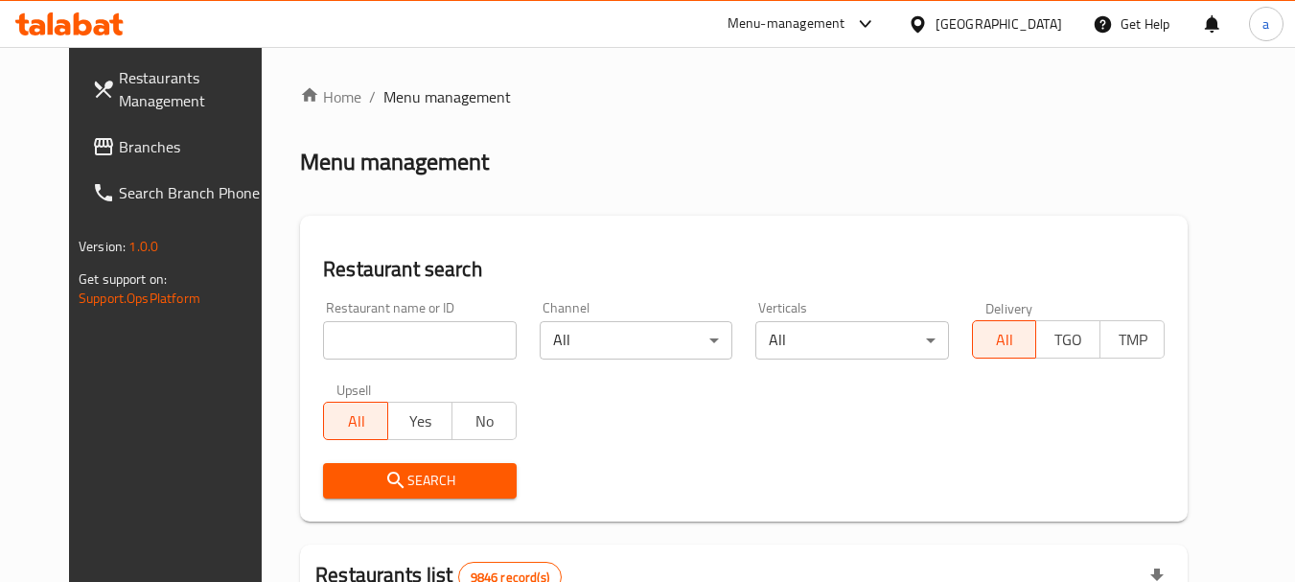
click at [367, 339] on input "search" at bounding box center [419, 340] width 193 height 38
paste input "701289"
type input "701289"
click button "Search" at bounding box center [419, 480] width 193 height 35
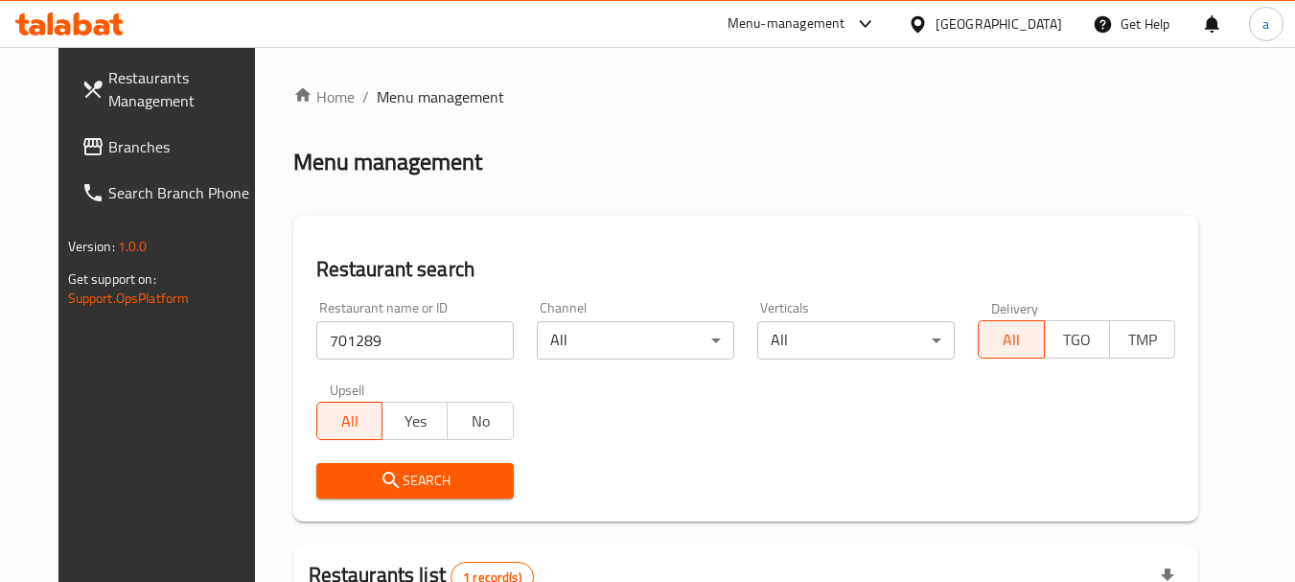
click at [1026, 20] on div "[GEOGRAPHIC_DATA]" at bounding box center [999, 23] width 127 height 21
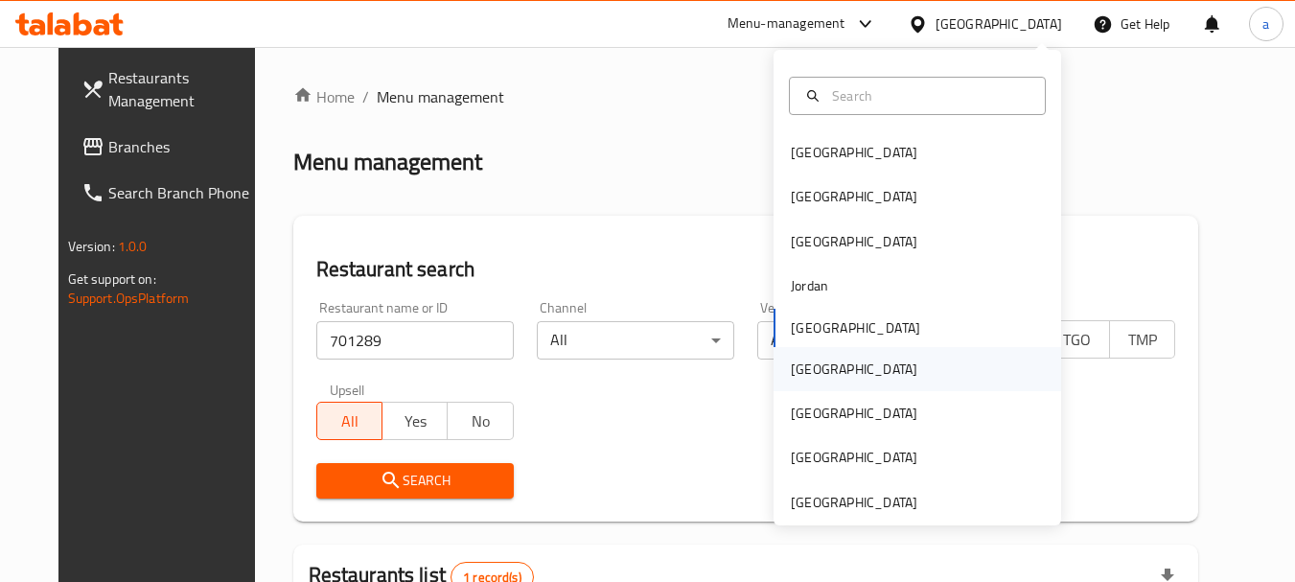
click at [816, 371] on div "[GEOGRAPHIC_DATA]" at bounding box center [853, 369] width 157 height 44
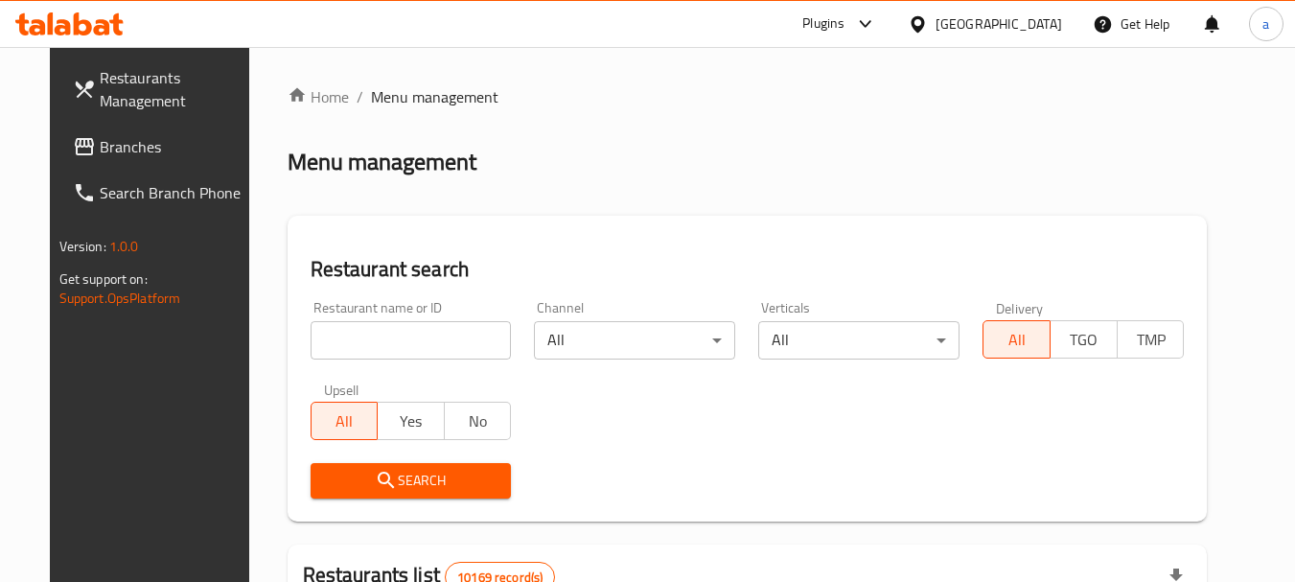
click at [138, 149] on span "Branches" at bounding box center [175, 146] width 151 height 23
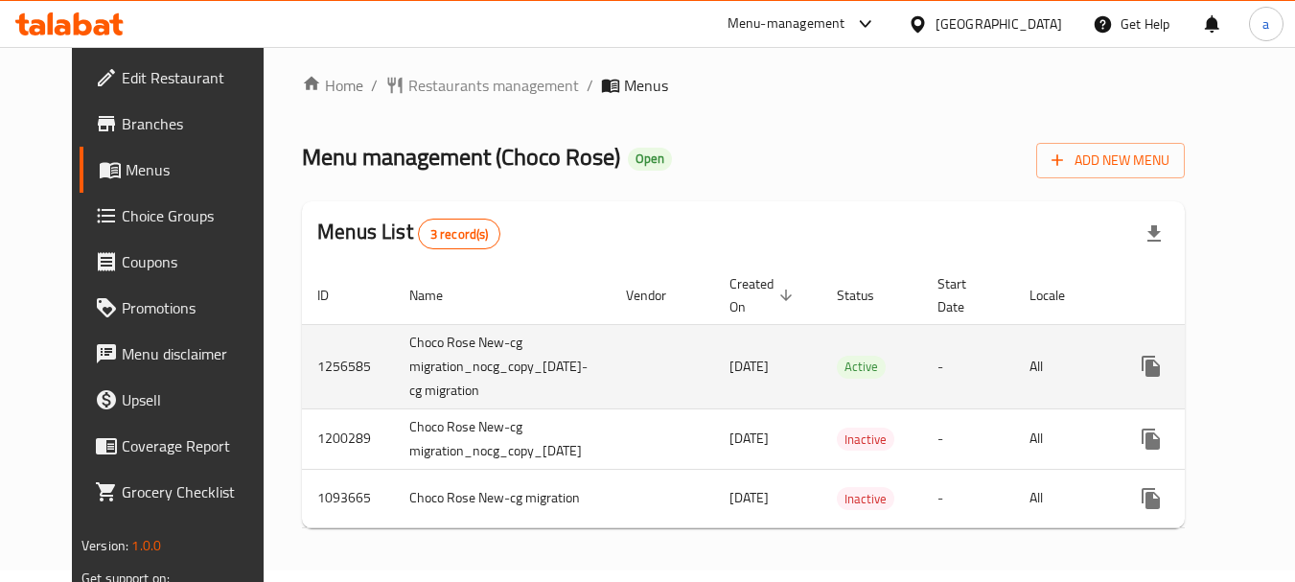
scroll to position [26, 0]
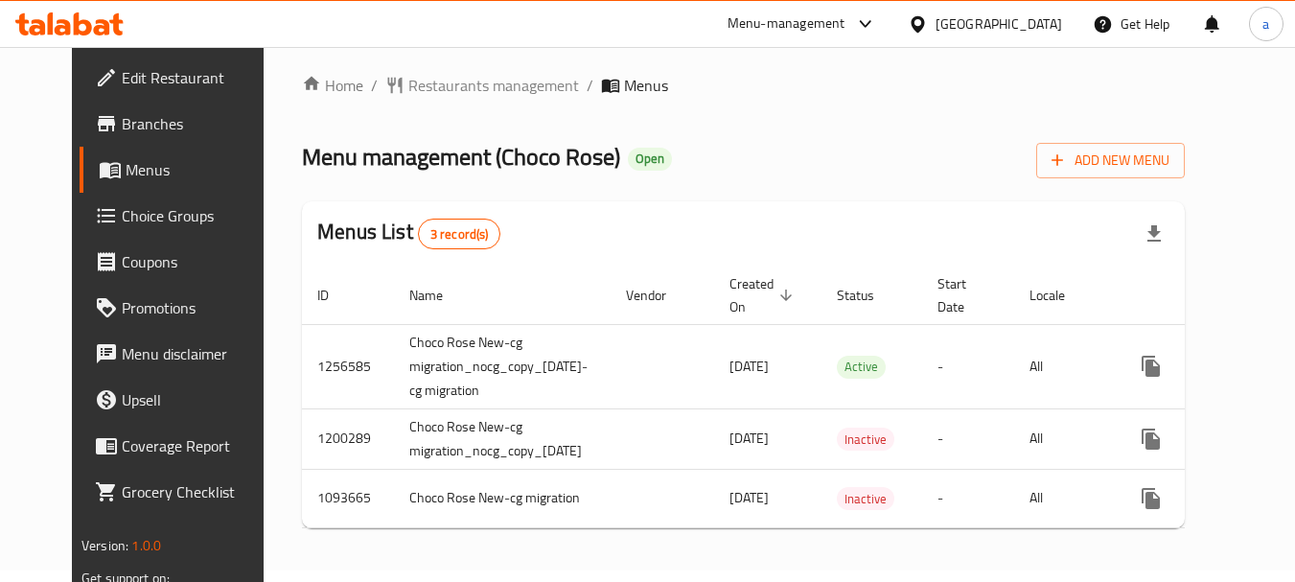
click at [1048, 20] on div "[GEOGRAPHIC_DATA]" at bounding box center [999, 23] width 127 height 21
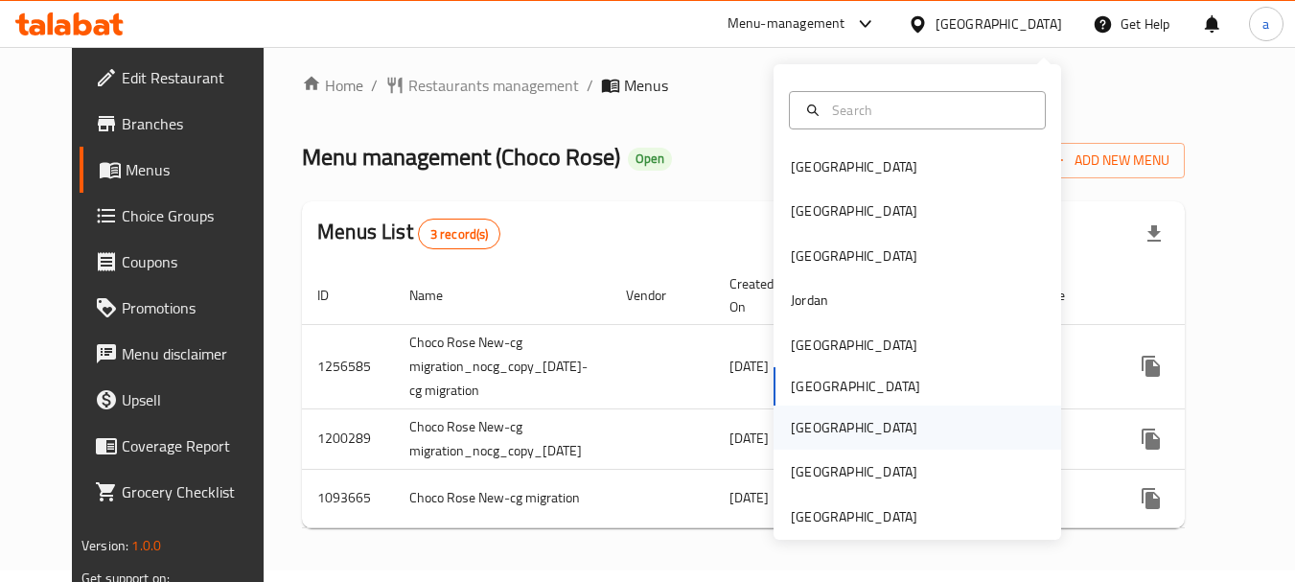
click at [813, 423] on div "[GEOGRAPHIC_DATA]" at bounding box center [853, 427] width 157 height 44
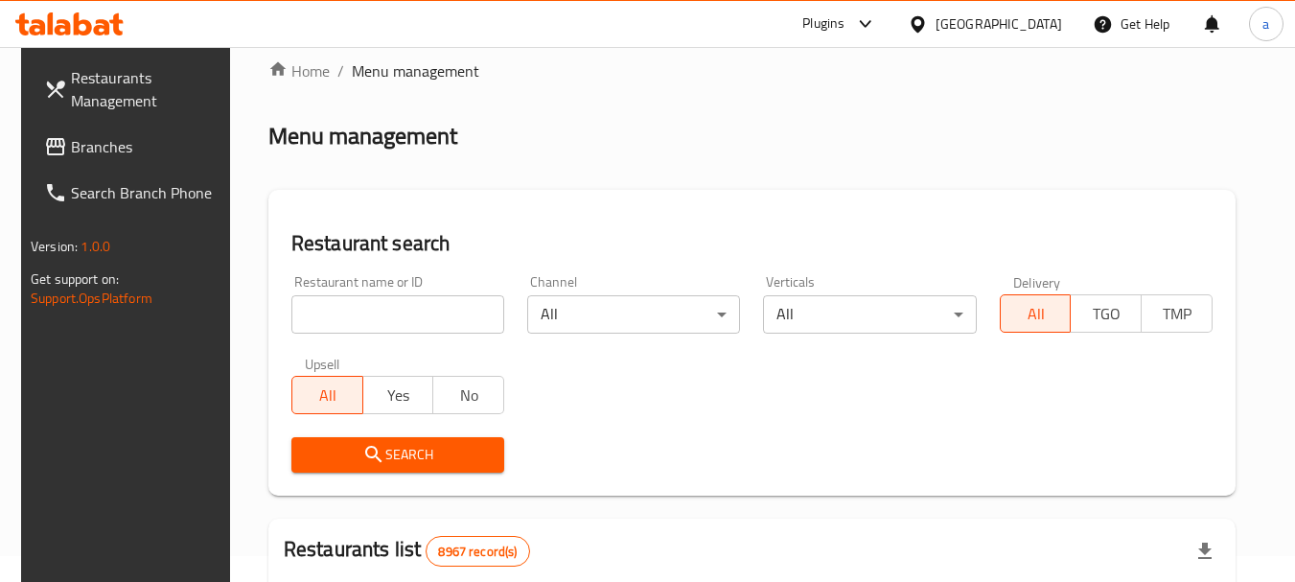
click at [709, 140] on div "Menu management" at bounding box center [751, 136] width 967 height 31
click at [95, 139] on span "Branches" at bounding box center [146, 146] width 151 height 23
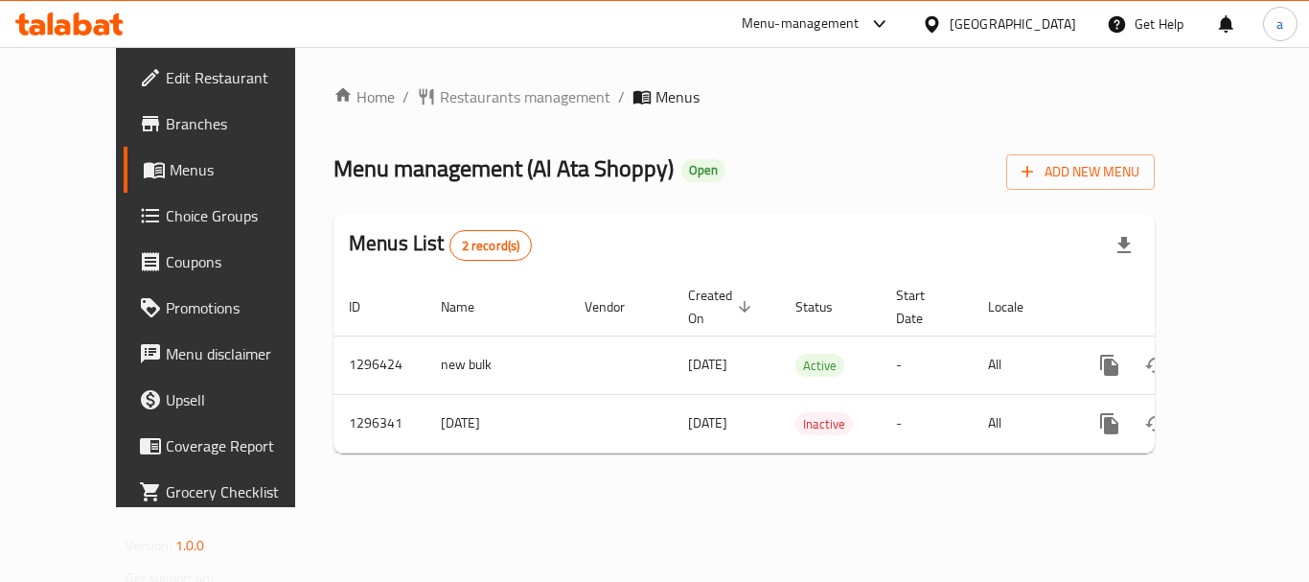
click at [1048, 24] on div "[GEOGRAPHIC_DATA]" at bounding box center [1013, 23] width 127 height 21
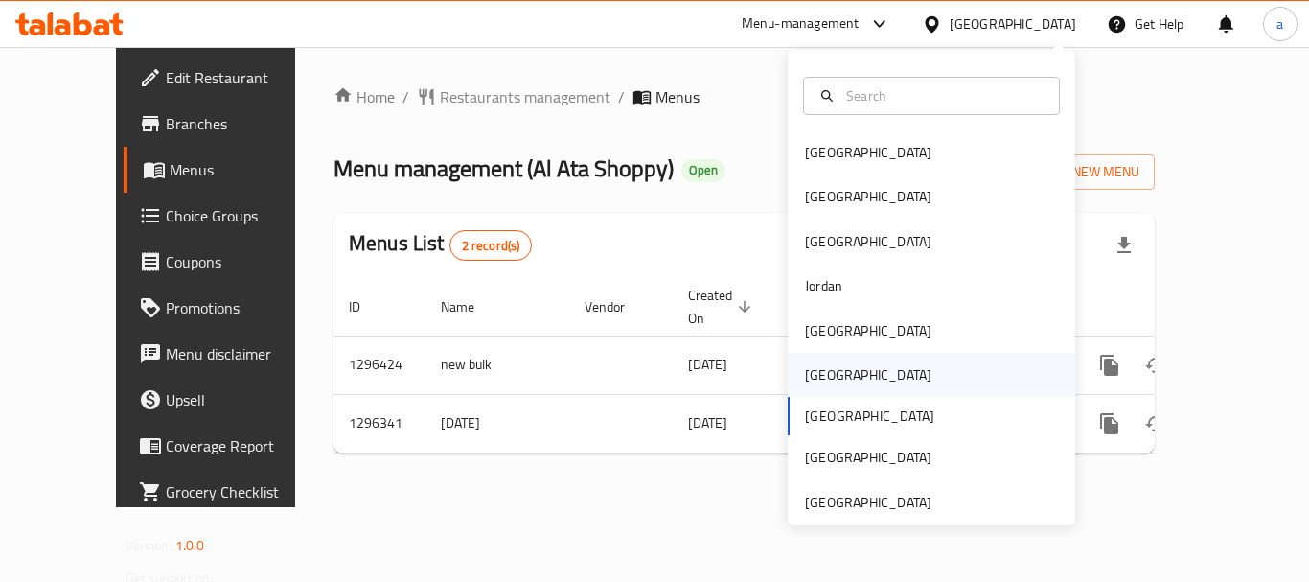
click at [843, 362] on div "[GEOGRAPHIC_DATA]" at bounding box center [932, 375] width 288 height 44
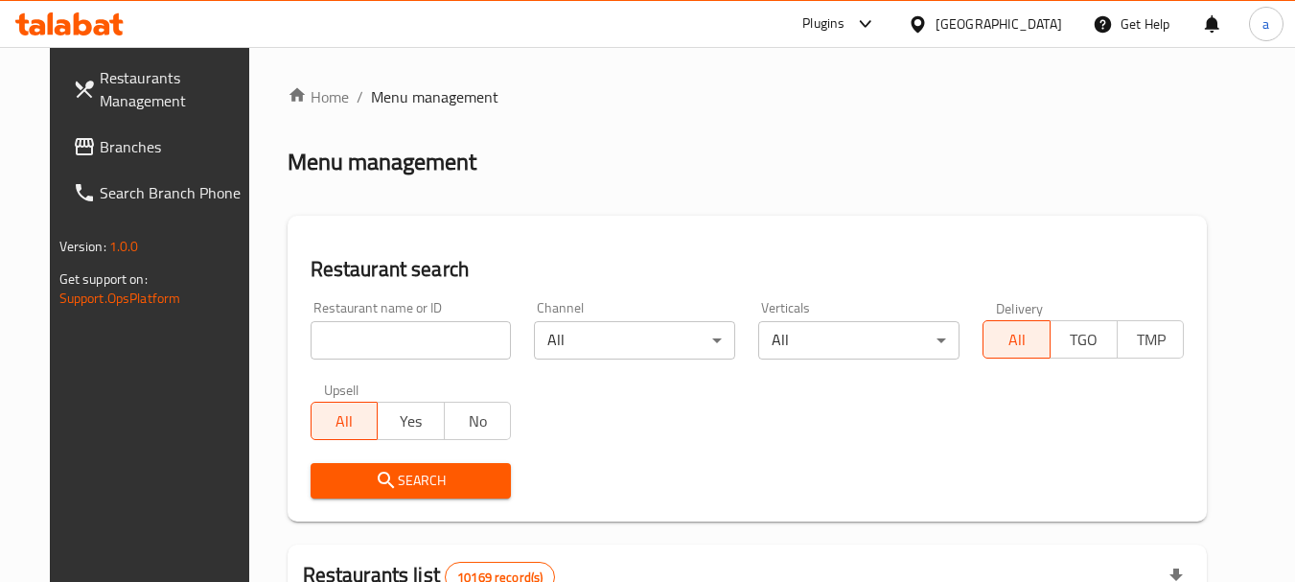
click at [1026, 35] on div at bounding box center [647, 291] width 1295 height 582
click at [1028, 30] on div "[GEOGRAPHIC_DATA]" at bounding box center [999, 23] width 127 height 21
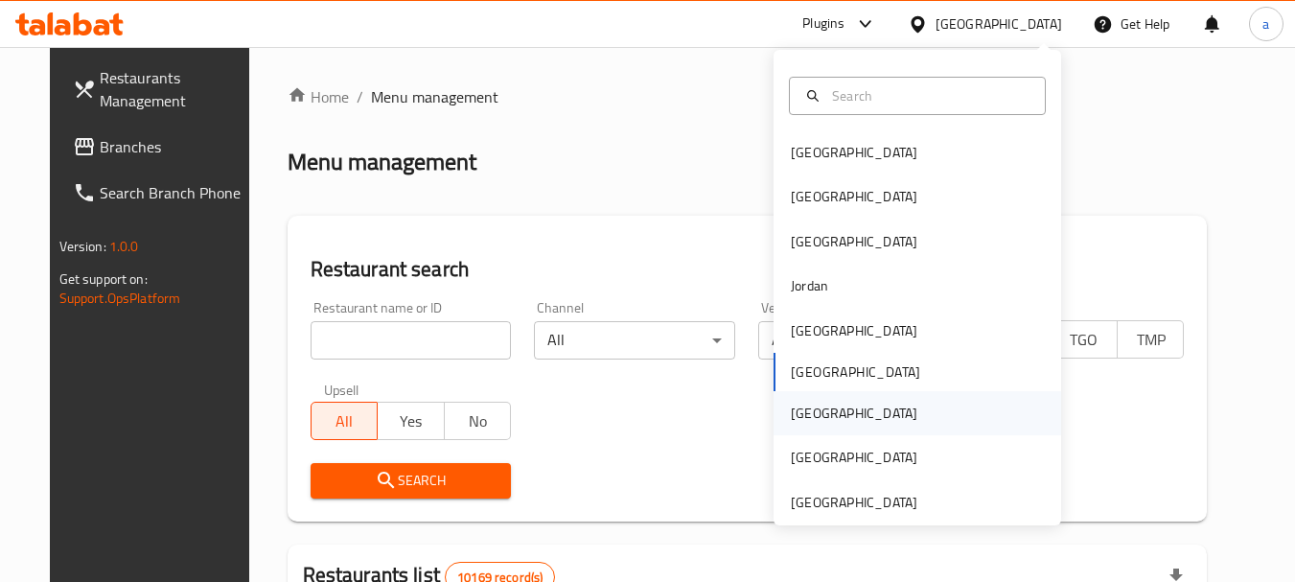
click at [833, 420] on div "[GEOGRAPHIC_DATA]" at bounding box center [918, 413] width 288 height 44
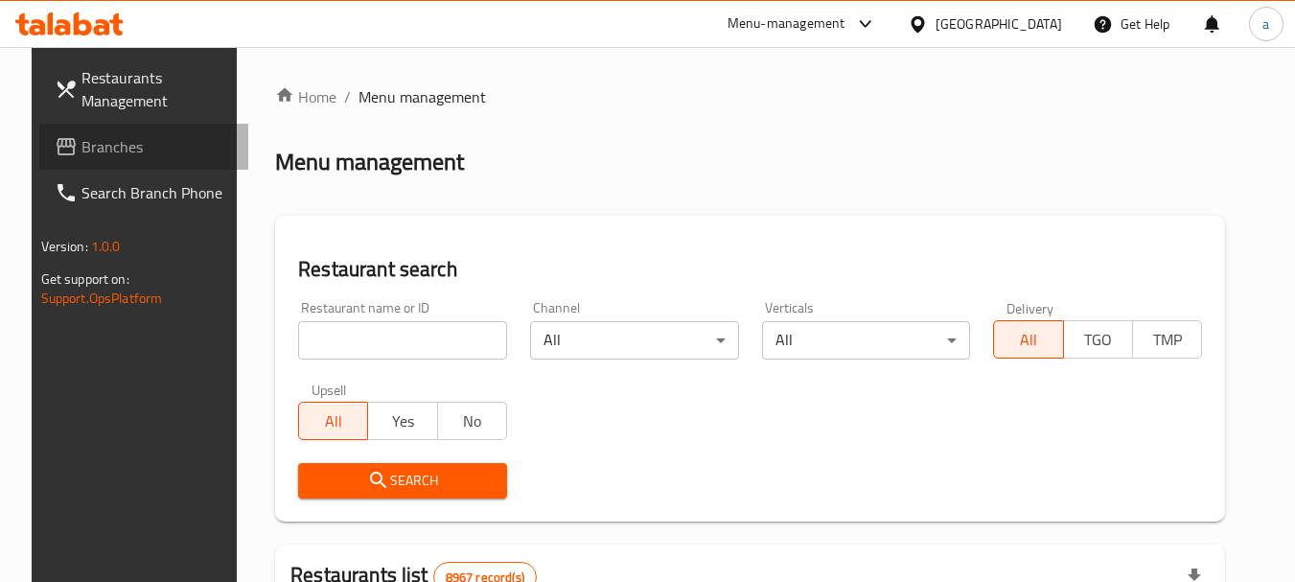
click at [81, 150] on span "Branches" at bounding box center [156, 146] width 151 height 23
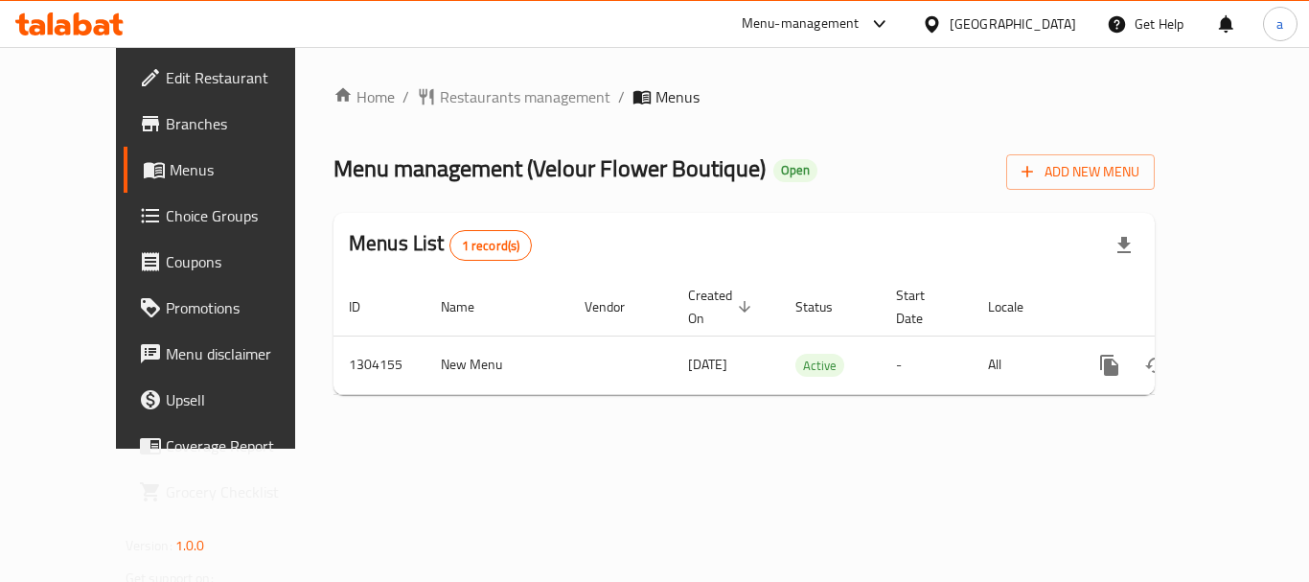
click at [942, 24] on icon at bounding box center [932, 24] width 20 height 20
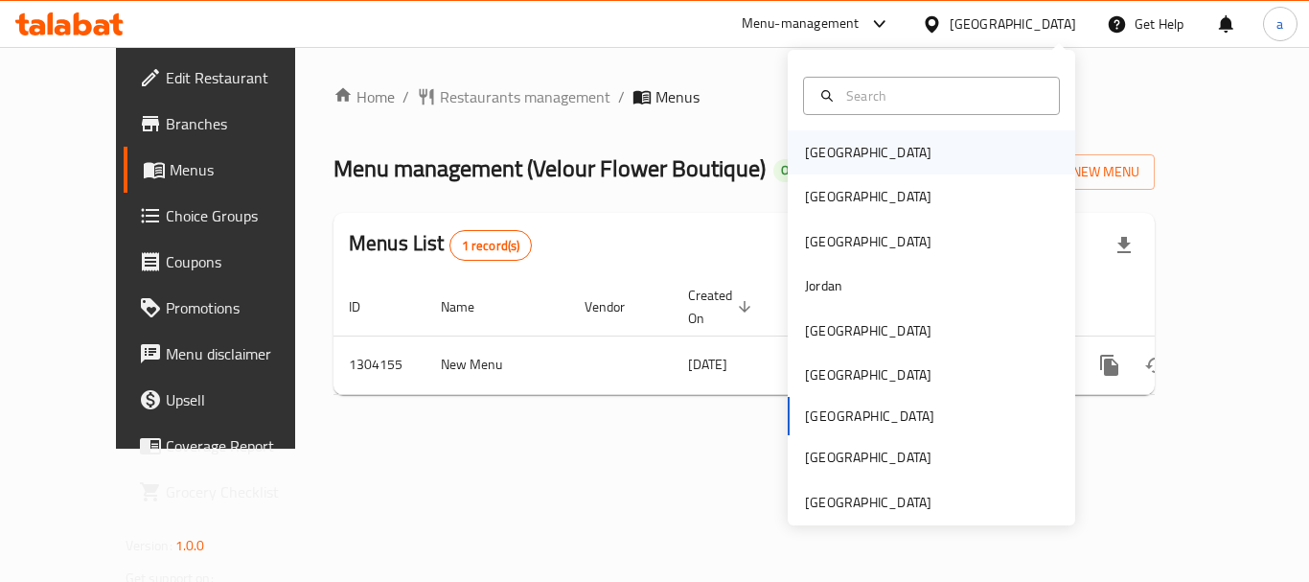
click at [844, 148] on div "[GEOGRAPHIC_DATA]" at bounding box center [868, 152] width 157 height 44
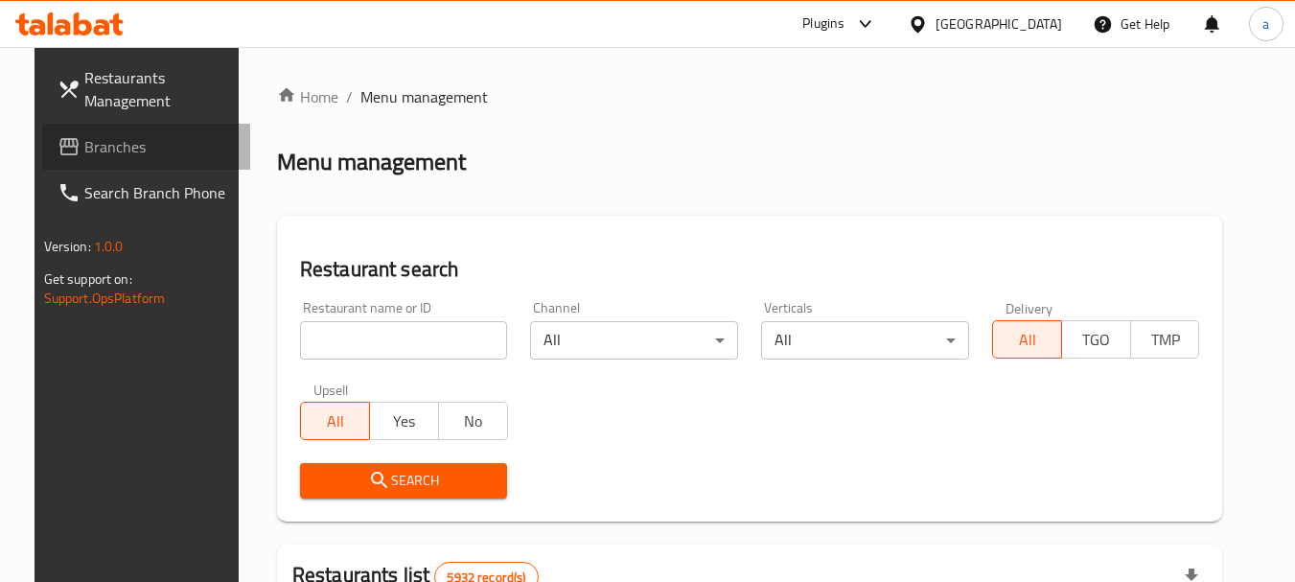
click at [140, 154] on span "Branches" at bounding box center [159, 146] width 151 height 23
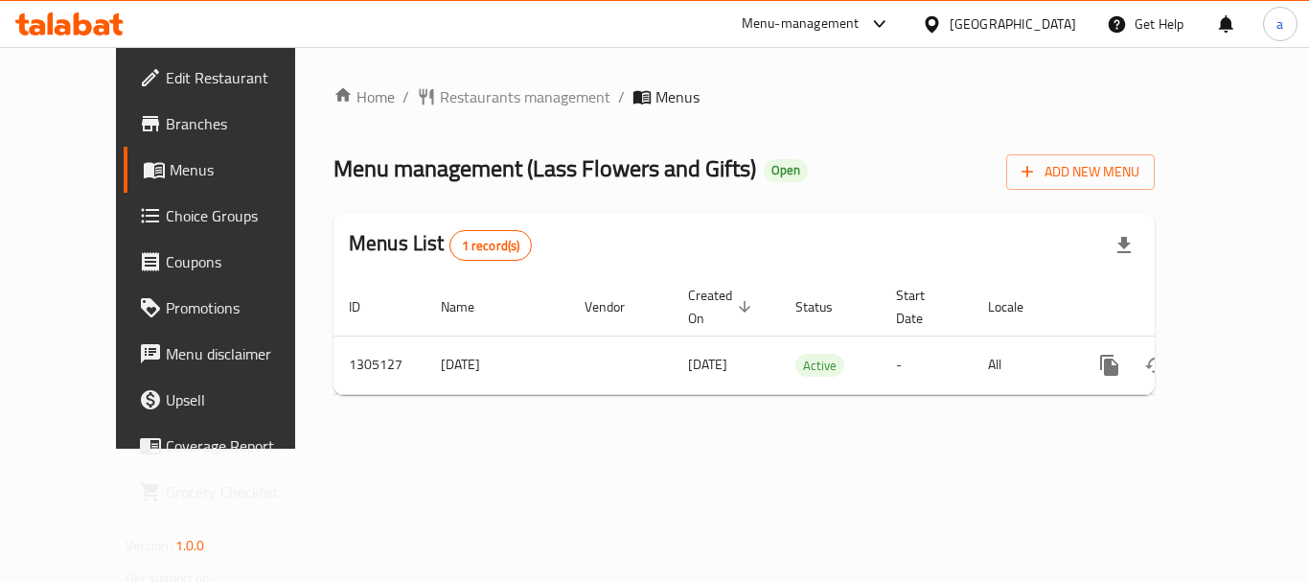
click at [1031, 15] on div "[GEOGRAPHIC_DATA]" at bounding box center [1013, 23] width 127 height 21
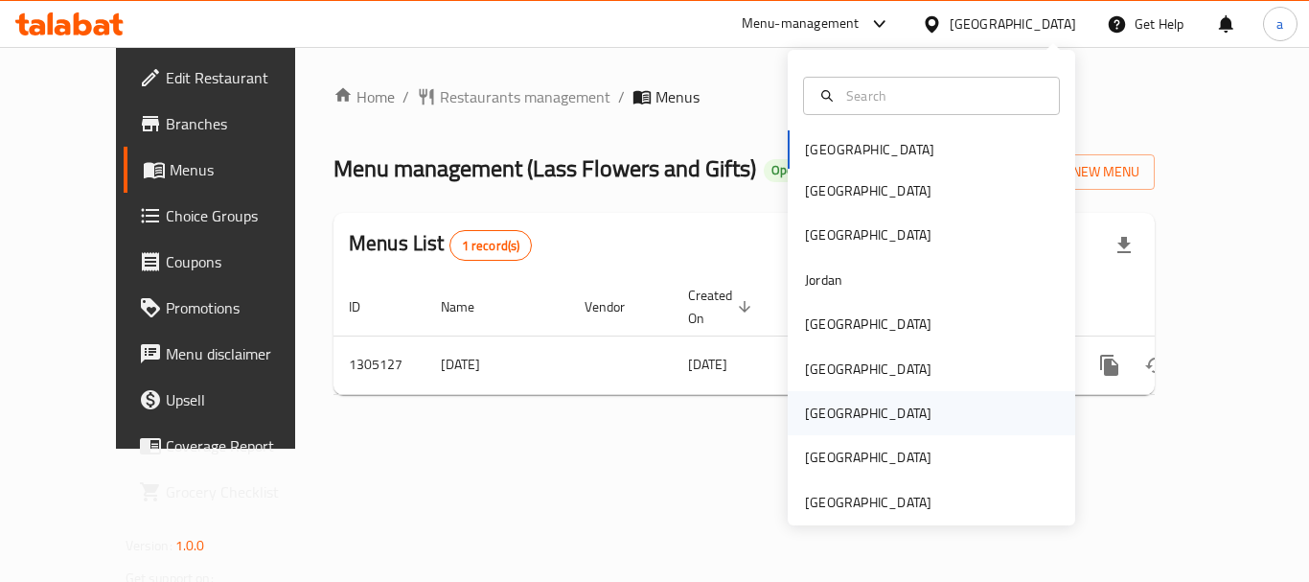
click at [834, 409] on div "[GEOGRAPHIC_DATA]" at bounding box center [868, 413] width 157 height 44
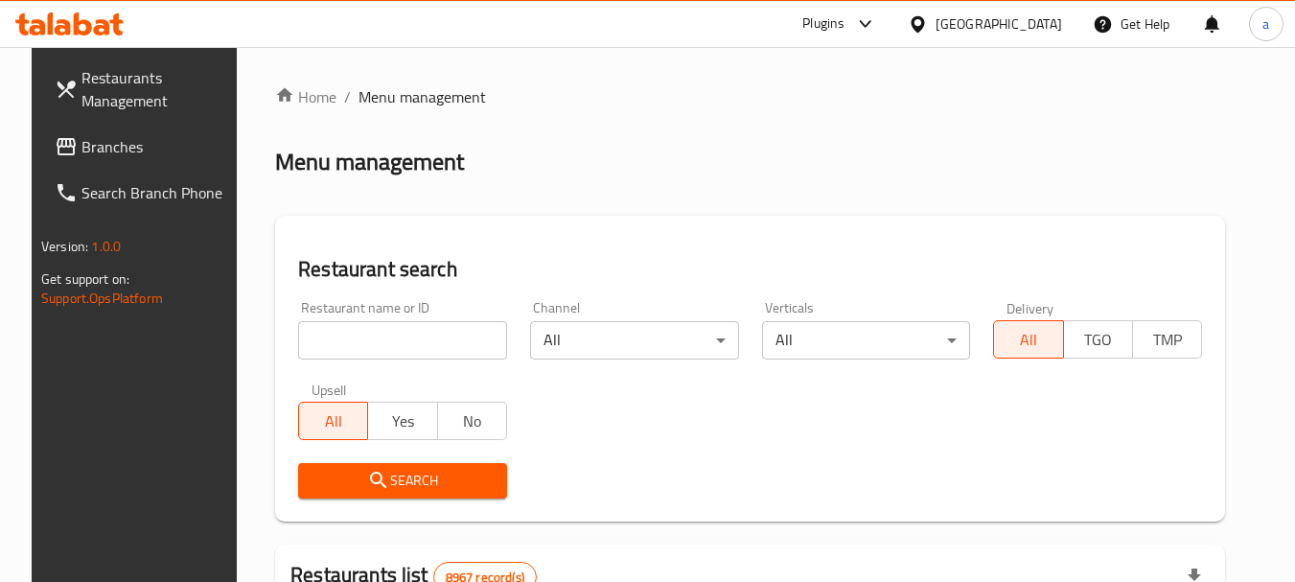
click at [81, 147] on span "Branches" at bounding box center [156, 146] width 151 height 23
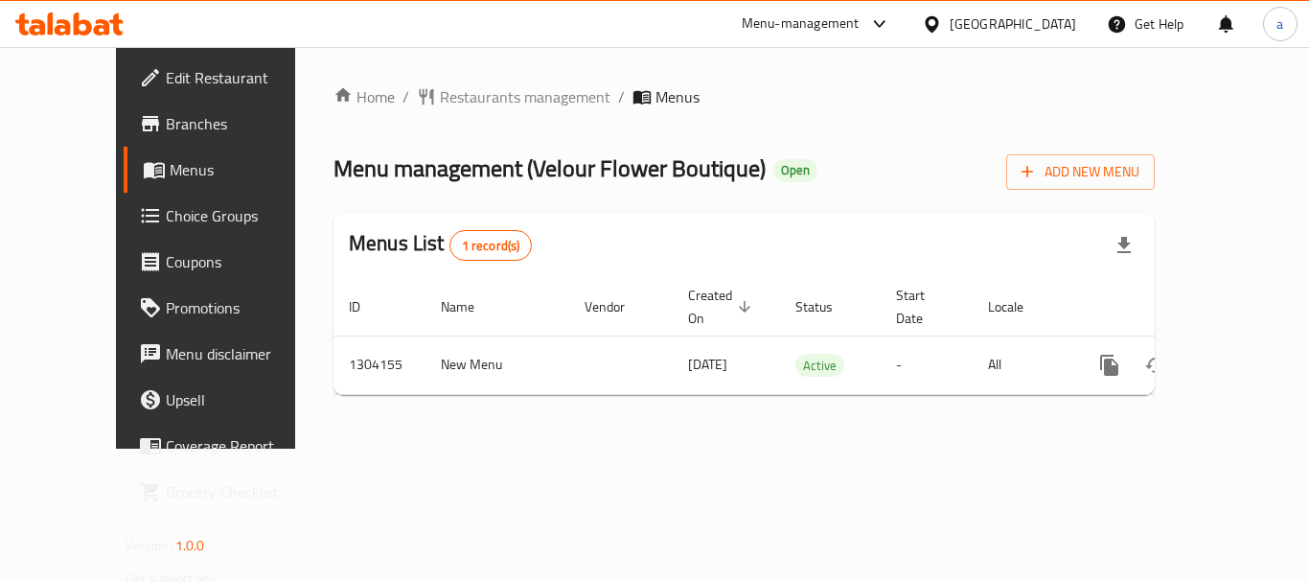
click at [950, 22] on div at bounding box center [936, 23] width 28 height 21
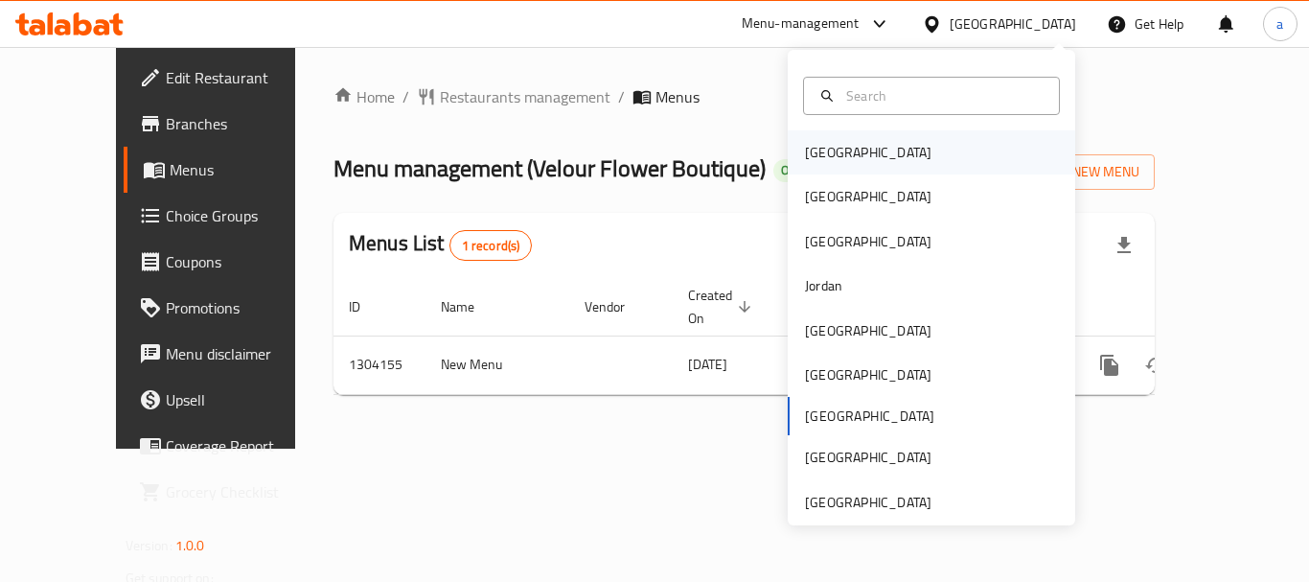
click at [874, 160] on div "[GEOGRAPHIC_DATA]" at bounding box center [932, 152] width 288 height 44
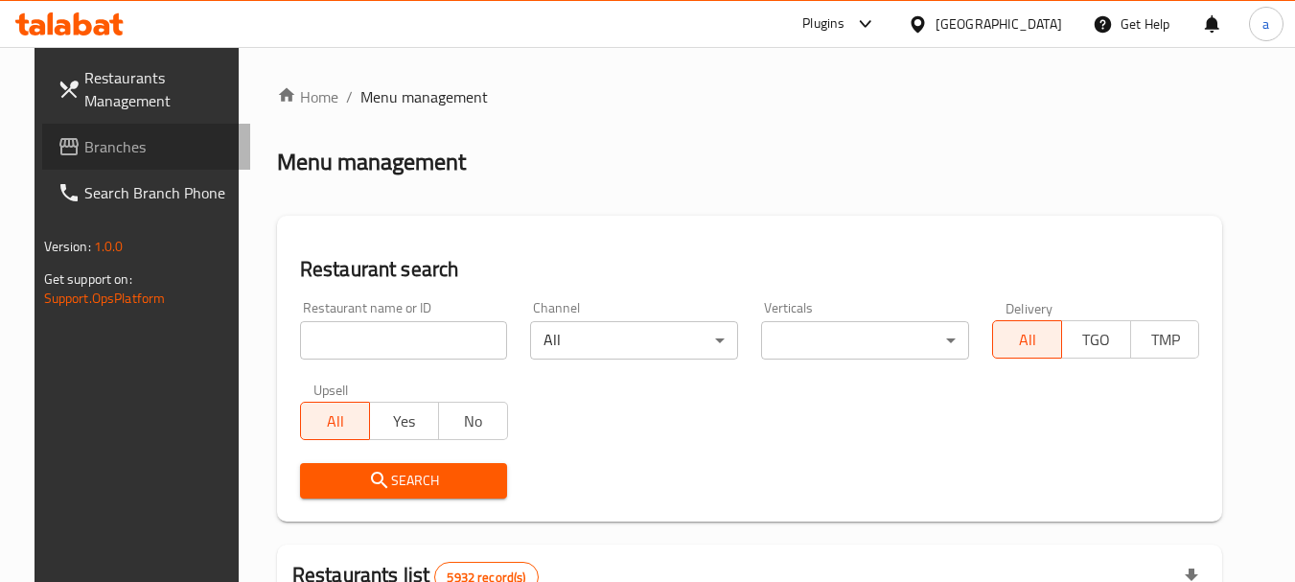
click at [110, 142] on span "Branches" at bounding box center [159, 146] width 151 height 23
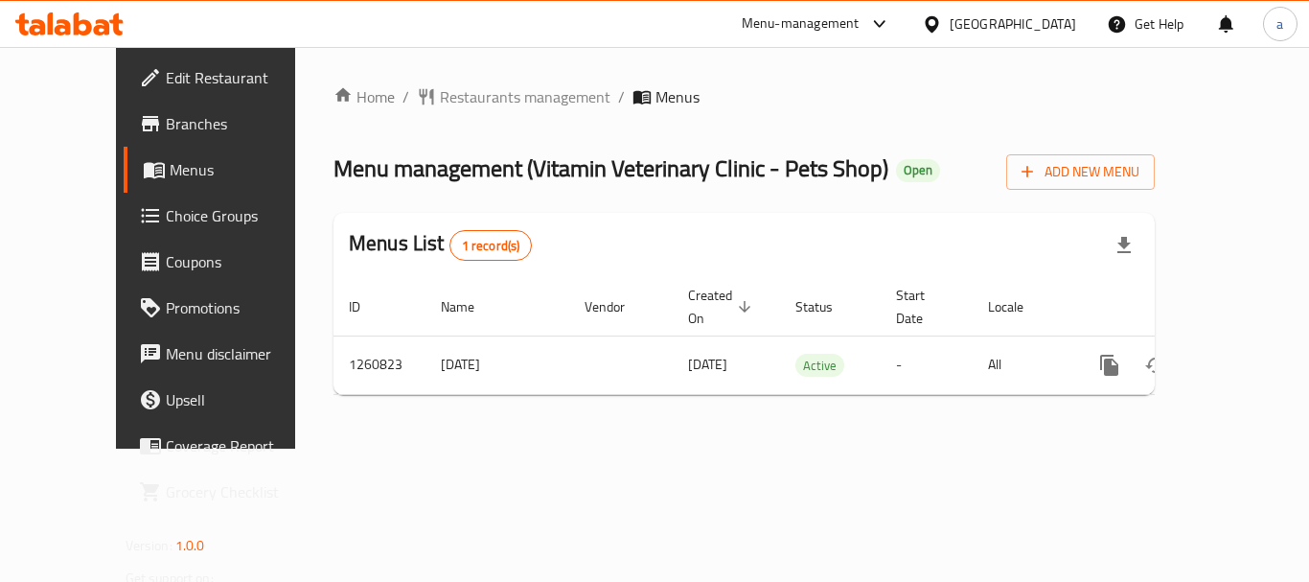
click at [1043, 21] on div "[GEOGRAPHIC_DATA]" at bounding box center [1013, 23] width 127 height 21
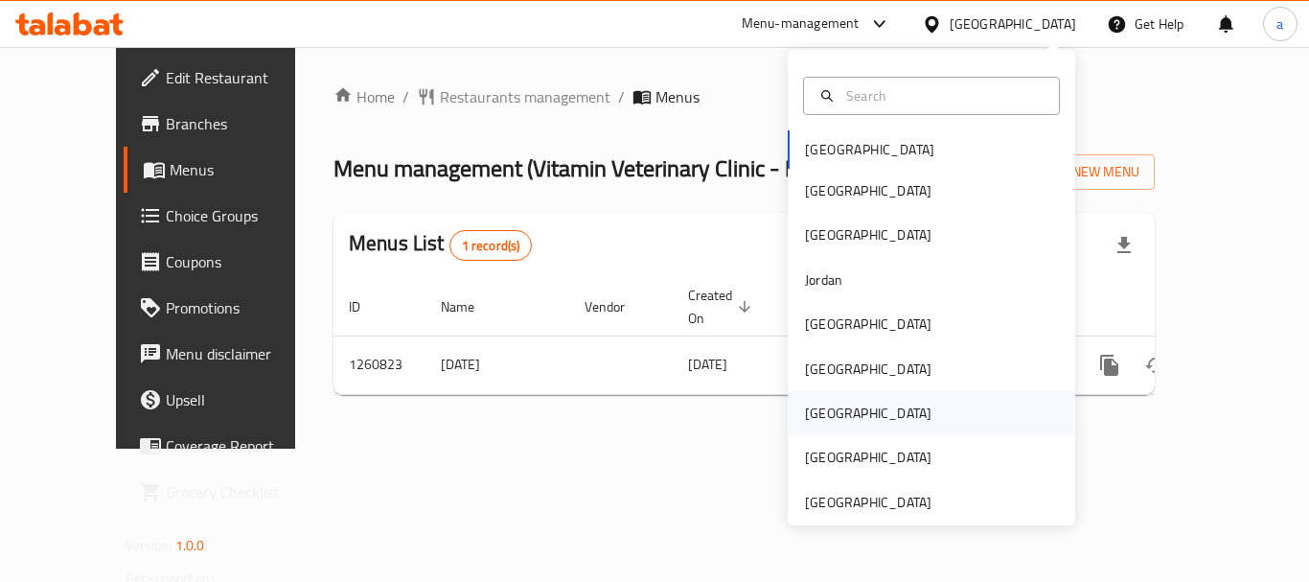
click at [816, 428] on div "[GEOGRAPHIC_DATA]" at bounding box center [868, 413] width 157 height 44
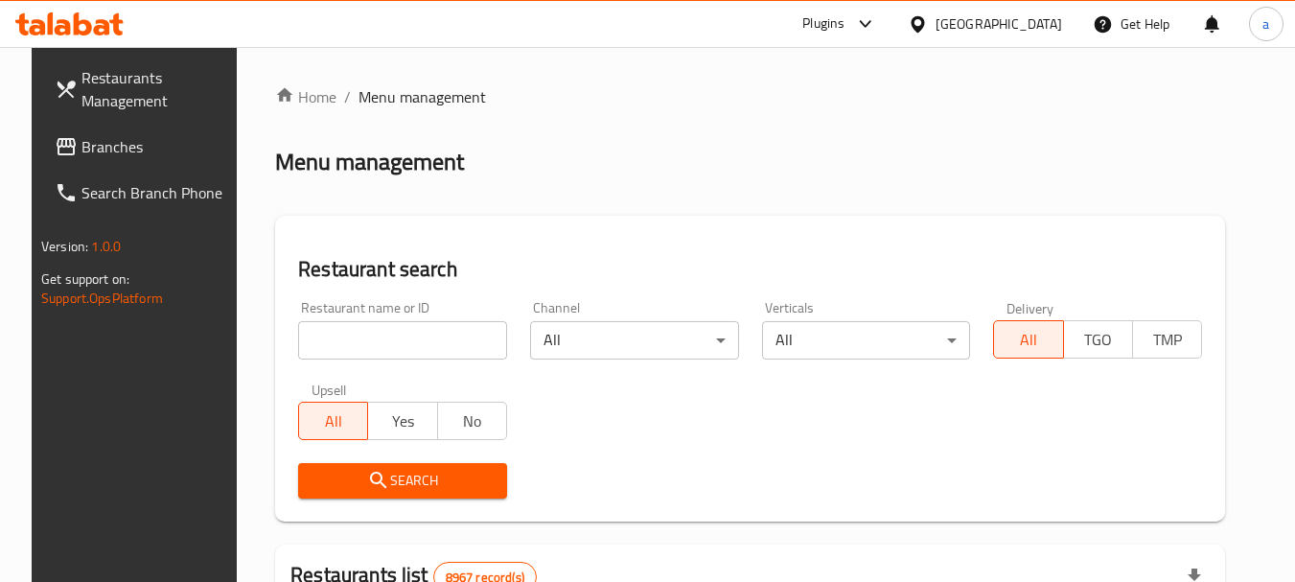
click at [87, 152] on span "Branches" at bounding box center [156, 146] width 151 height 23
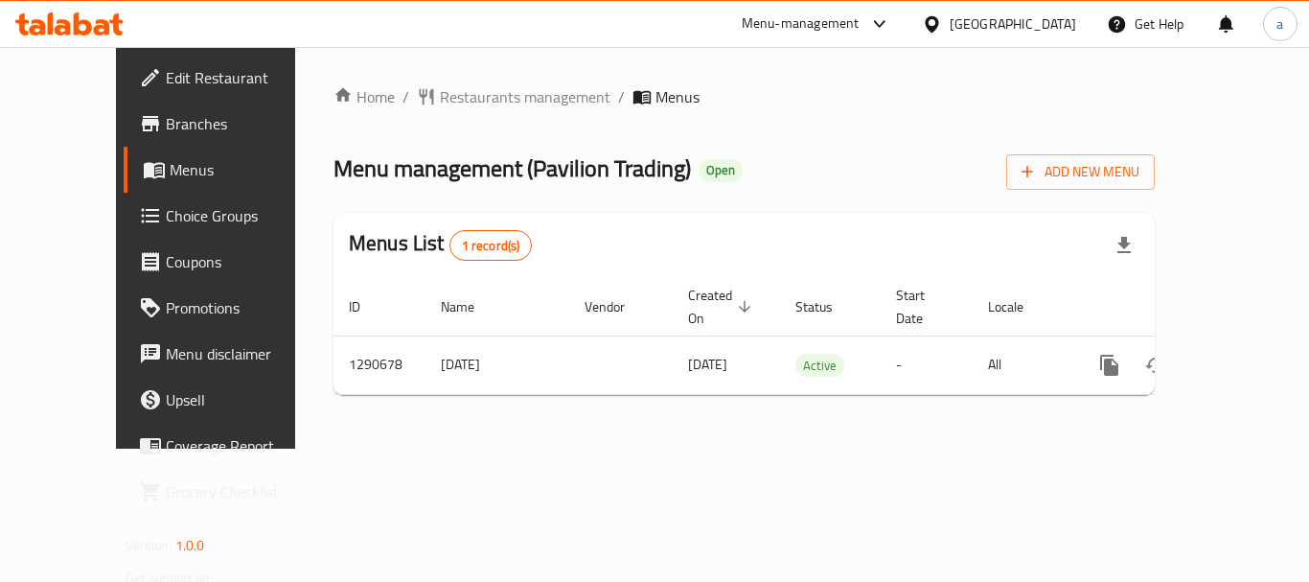
click at [950, 19] on div at bounding box center [936, 23] width 28 height 21
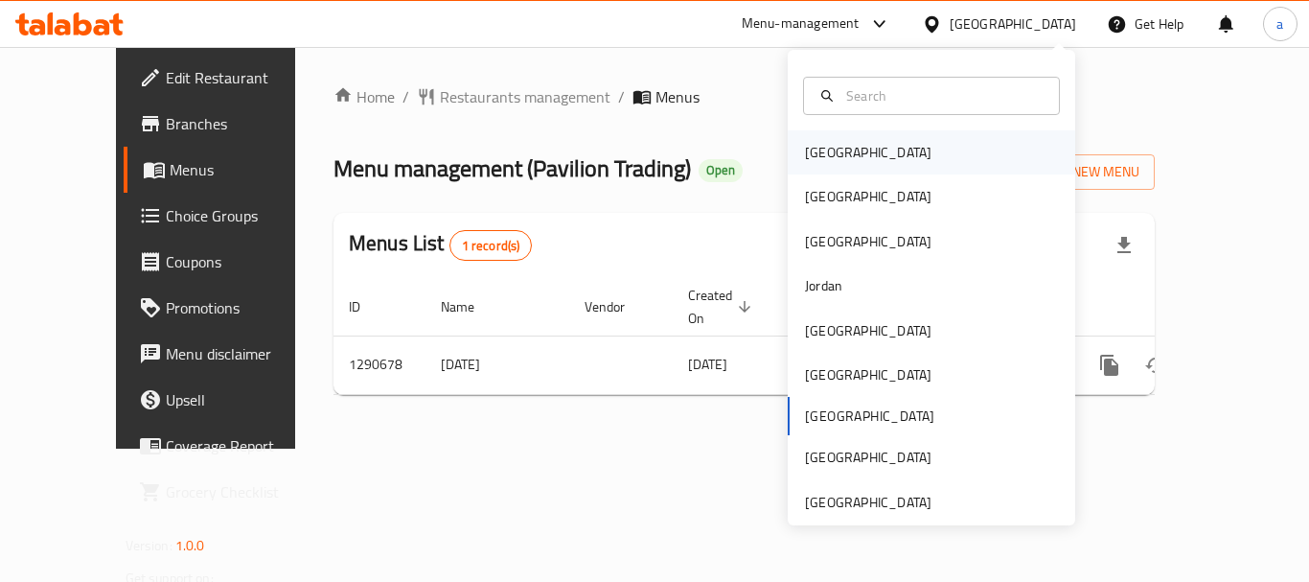
click at [813, 142] on div "[GEOGRAPHIC_DATA]" at bounding box center [868, 152] width 127 height 21
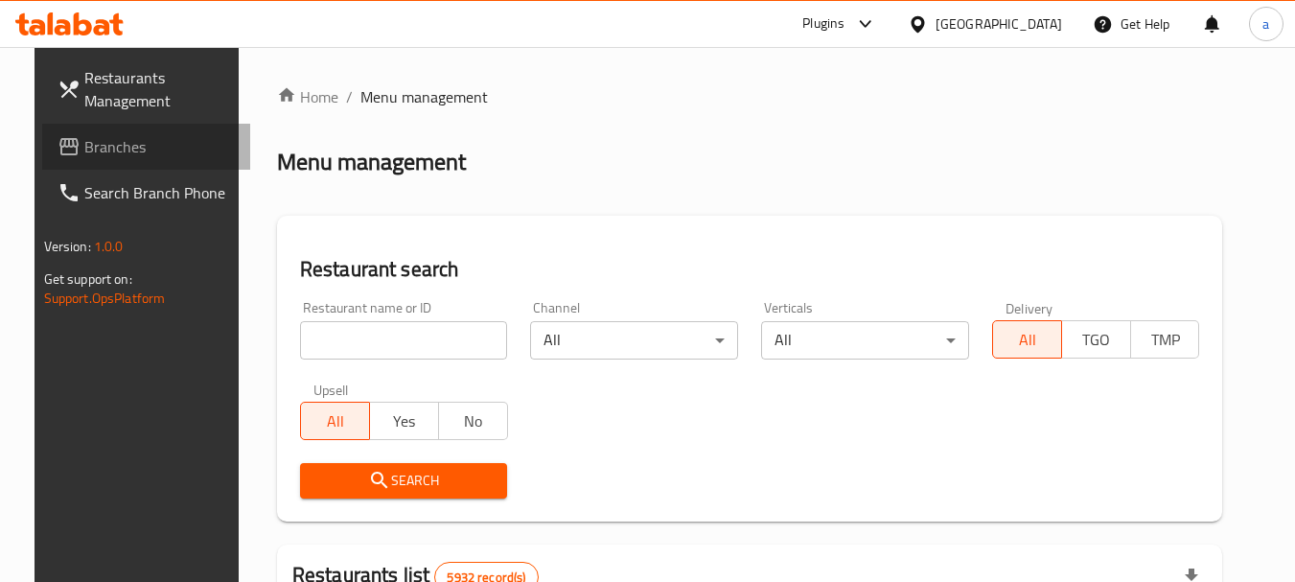
click at [98, 153] on span "Branches" at bounding box center [159, 146] width 151 height 23
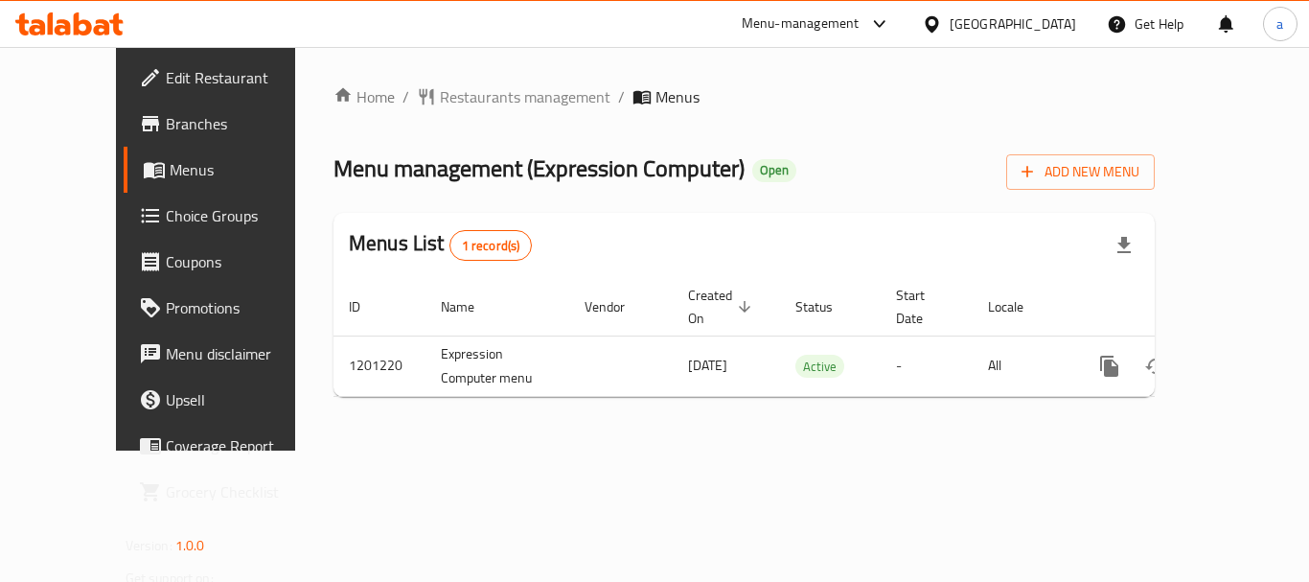
click at [1031, 16] on div "[GEOGRAPHIC_DATA]" at bounding box center [1013, 23] width 127 height 21
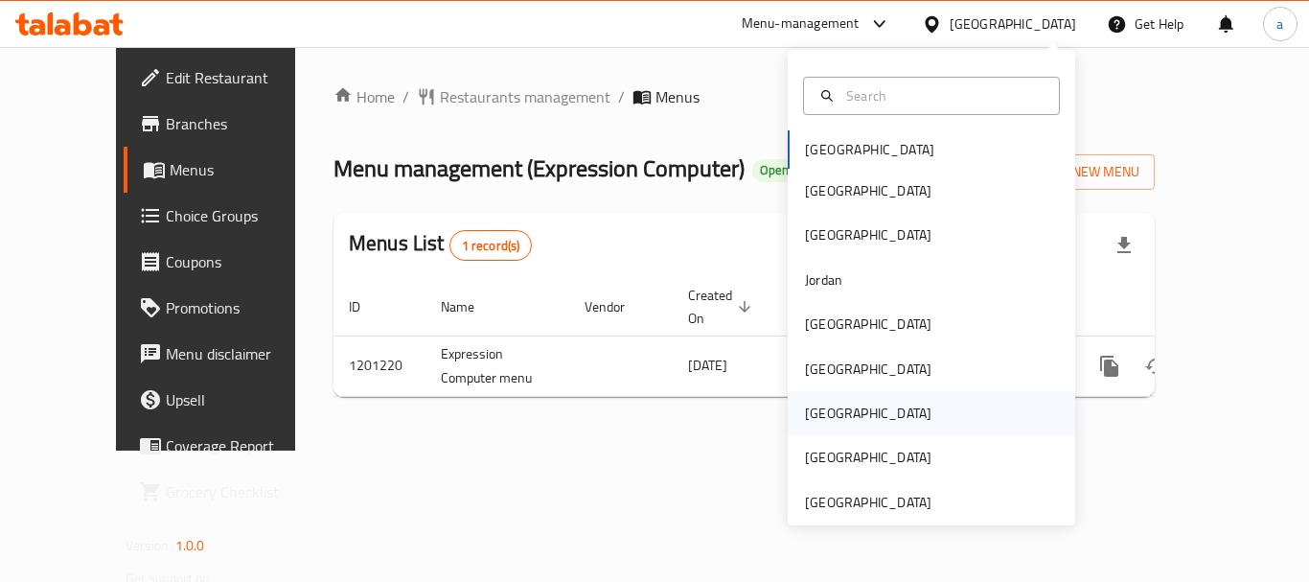
click at [813, 417] on div "[GEOGRAPHIC_DATA]" at bounding box center [868, 413] width 127 height 21
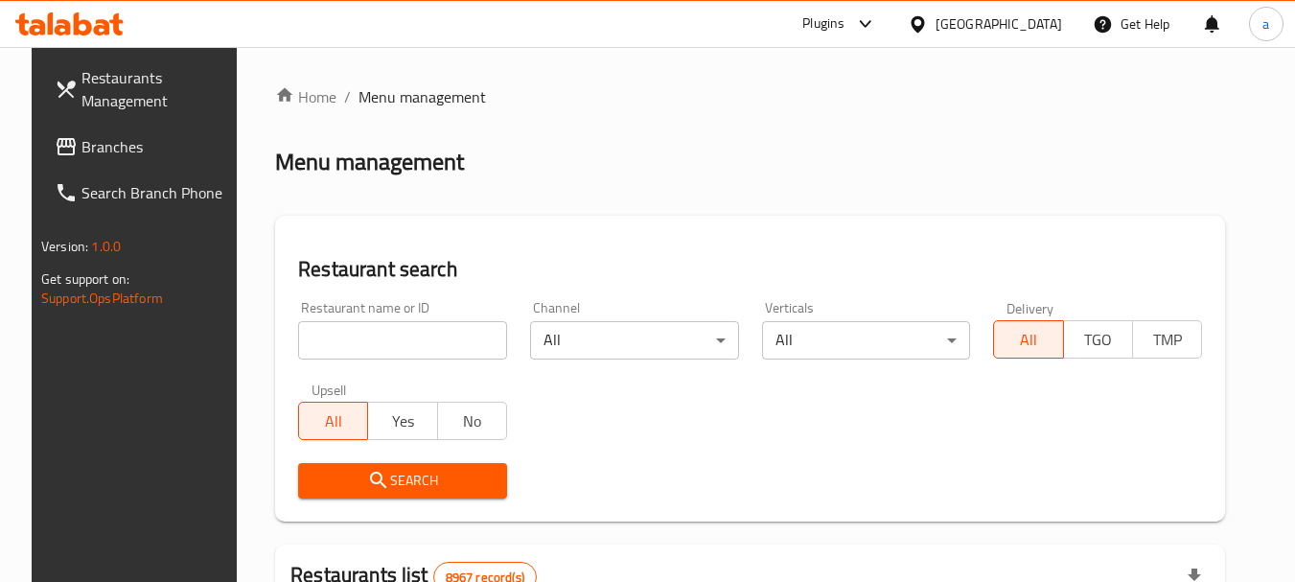
click at [92, 147] on span "Branches" at bounding box center [156, 146] width 151 height 23
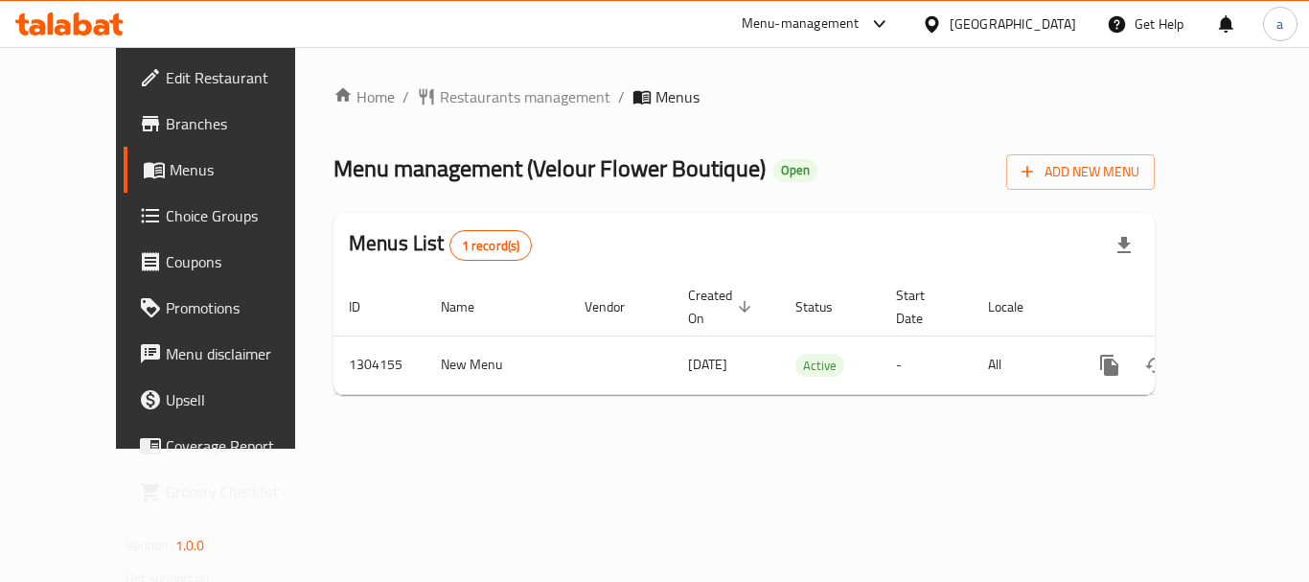
click at [580, 449] on div "Home / Restaurants management / Menus Menu management ( Velour Flower Boutique …" at bounding box center [744, 248] width 898 height 402
